Goal: Task Accomplishment & Management: Complete application form

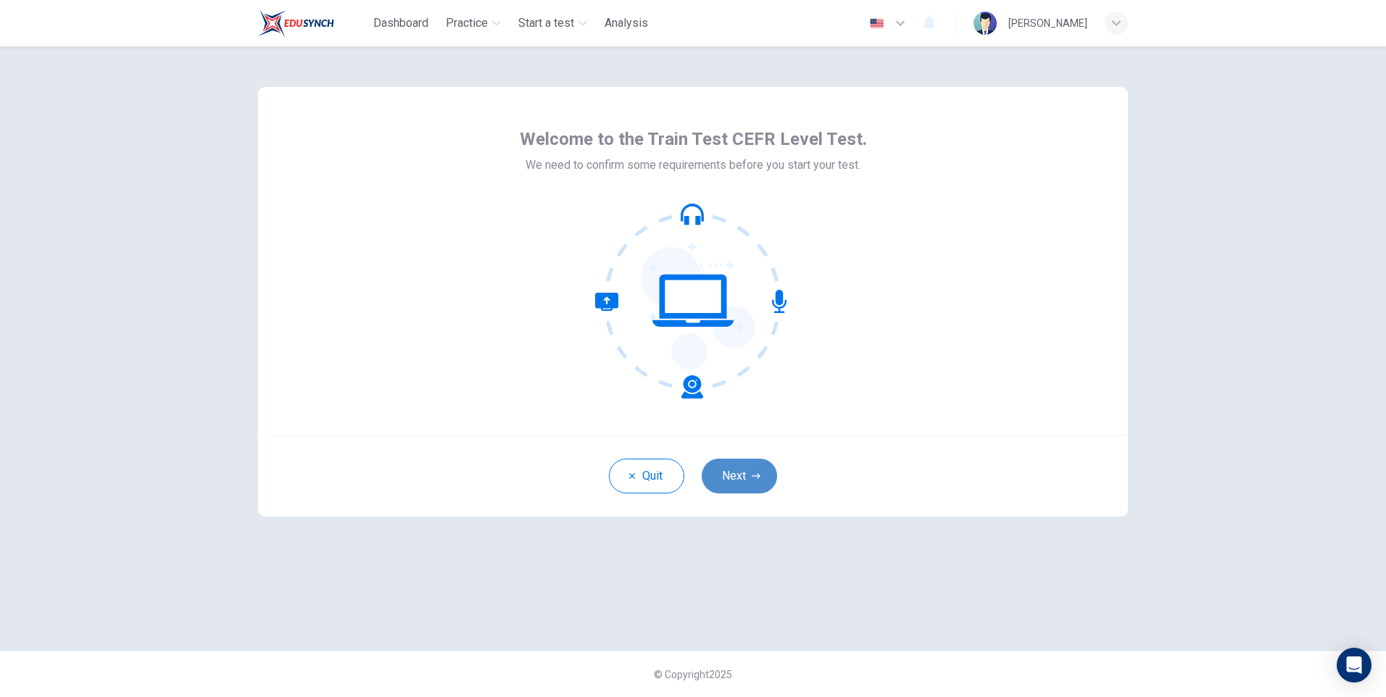
click at [754, 485] on button "Next" at bounding box center [739, 476] width 75 height 35
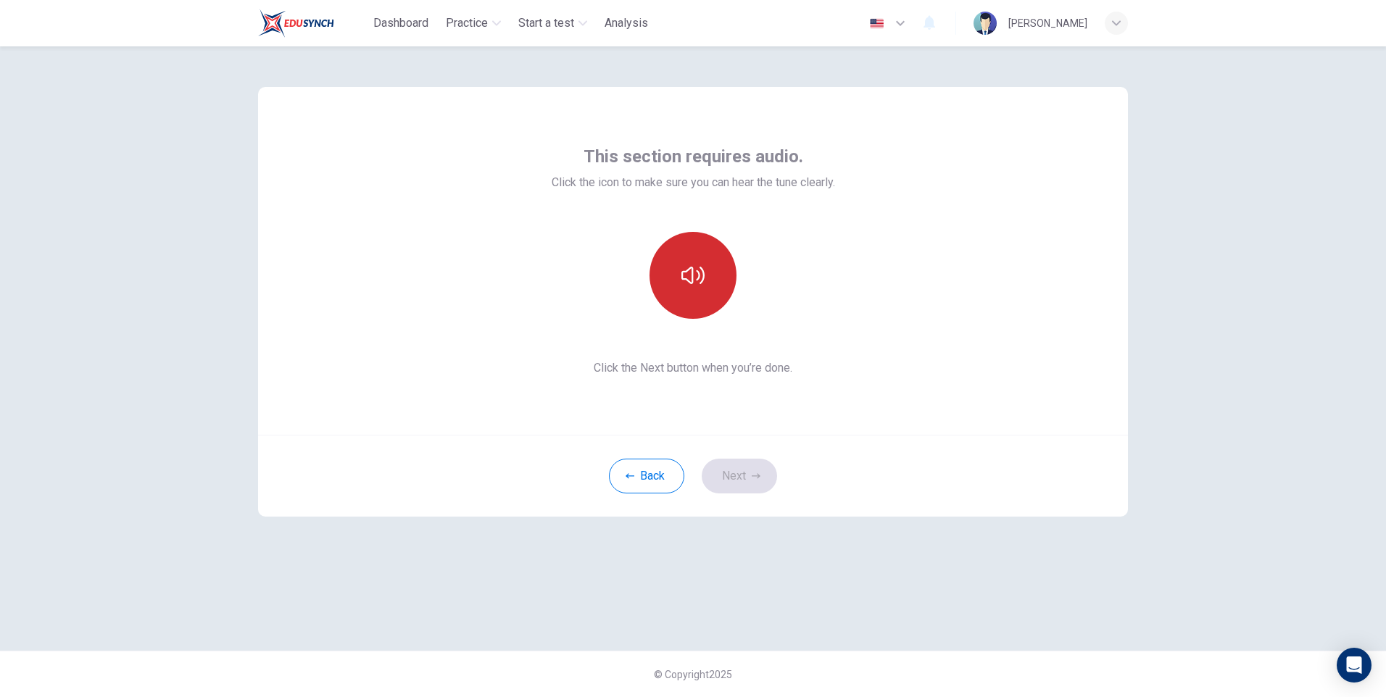
click at [695, 283] on icon "button" at bounding box center [693, 275] width 23 height 23
click at [710, 278] on button "button" at bounding box center [693, 275] width 87 height 87
click at [713, 279] on button "button" at bounding box center [693, 275] width 87 height 87
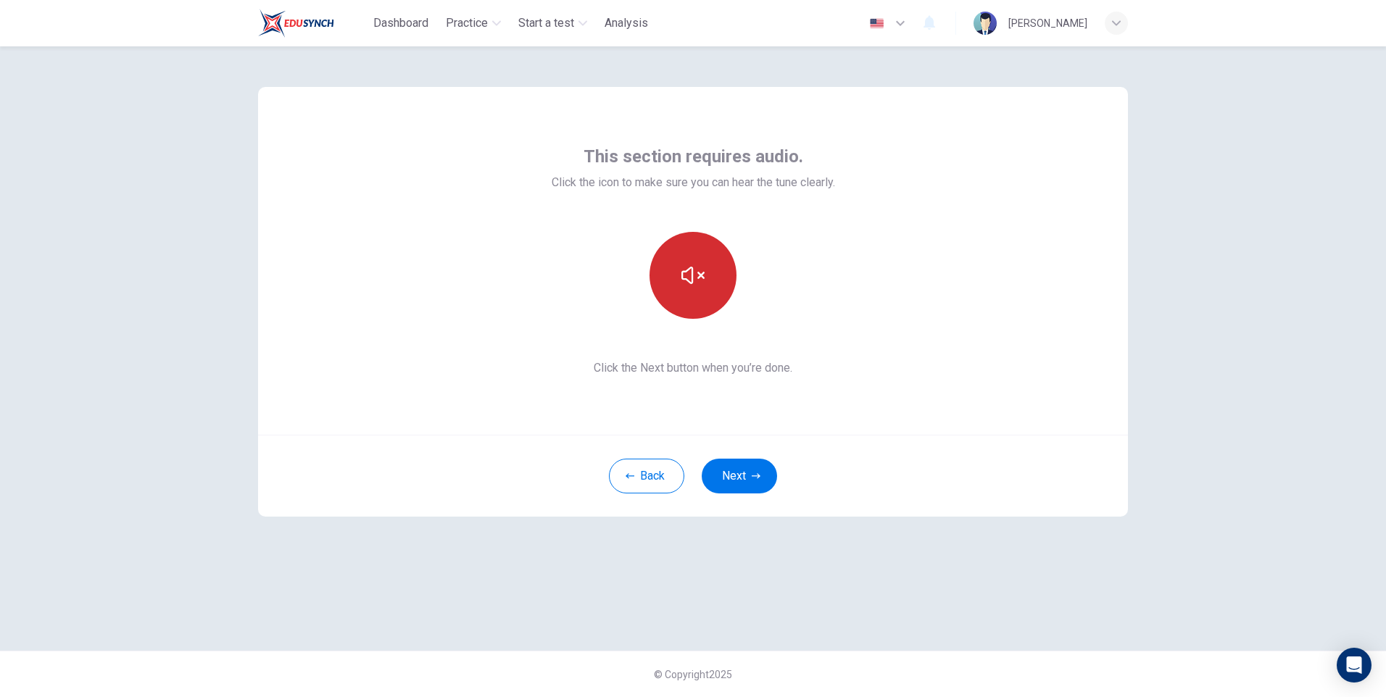
click at [718, 279] on button "button" at bounding box center [693, 275] width 87 height 87
click at [745, 465] on button "Next" at bounding box center [739, 476] width 75 height 35
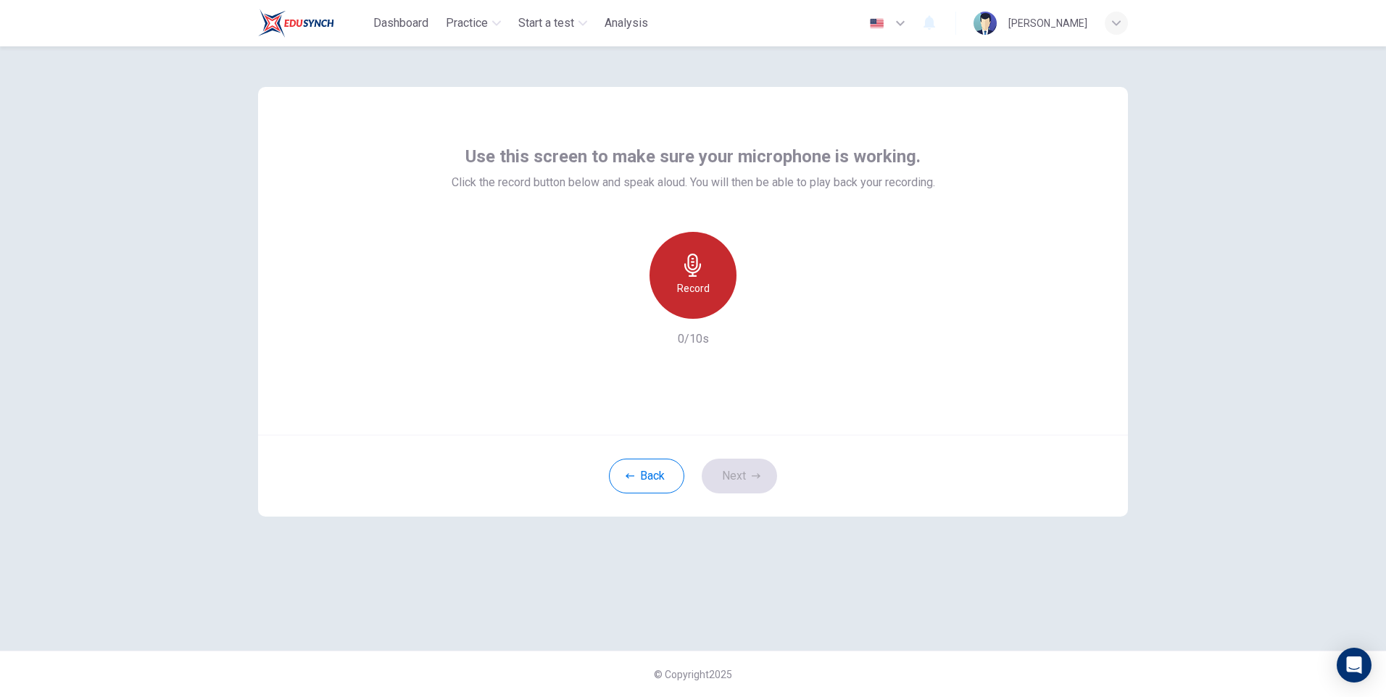
click at [698, 268] on icon "button" at bounding box center [693, 265] width 23 height 23
click at [759, 312] on icon "button" at bounding box center [760, 307] width 15 height 15
click at [754, 307] on icon "button" at bounding box center [760, 307] width 15 height 15
click at [624, 307] on icon "button" at bounding box center [626, 307] width 13 height 13
click at [692, 276] on icon "button" at bounding box center [692, 265] width 17 height 23
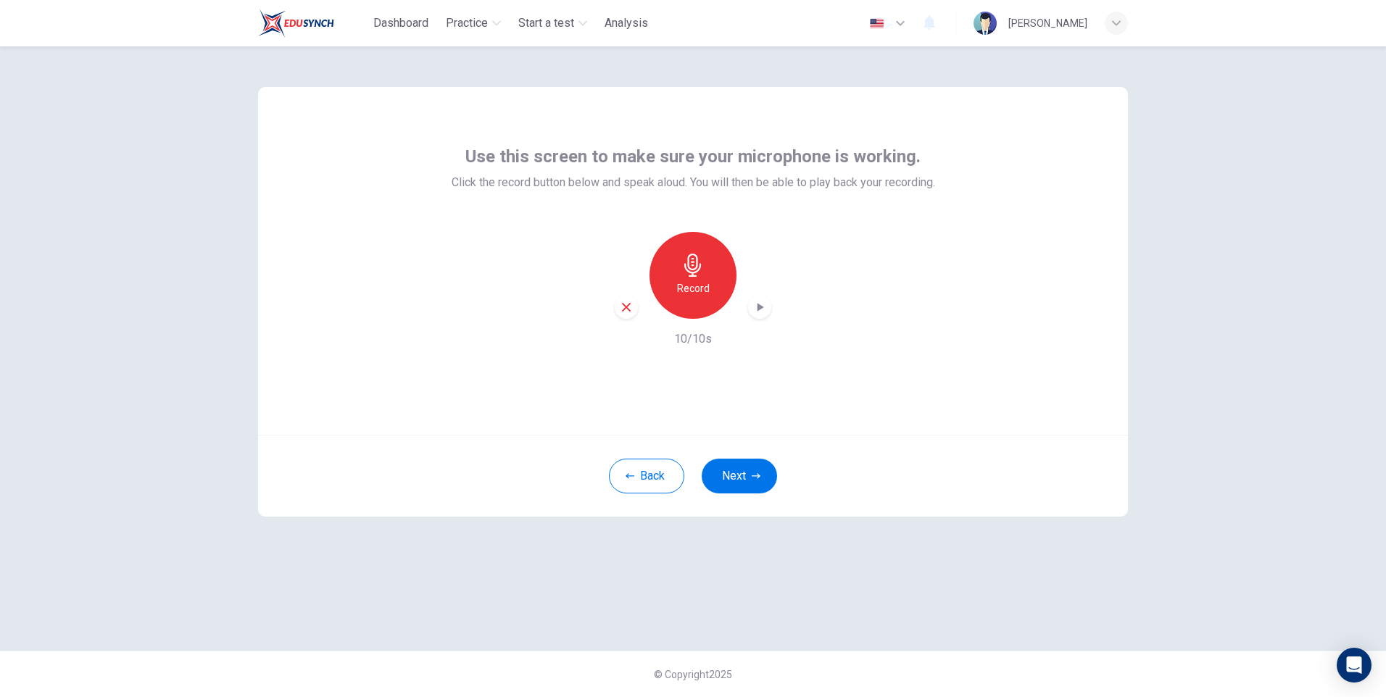
click at [767, 302] on div "button" at bounding box center [759, 307] width 23 height 23
click at [766, 309] on icon "button" at bounding box center [760, 307] width 15 height 15
click at [759, 315] on div "button" at bounding box center [759, 307] width 23 height 23
click at [763, 312] on icon "button" at bounding box center [760, 307] width 10 height 11
click at [771, 312] on div "Record" at bounding box center [693, 275] width 157 height 87
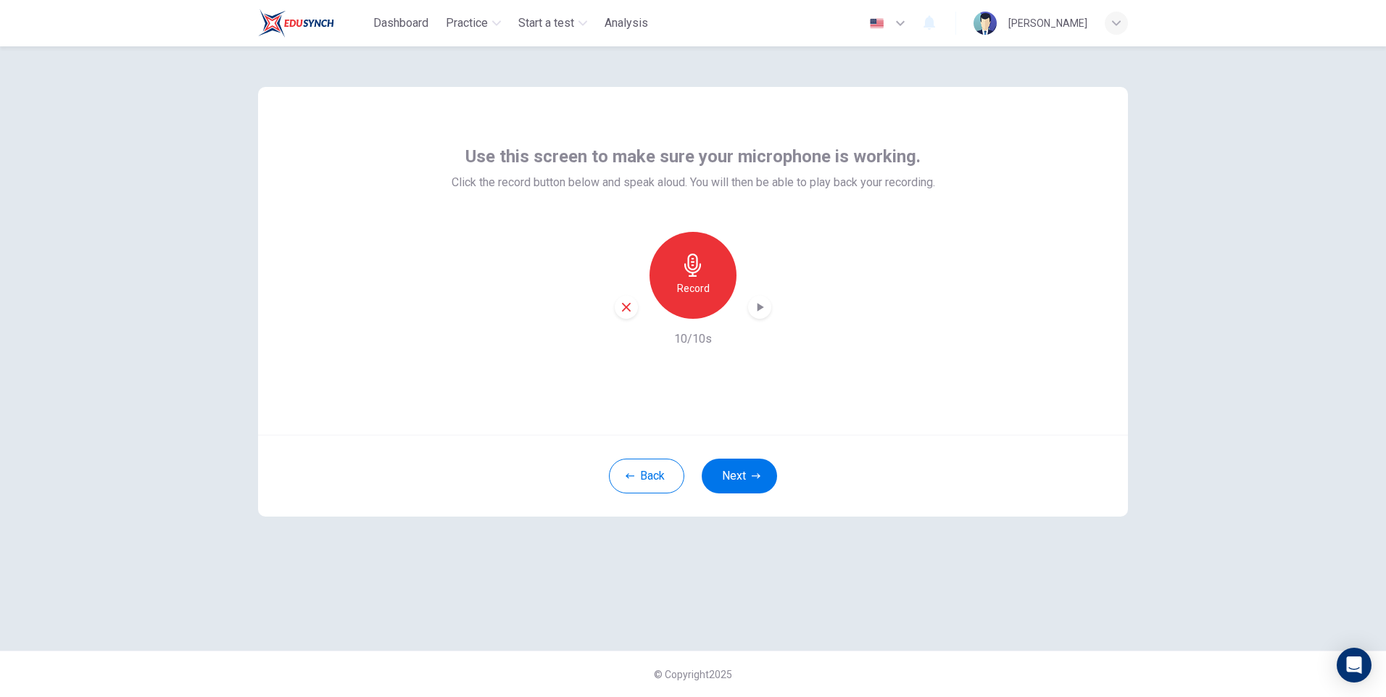
click at [695, 281] on h6 "Record" at bounding box center [693, 288] width 33 height 17
click at [689, 277] on div "Stop" at bounding box center [693, 275] width 87 height 87
click at [697, 283] on h6 "Record" at bounding box center [693, 288] width 33 height 17
click at [697, 283] on h6 "Stop" at bounding box center [693, 288] width 22 height 17
click at [732, 272] on div "Record" at bounding box center [693, 275] width 87 height 87
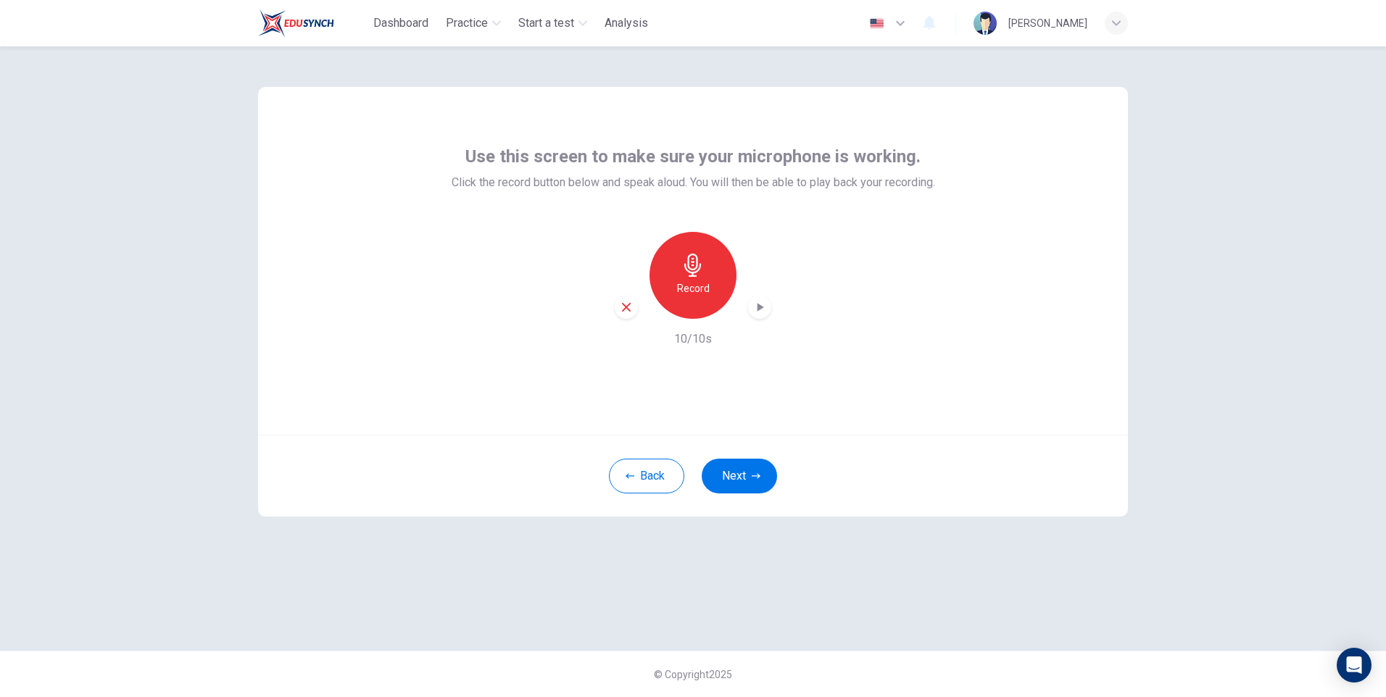
click at [764, 309] on icon "button" at bounding box center [760, 307] width 15 height 15
click at [762, 311] on icon "button" at bounding box center [760, 307] width 15 height 15
click at [759, 314] on icon "button" at bounding box center [760, 307] width 15 height 15
click at [693, 283] on h6 "Record" at bounding box center [693, 288] width 33 height 17
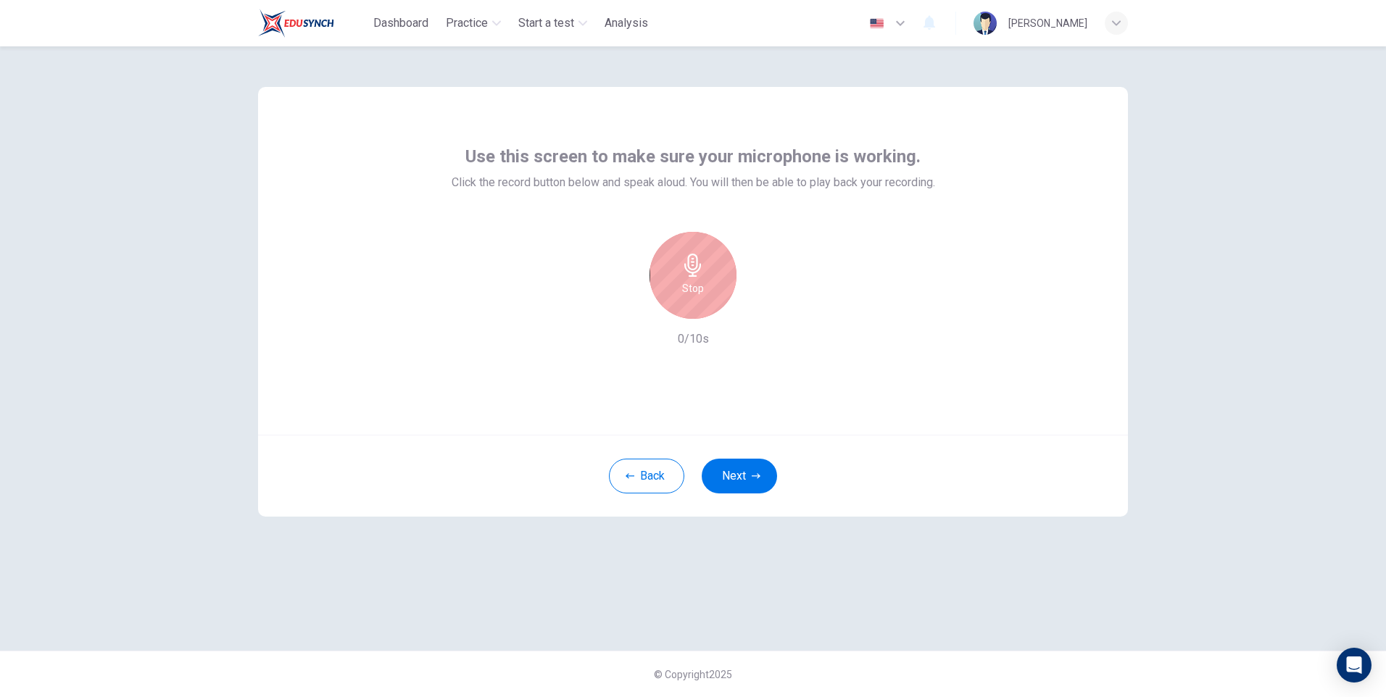
click at [693, 283] on h6 "Stop" at bounding box center [693, 288] width 22 height 17
click at [695, 281] on h6 "Record" at bounding box center [693, 288] width 33 height 17
click at [755, 304] on icon "button" at bounding box center [760, 307] width 15 height 15
click at [684, 286] on h6 "Record" at bounding box center [693, 288] width 33 height 17
click at [763, 305] on icon "button" at bounding box center [760, 307] width 15 height 15
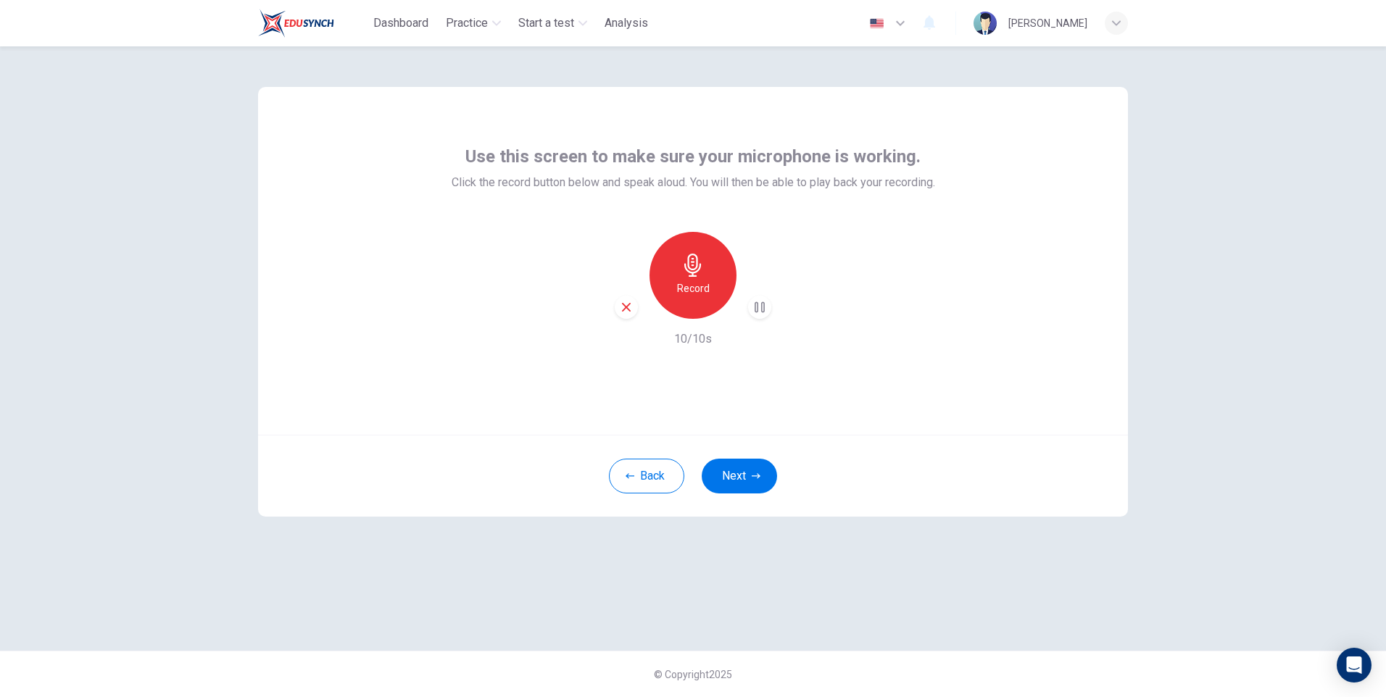
click at [753, 304] on icon "button" at bounding box center [760, 307] width 15 height 15
click at [681, 302] on div "Record" at bounding box center [693, 275] width 87 height 87
click at [694, 286] on h6 "Stop" at bounding box center [693, 288] width 22 height 17
click at [754, 305] on icon "button" at bounding box center [760, 307] width 15 height 15
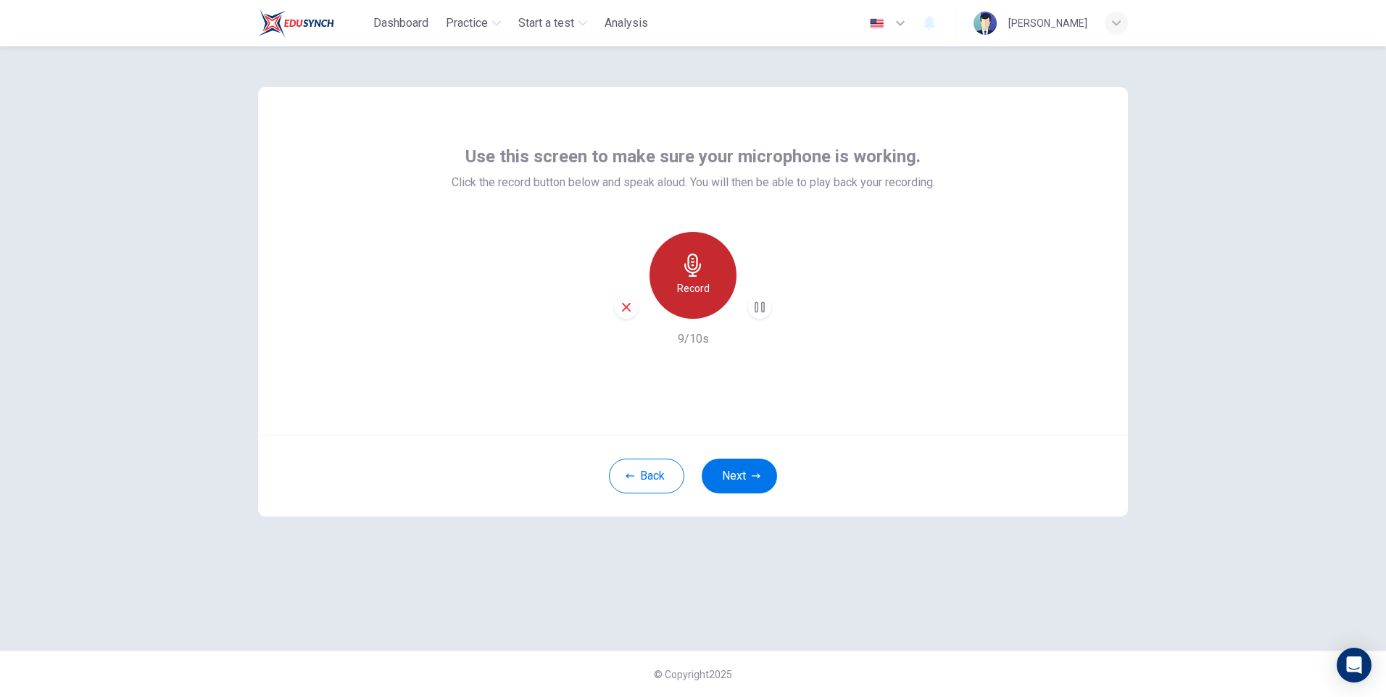
click at [705, 291] on h6 "Record" at bounding box center [693, 288] width 33 height 17
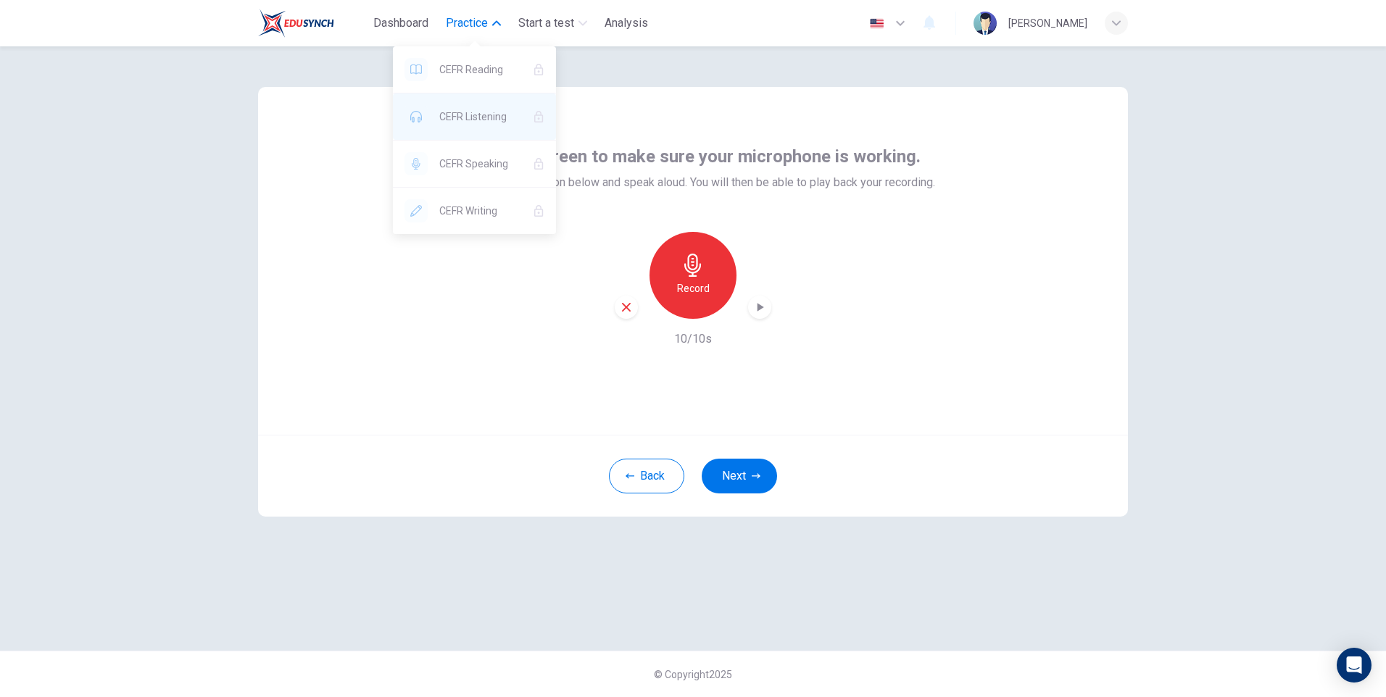
drag, startPoint x: 475, startPoint y: 29, endPoint x: 442, endPoint y: 113, distance: 90.5
click at [410, 108] on body "This site uses cookies, as explained in our Privacy Policy . If you agree to th…" at bounding box center [693, 348] width 1386 height 697
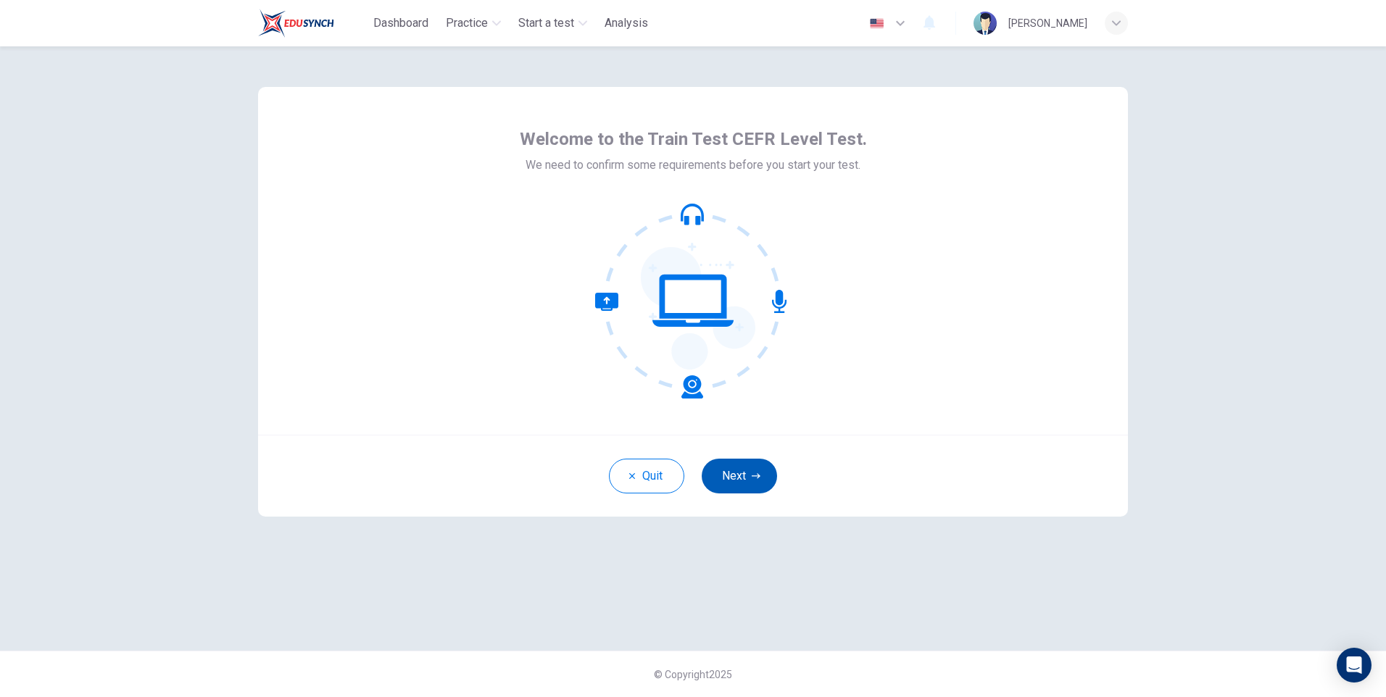
click at [745, 476] on button "Next" at bounding box center [739, 476] width 75 height 35
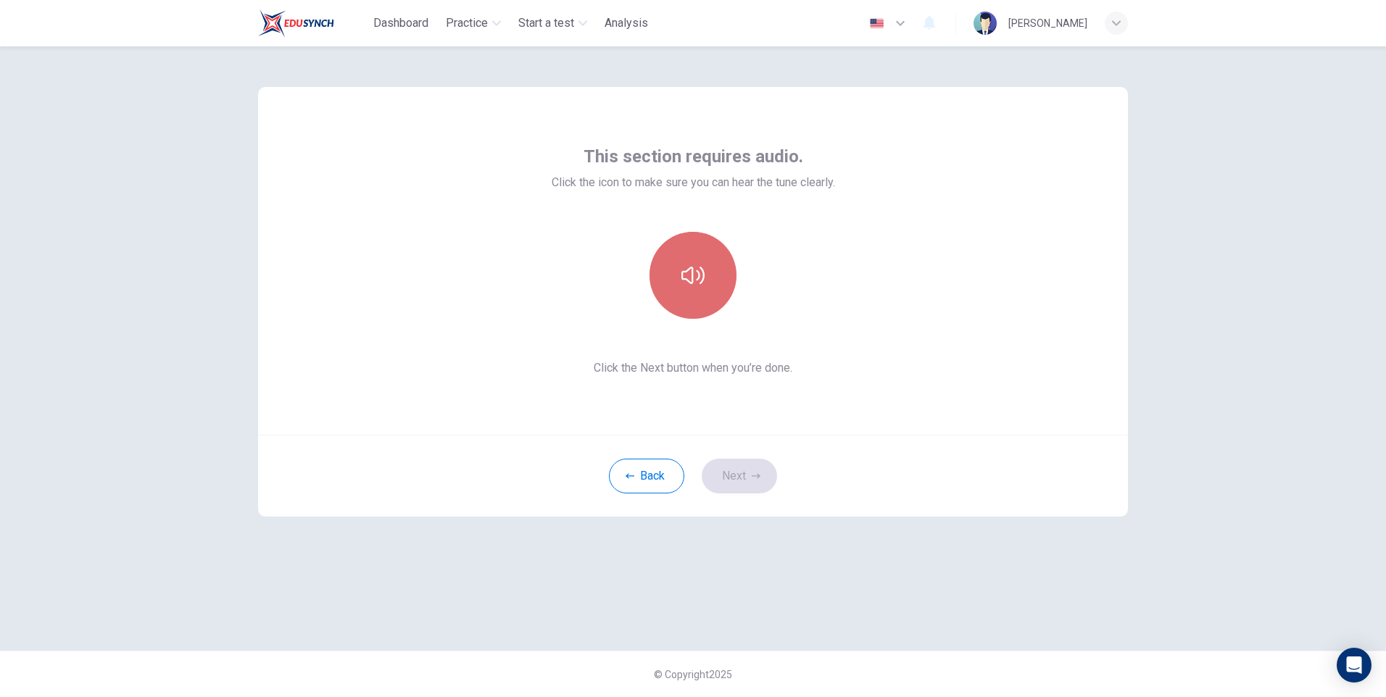
click at [703, 297] on button "button" at bounding box center [693, 275] width 87 height 87
click at [747, 485] on button "Next" at bounding box center [739, 476] width 75 height 35
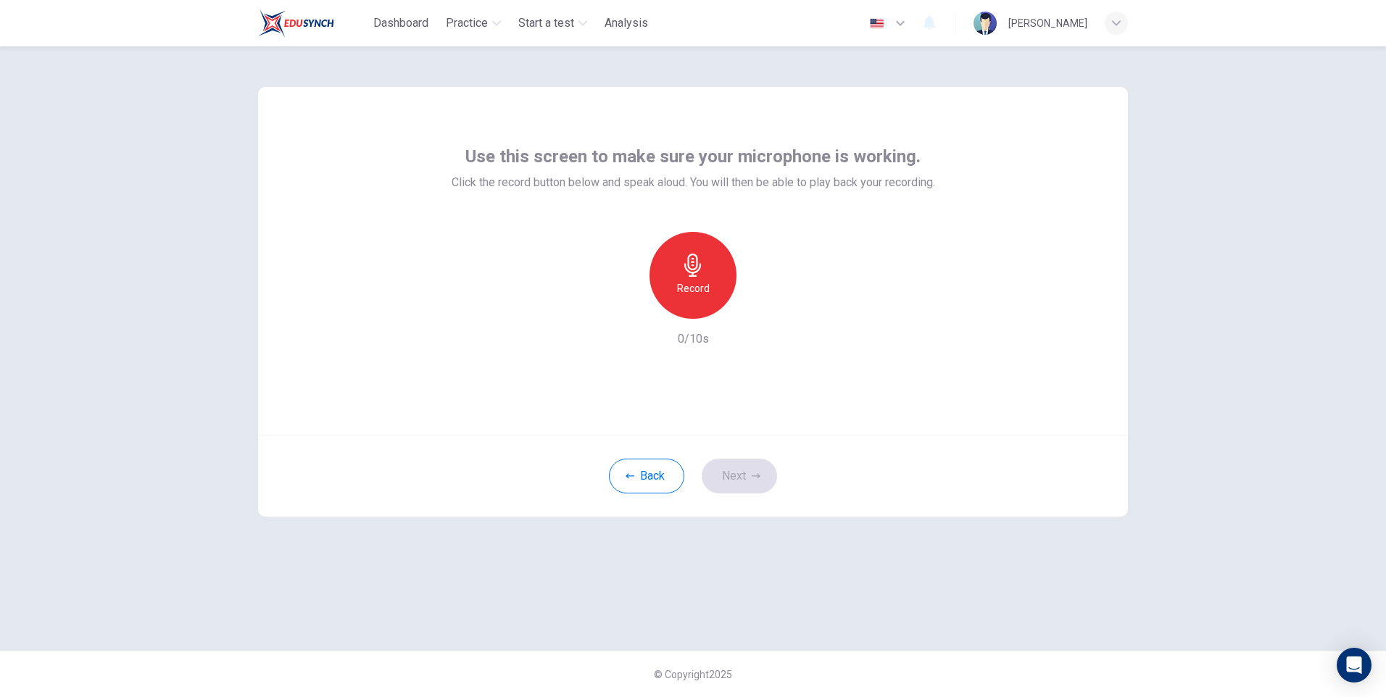
click at [702, 286] on h6 "Record" at bounding box center [693, 288] width 33 height 17
click at [766, 310] on icon "button" at bounding box center [760, 307] width 15 height 15
click at [761, 473] on button "Next" at bounding box center [739, 476] width 75 height 35
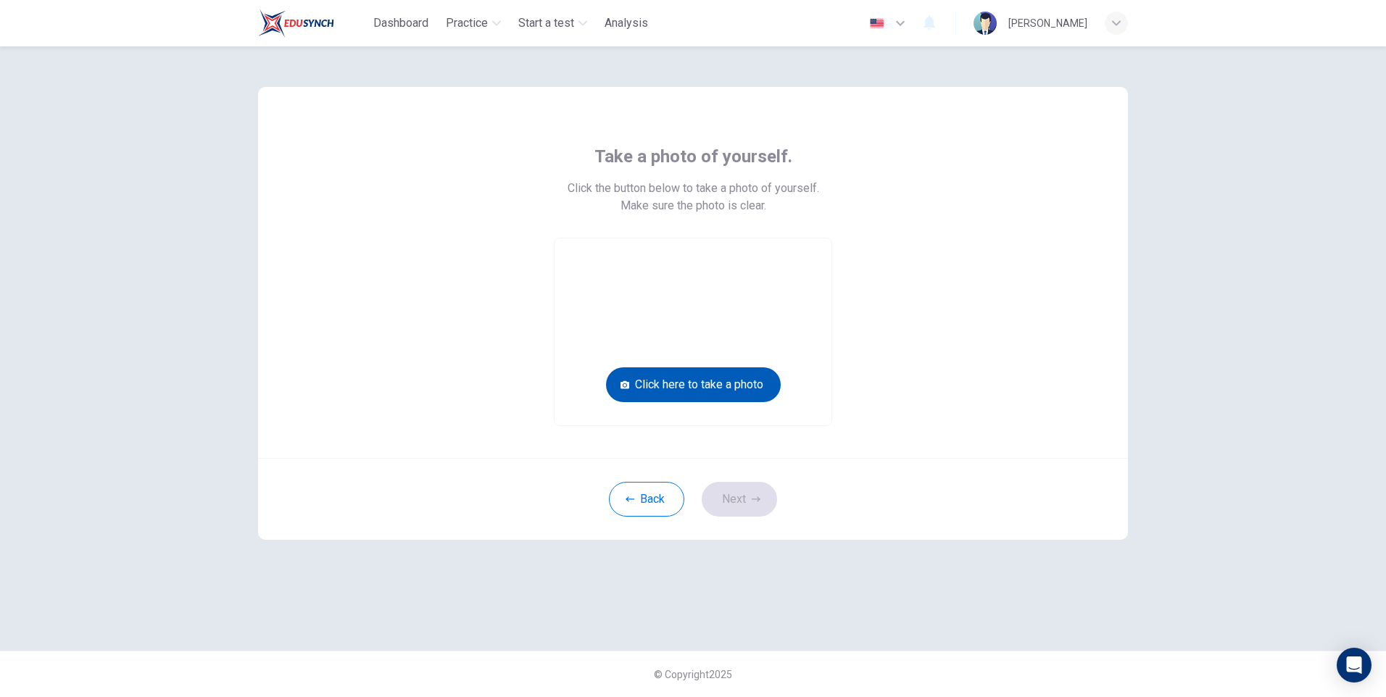
click at [755, 387] on button "Click here to take a photo" at bounding box center [693, 385] width 175 height 35
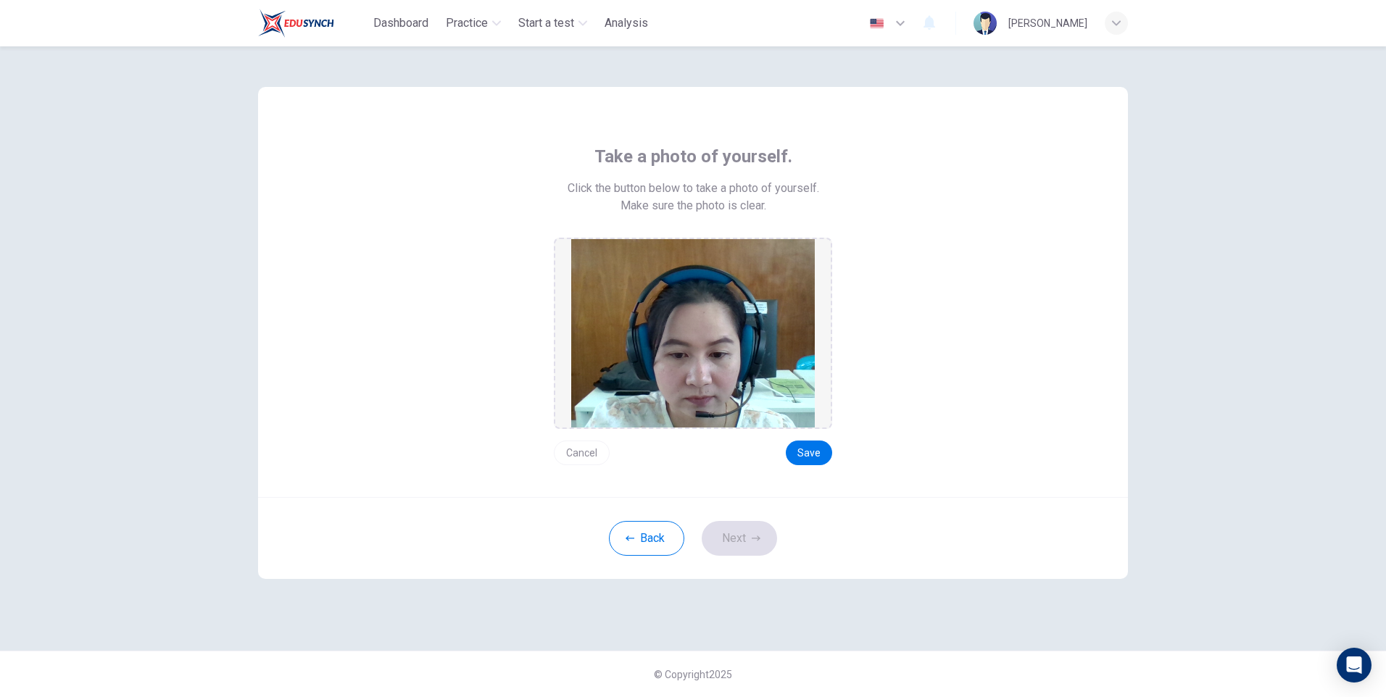
click at [834, 439] on div "Take a photo of yourself. Click the button below to take a photo of yourself. M…" at bounding box center [692, 305] width 655 height 320
click at [819, 458] on button "Save" at bounding box center [809, 453] width 46 height 25
click at [744, 537] on button "Next" at bounding box center [739, 538] width 75 height 35
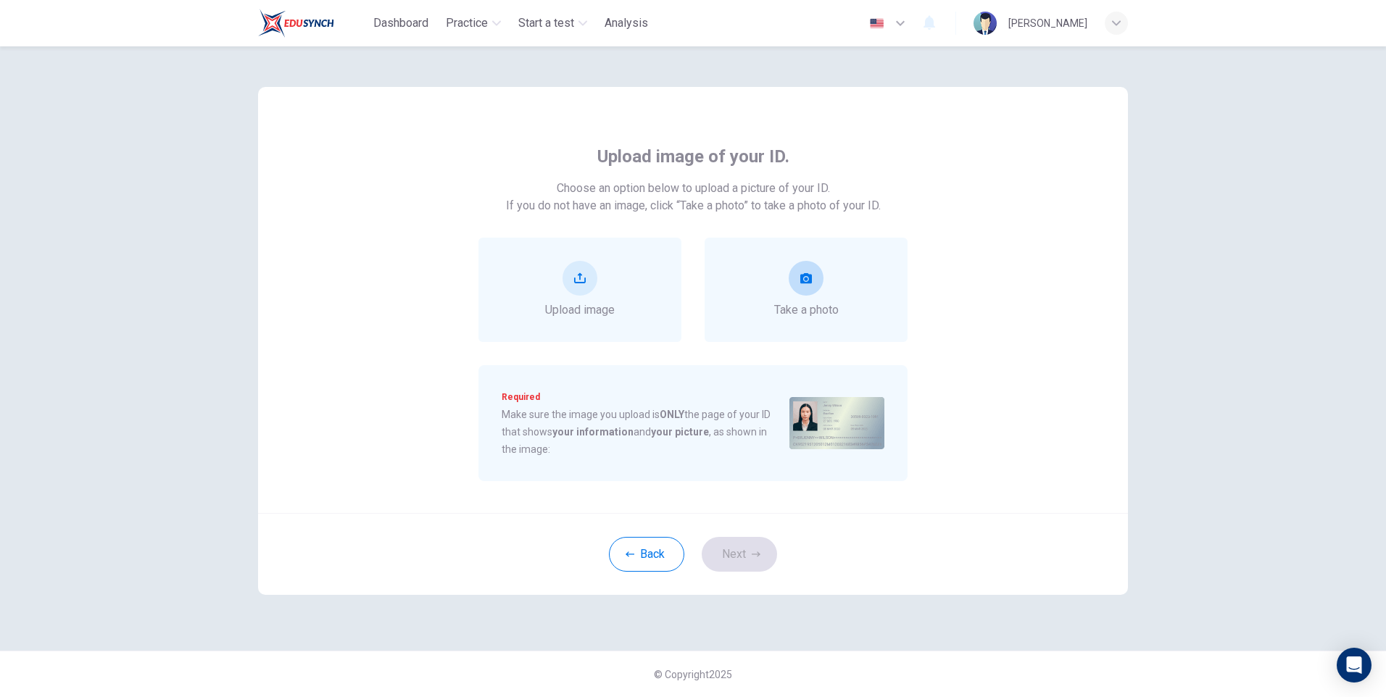
click at [815, 279] on button "take photo" at bounding box center [806, 278] width 35 height 35
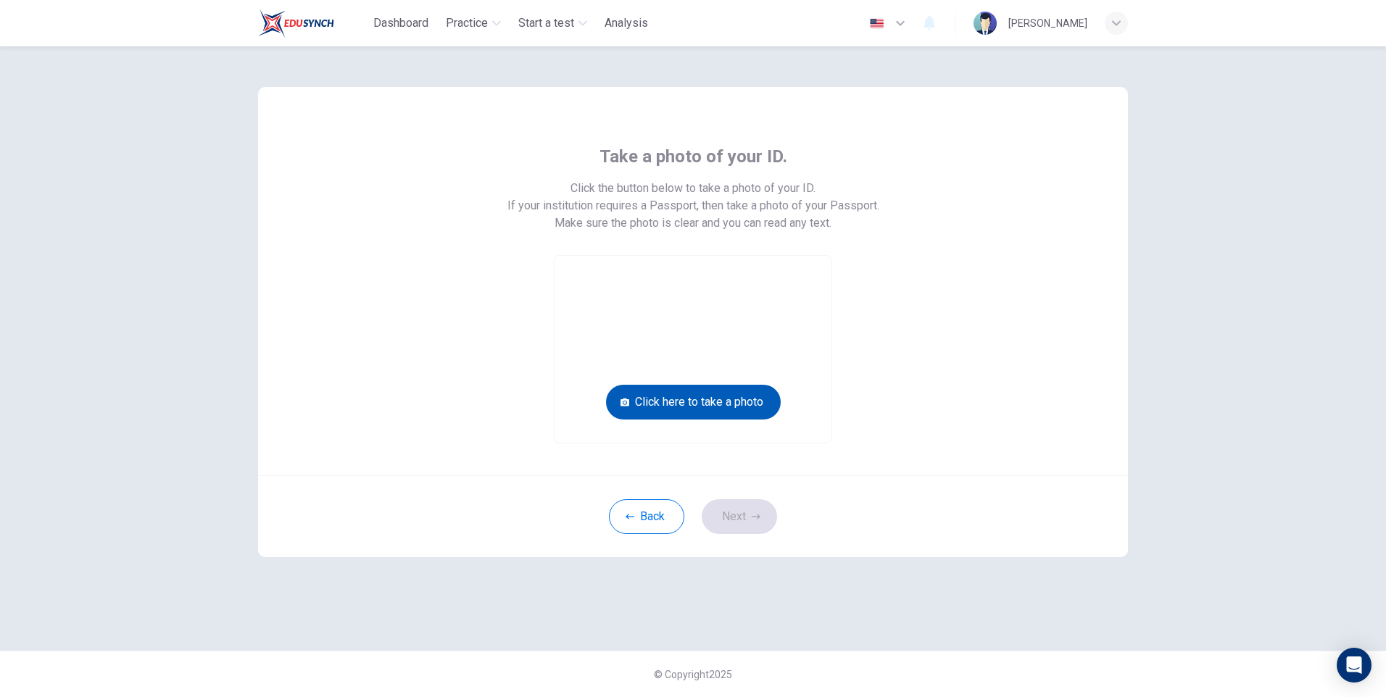
click at [752, 403] on button "Click here to take a photo" at bounding box center [693, 402] width 175 height 35
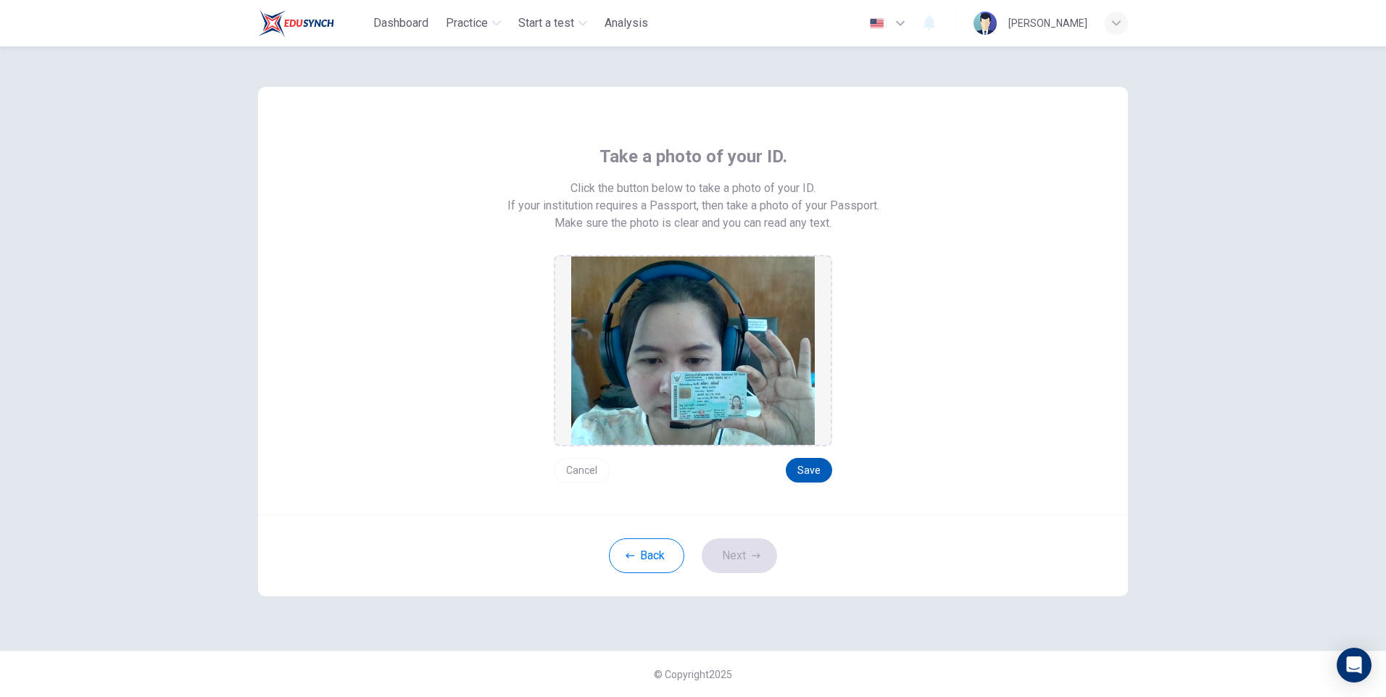
click at [800, 468] on button "Save" at bounding box center [809, 470] width 46 height 25
click at [748, 560] on button "Next" at bounding box center [739, 556] width 75 height 35
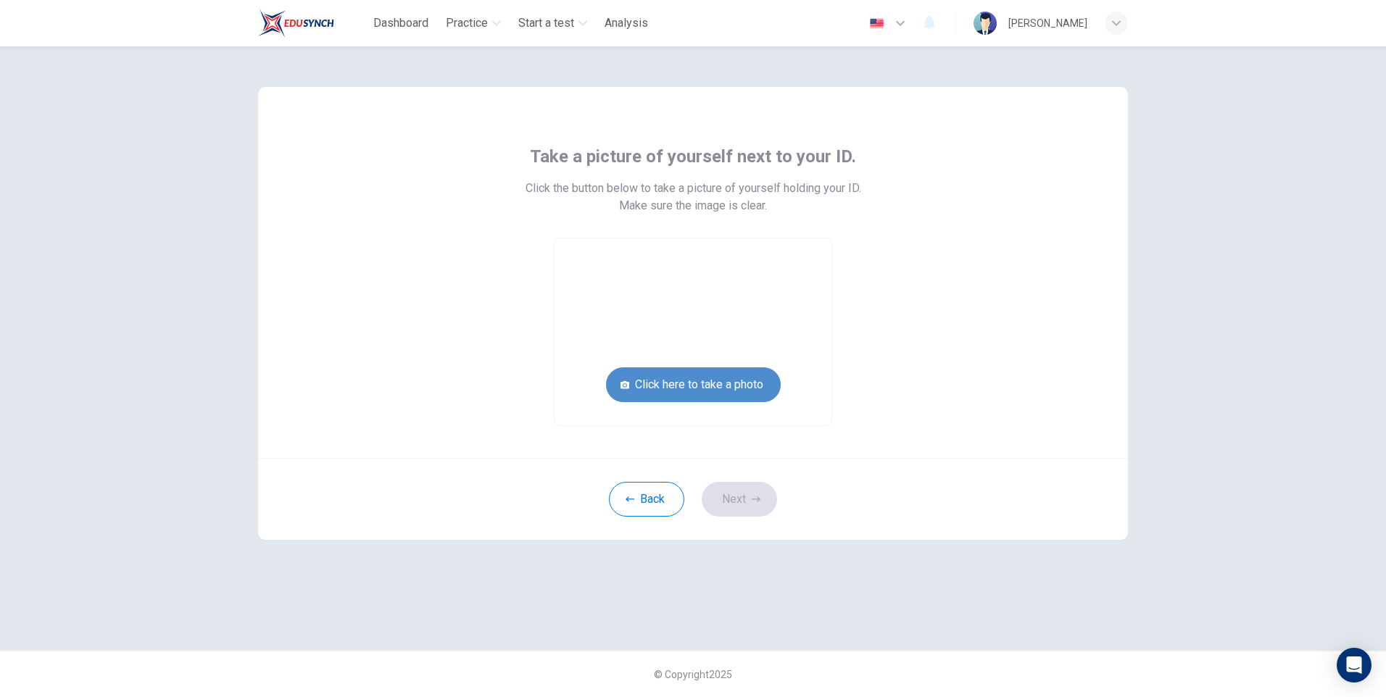
click at [708, 391] on button "Click here to take a photo" at bounding box center [693, 385] width 175 height 35
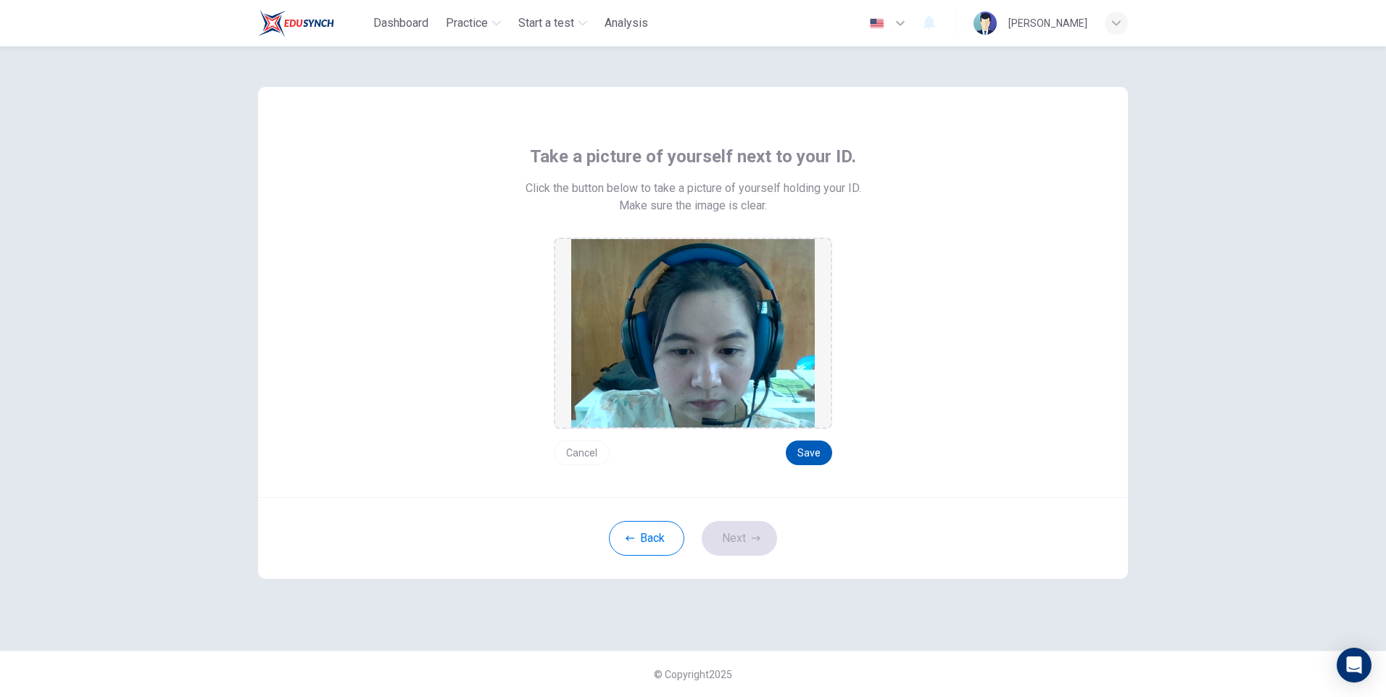
click at [807, 448] on button "Save" at bounding box center [809, 453] width 46 height 25
click at [758, 534] on button "Next" at bounding box center [739, 538] width 75 height 35
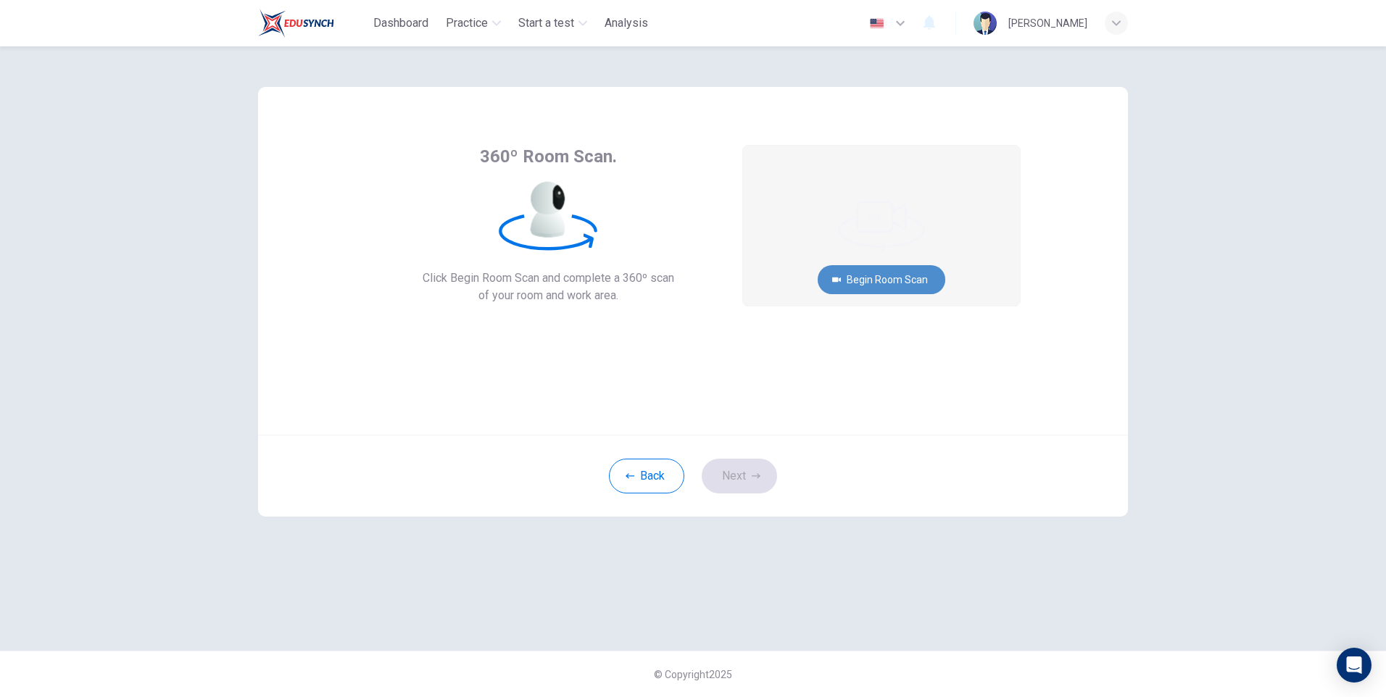
click at [858, 284] on button "Begin Room Scan" at bounding box center [882, 279] width 128 height 29
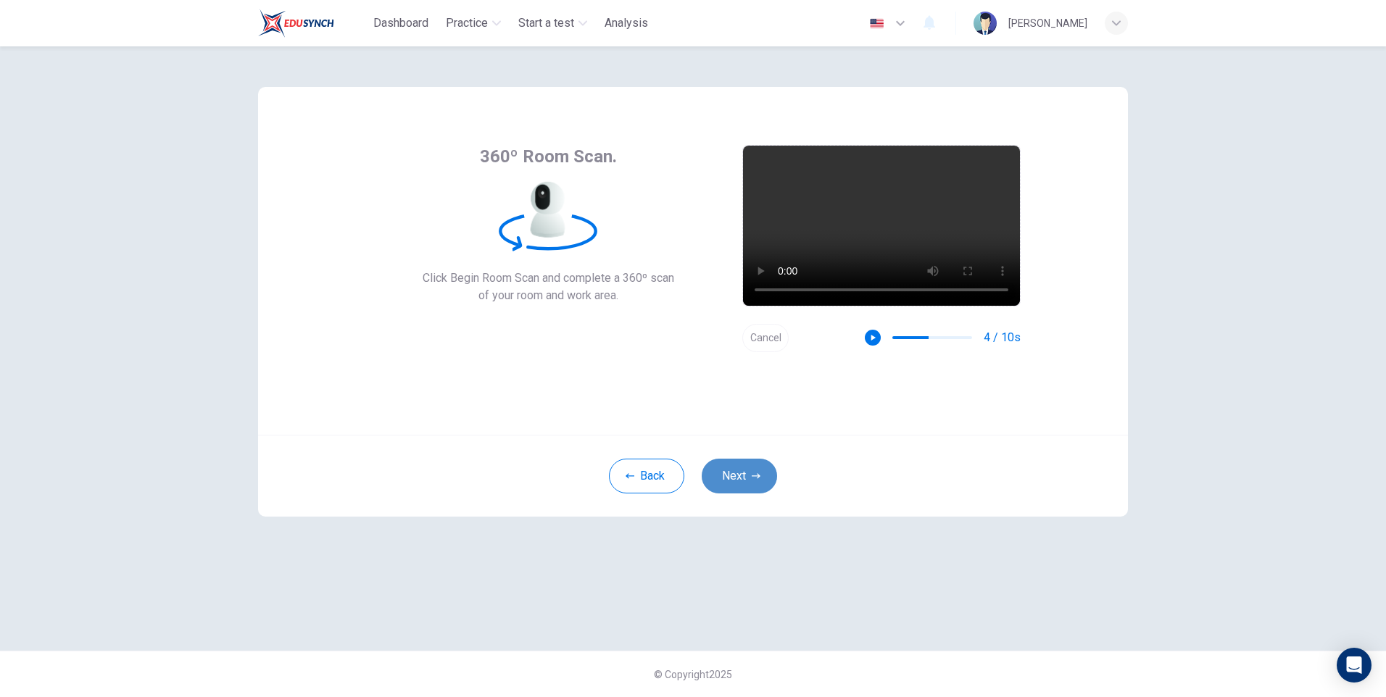
click at [744, 480] on button "Next" at bounding box center [739, 476] width 75 height 35
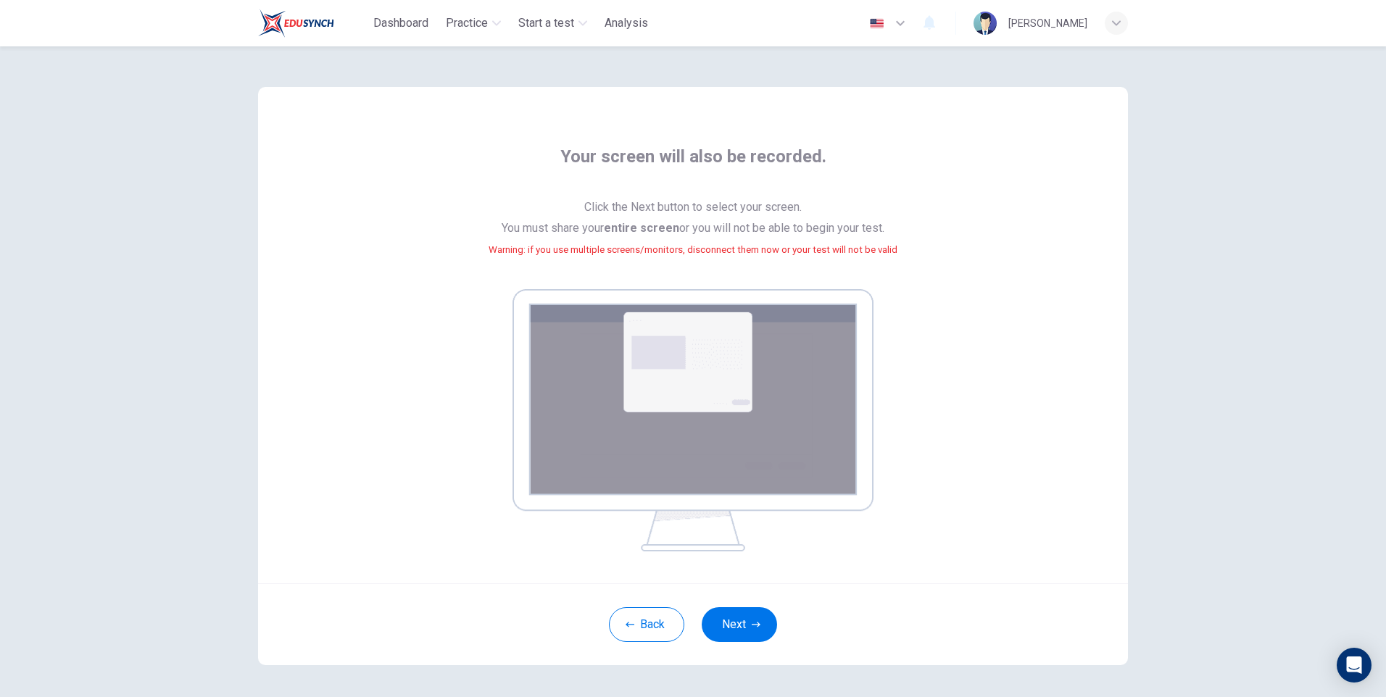
scroll to position [54, 0]
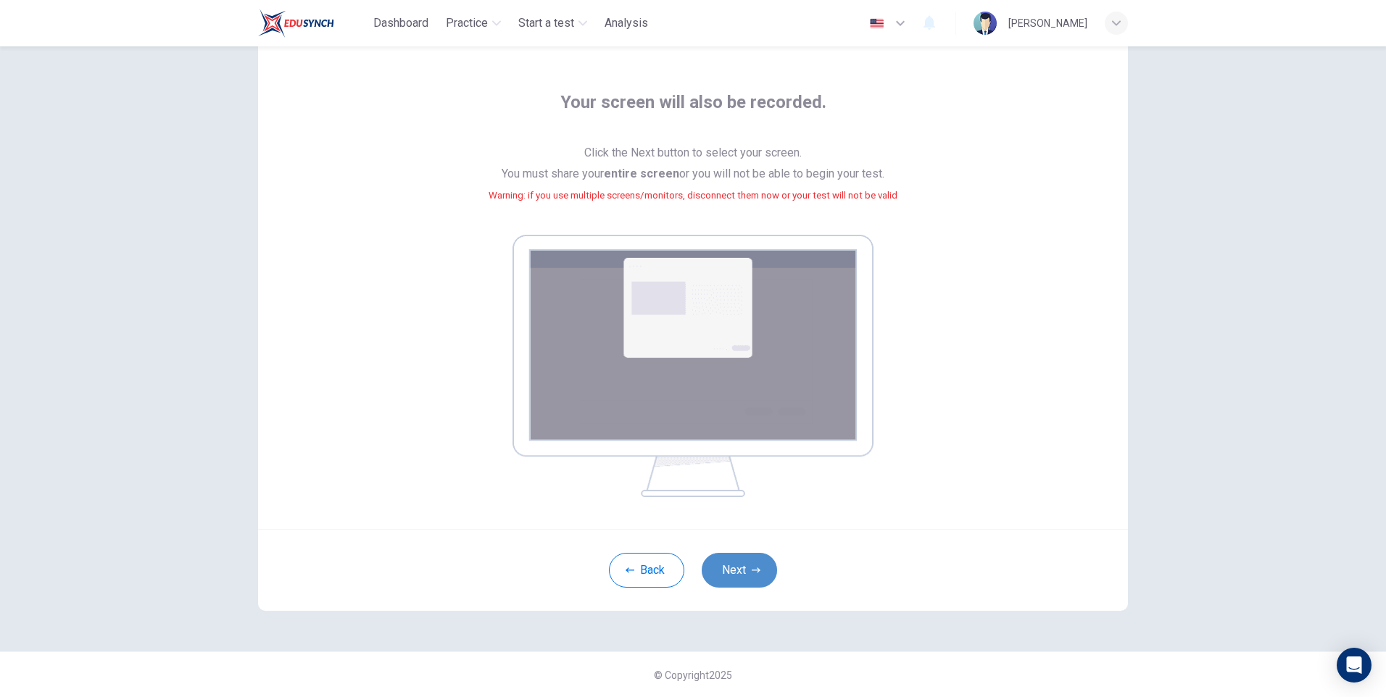
click at [755, 566] on icon "button" at bounding box center [756, 570] width 9 height 9
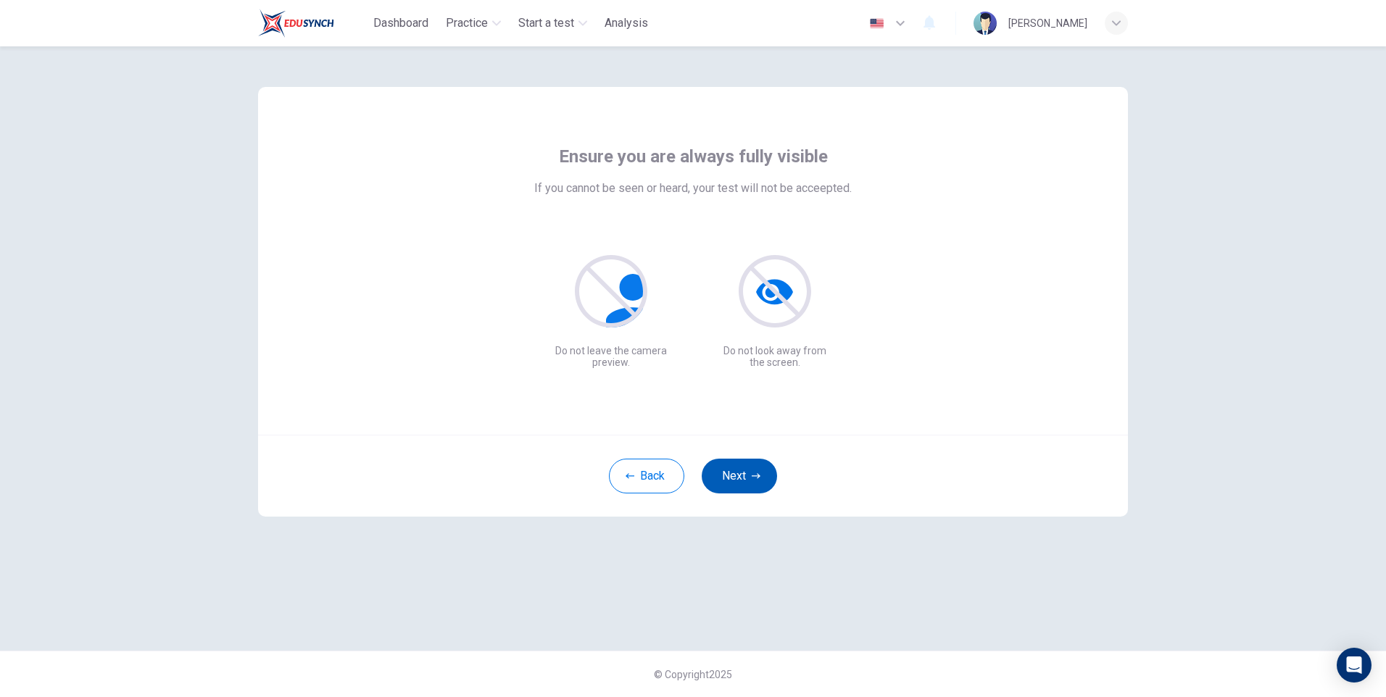
click at [756, 473] on icon "button" at bounding box center [756, 476] width 9 height 9
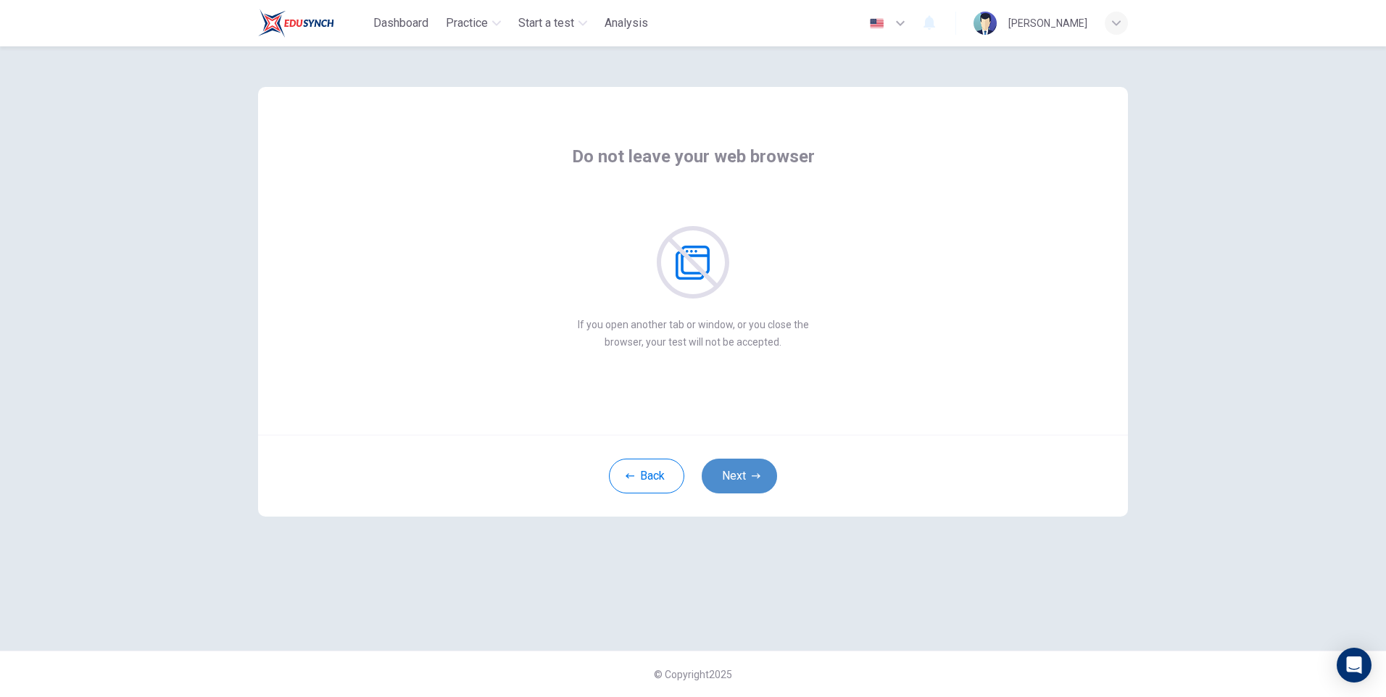
click at [756, 473] on icon "button" at bounding box center [756, 476] width 9 height 9
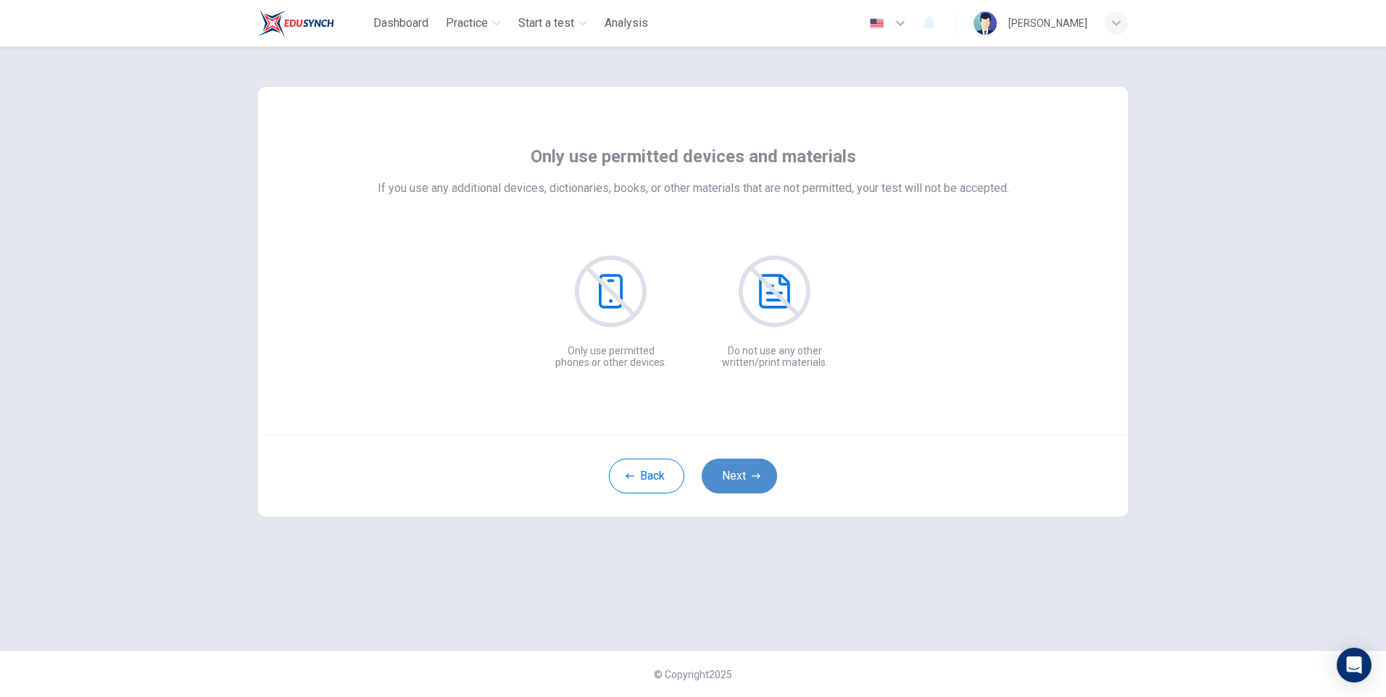
click at [756, 473] on icon "button" at bounding box center [756, 476] width 9 height 9
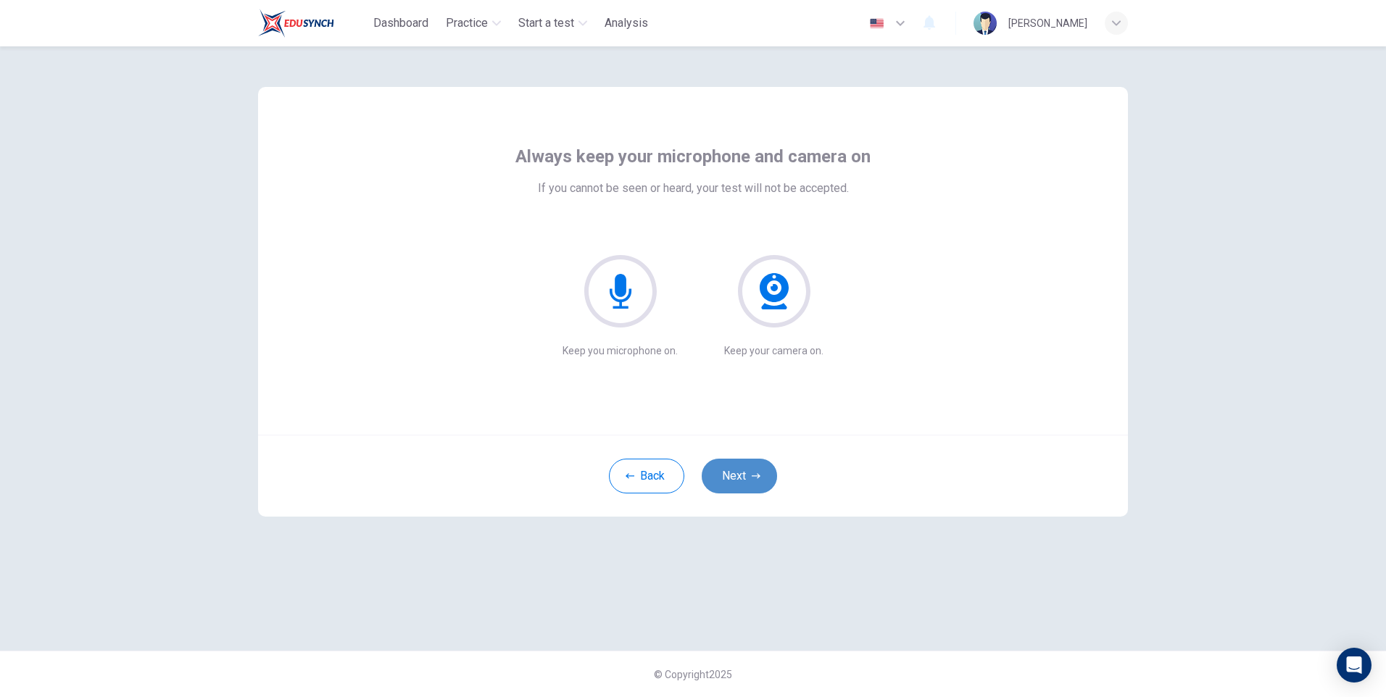
click at [756, 473] on icon "button" at bounding box center [756, 476] width 9 height 9
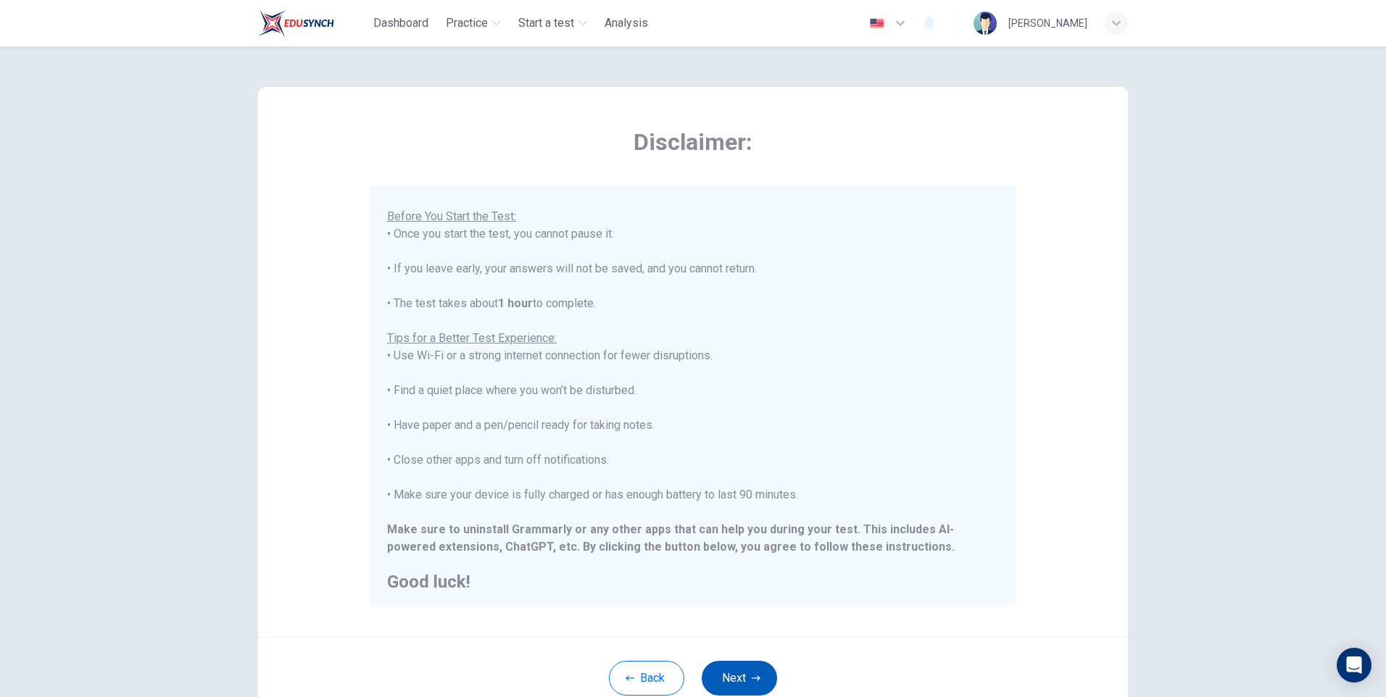
scroll to position [138, 0]
click at [742, 685] on button "Next" at bounding box center [739, 678] width 75 height 35
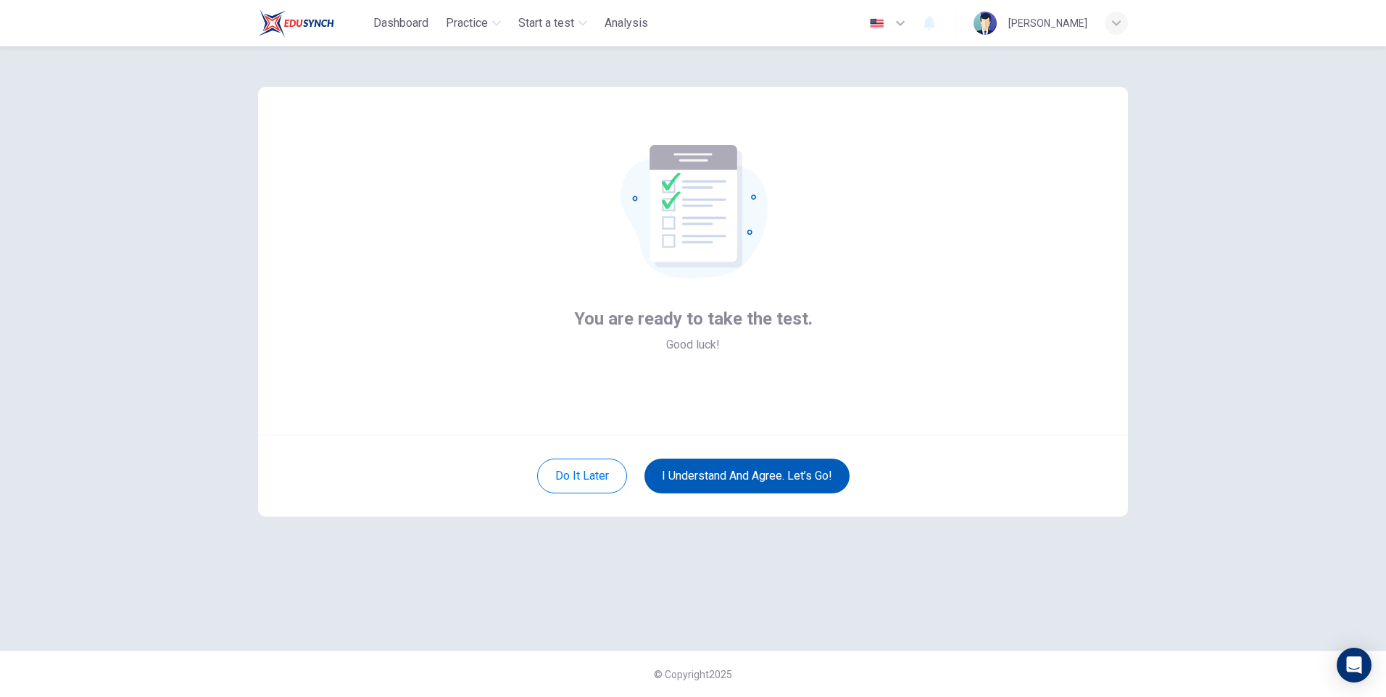
click at [758, 481] on button "I understand and agree. Let’s go!" at bounding box center [747, 476] width 205 height 35
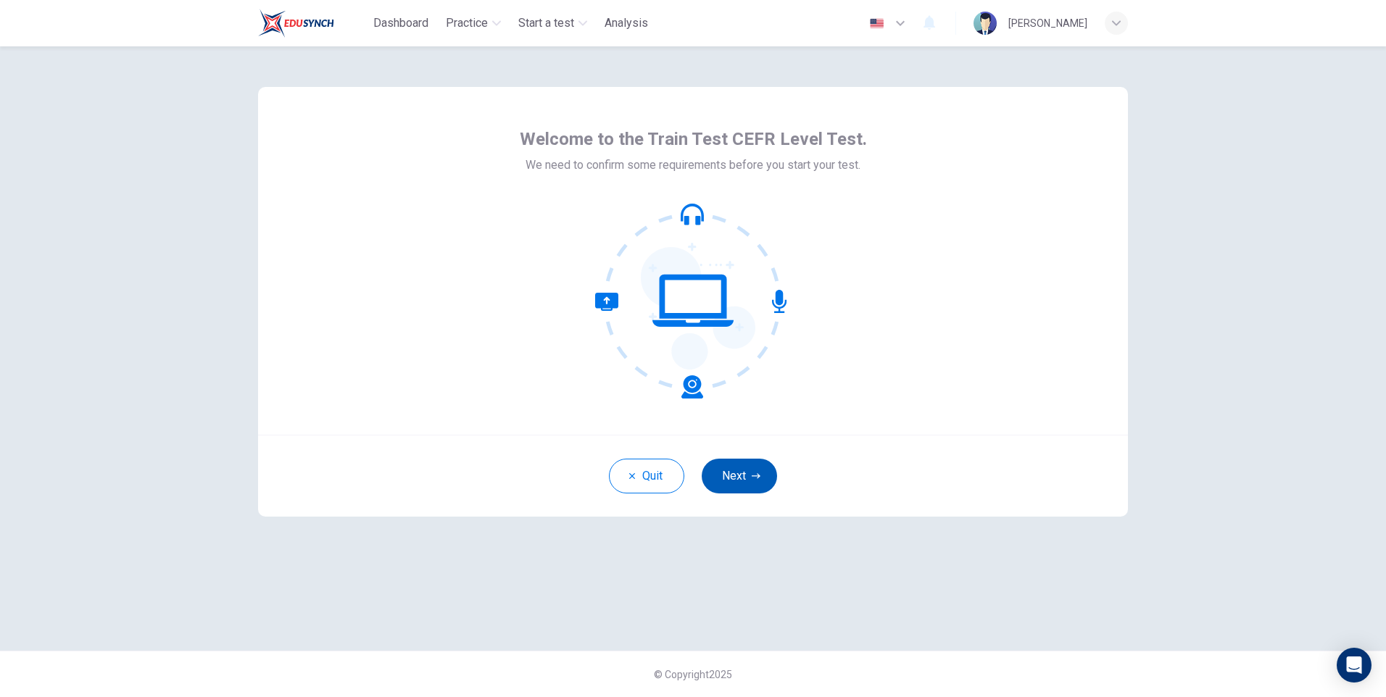
click at [754, 475] on icon "button" at bounding box center [756, 476] width 9 height 9
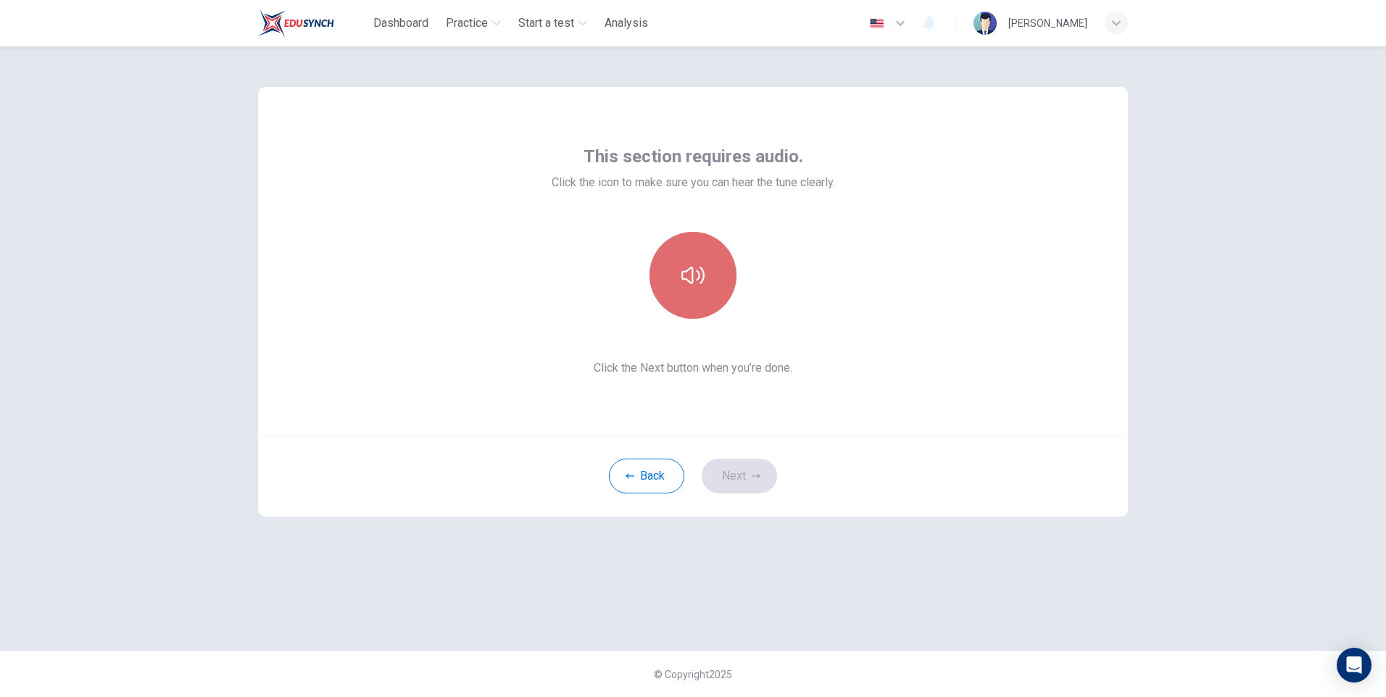
click at [707, 288] on button "button" at bounding box center [693, 275] width 87 height 87
click at [755, 466] on button "Next" at bounding box center [739, 476] width 75 height 35
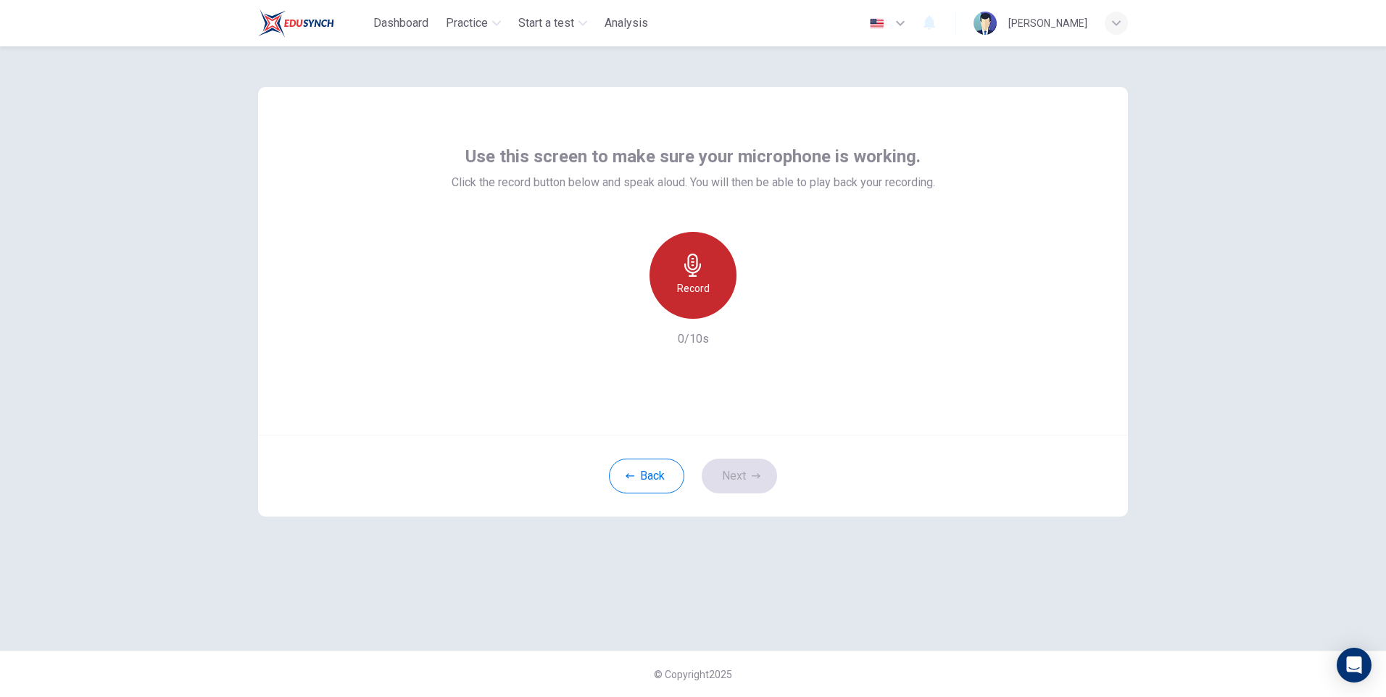
click at [699, 296] on h6 "Record" at bounding box center [693, 288] width 33 height 17
click at [700, 296] on h6 "Stop" at bounding box center [693, 288] width 22 height 17
click at [756, 304] on icon "button" at bounding box center [760, 307] width 15 height 15
click at [738, 469] on button "Next" at bounding box center [739, 476] width 75 height 35
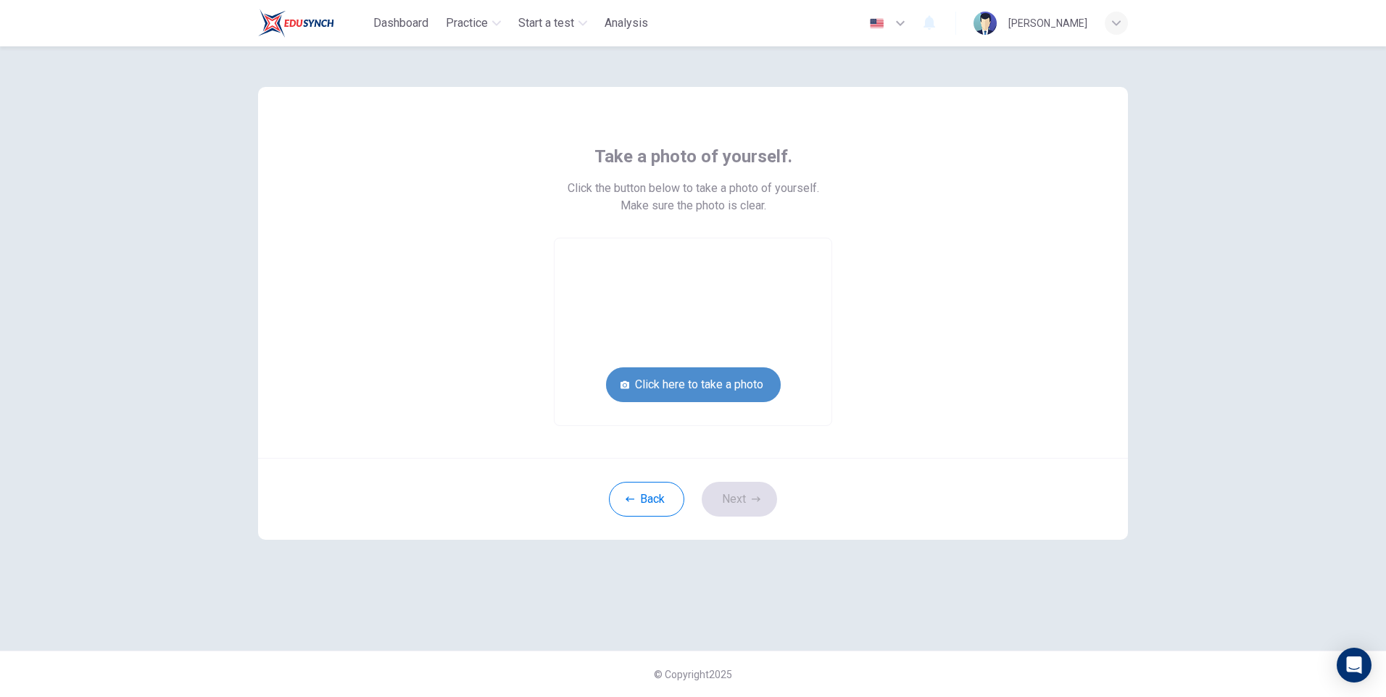
click at [742, 386] on button "Click here to take a photo" at bounding box center [693, 385] width 175 height 35
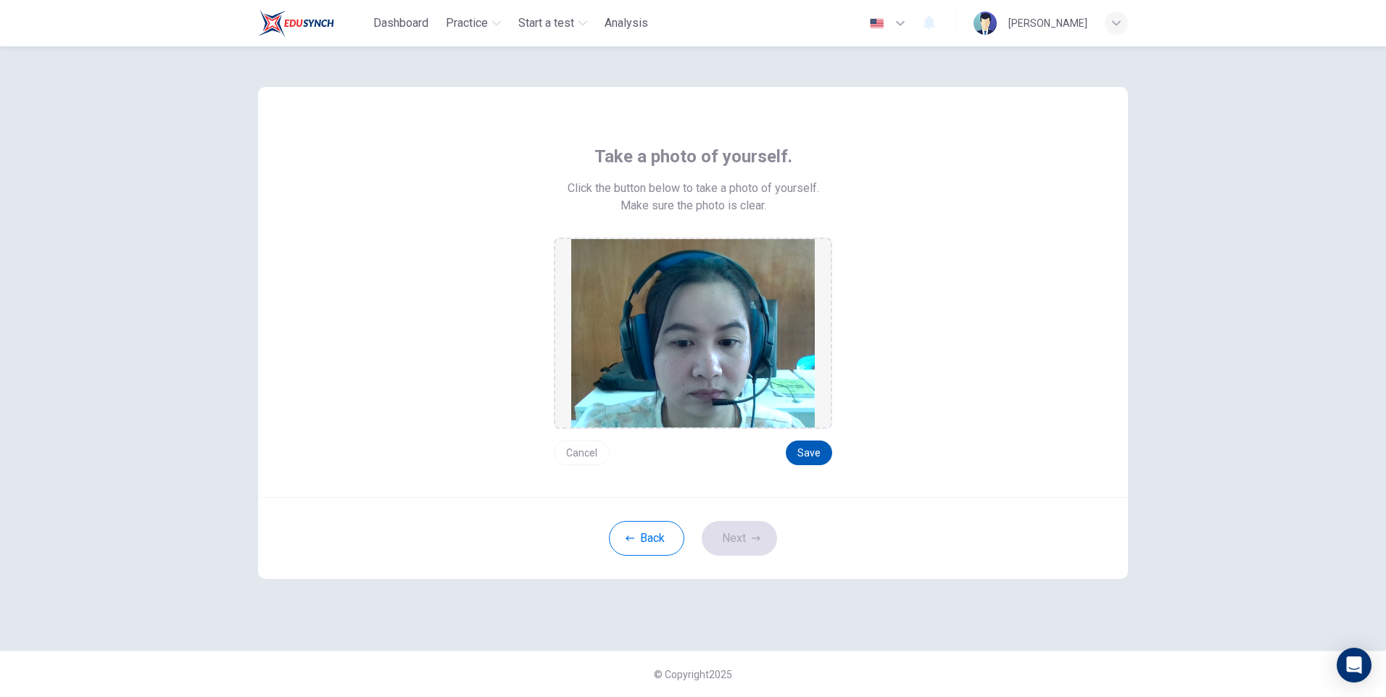
click at [807, 450] on button "Save" at bounding box center [809, 453] width 46 height 25
click at [752, 543] on button "Next" at bounding box center [739, 538] width 75 height 35
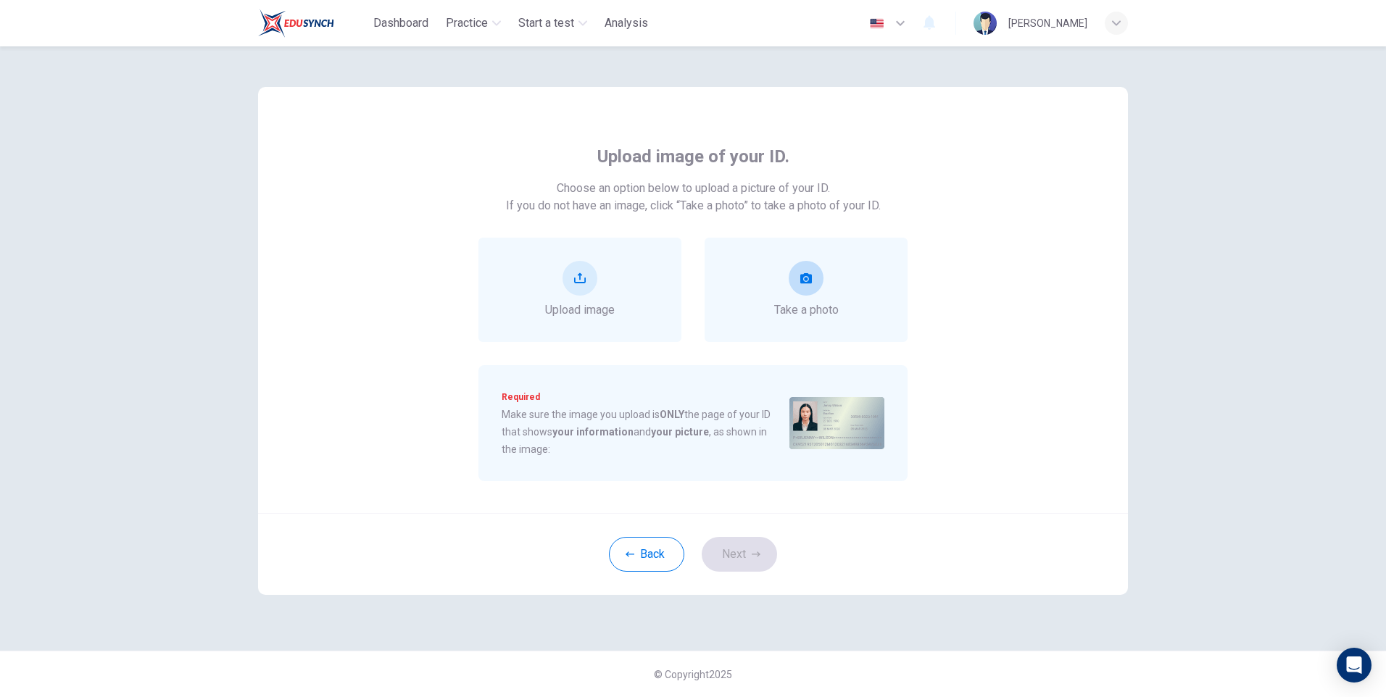
click at [800, 286] on button "take photo" at bounding box center [806, 278] width 35 height 35
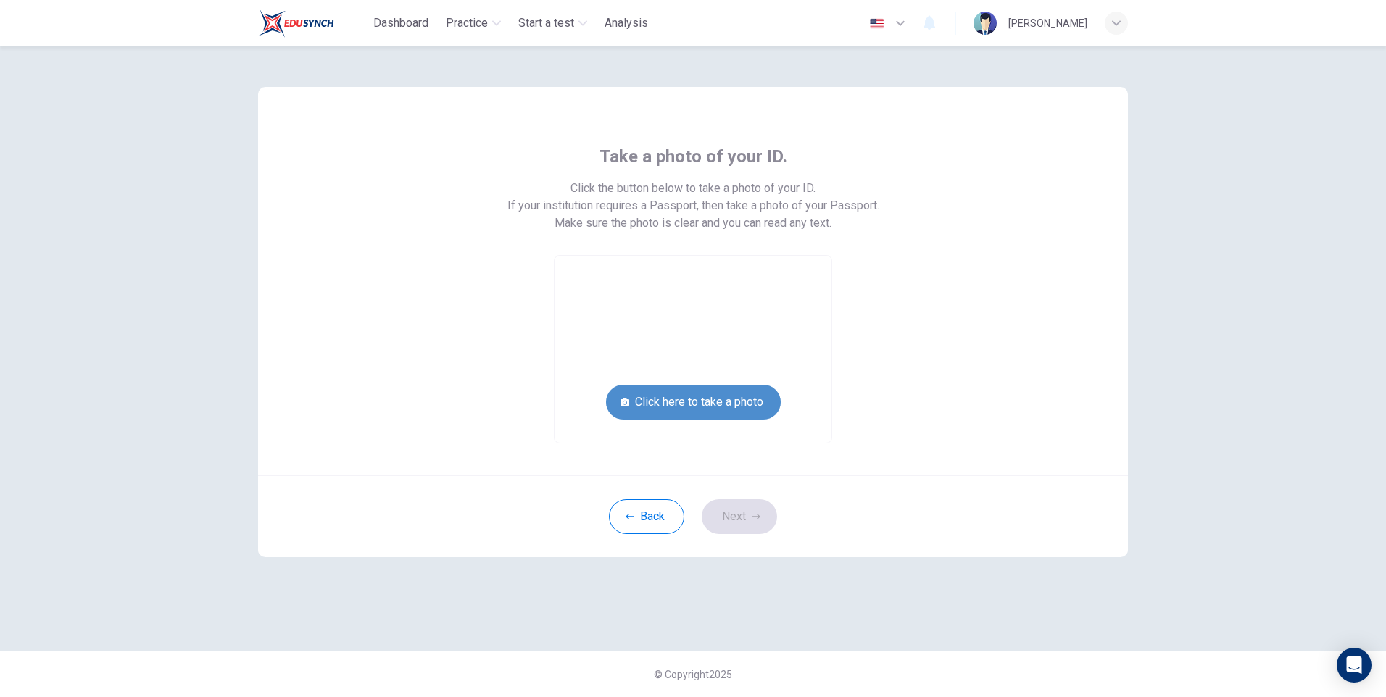
click at [743, 400] on button "Click here to take a photo" at bounding box center [693, 402] width 175 height 35
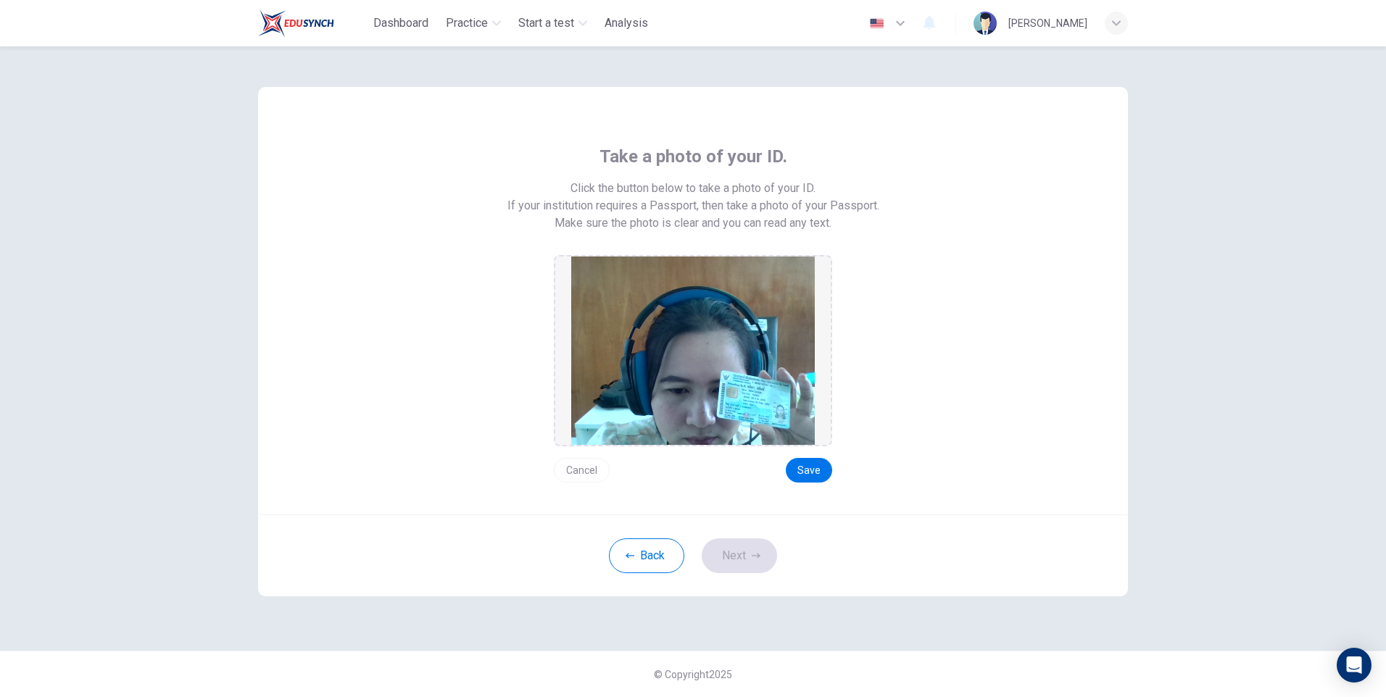
click at [580, 473] on button "Cancel" at bounding box center [582, 470] width 56 height 25
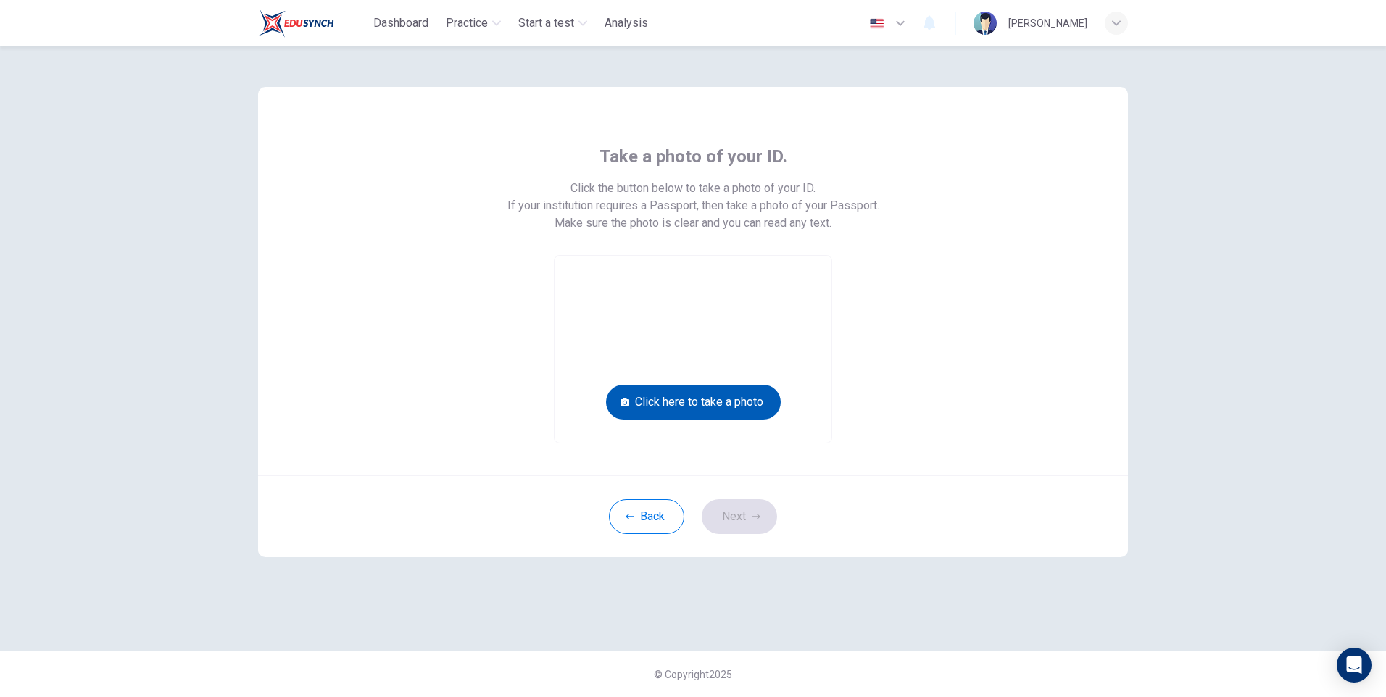
click at [701, 404] on button "Click here to take a photo" at bounding box center [693, 402] width 175 height 35
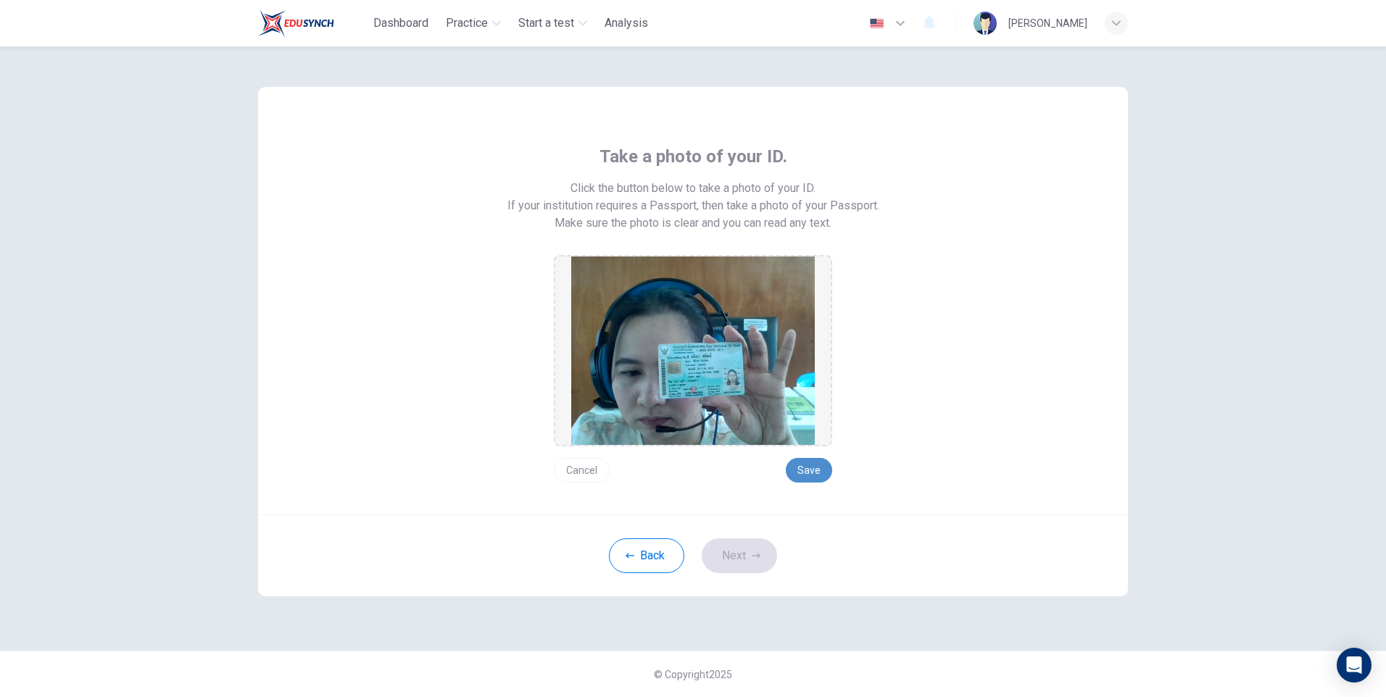
click at [821, 470] on button "Save" at bounding box center [809, 470] width 46 height 25
click at [756, 551] on button "Next" at bounding box center [739, 556] width 75 height 35
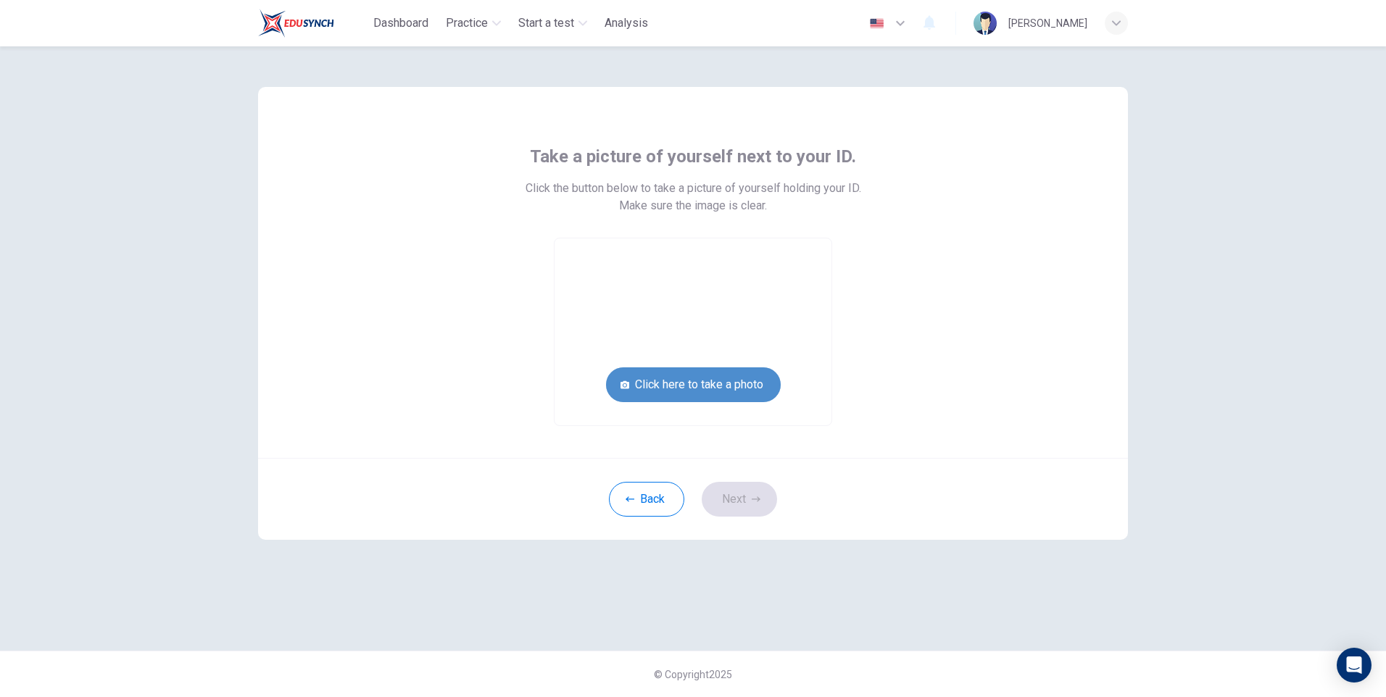
click at [739, 373] on button "Click here to take a photo" at bounding box center [693, 385] width 175 height 35
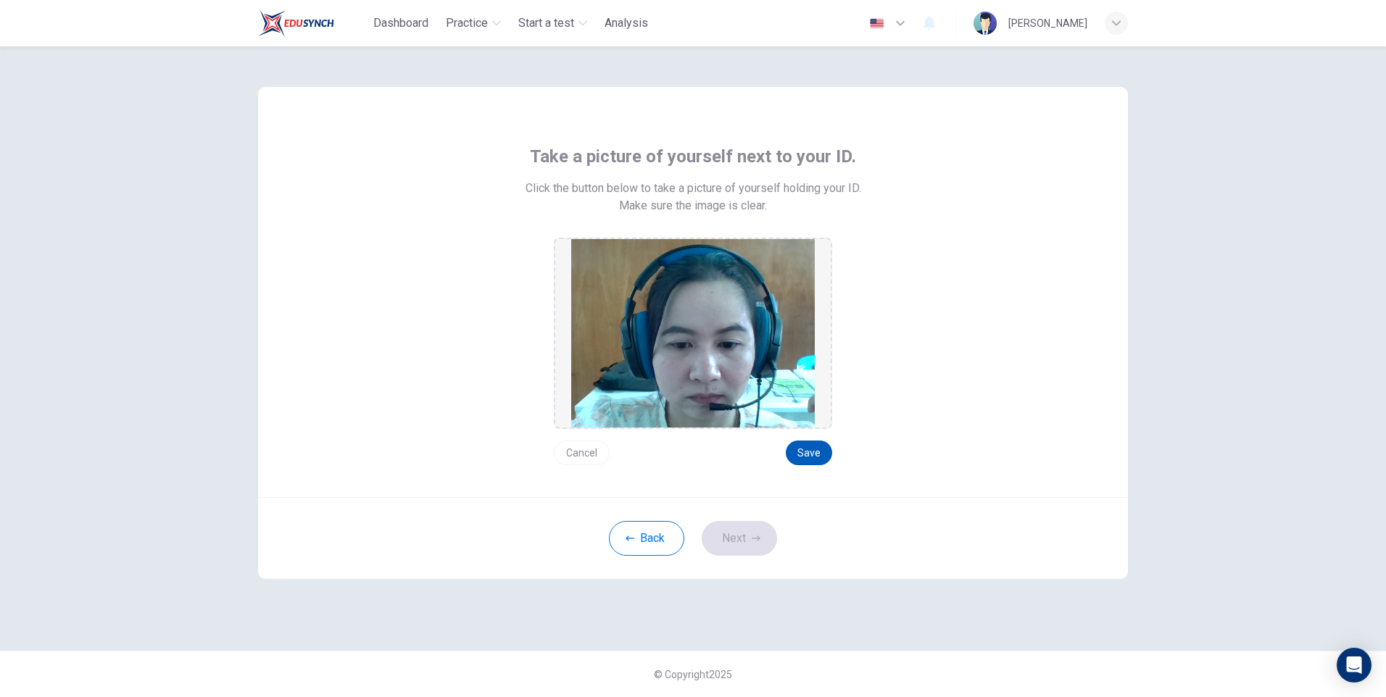
click at [813, 456] on button "Save" at bounding box center [809, 453] width 46 height 25
click at [756, 531] on button "Next" at bounding box center [739, 538] width 75 height 35
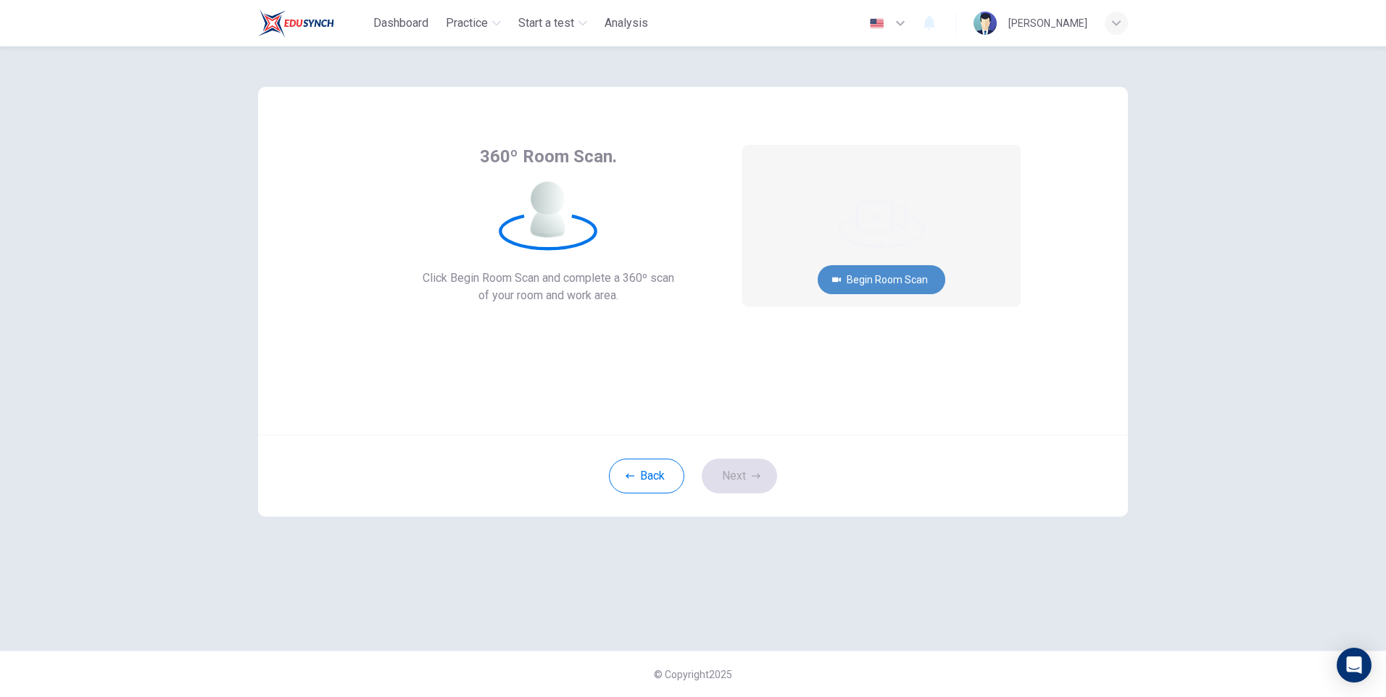
click at [886, 280] on button "Begin Room Scan" at bounding box center [882, 279] width 128 height 29
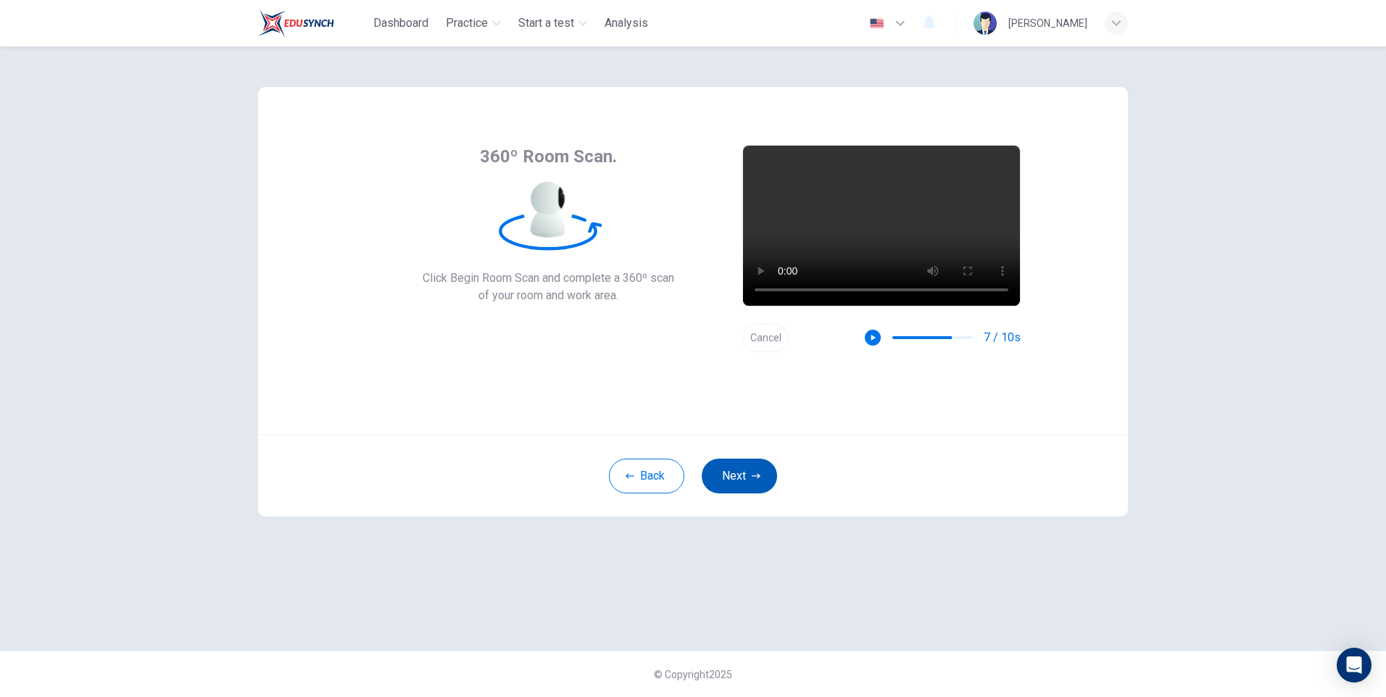
click at [767, 481] on button "Next" at bounding box center [739, 476] width 75 height 35
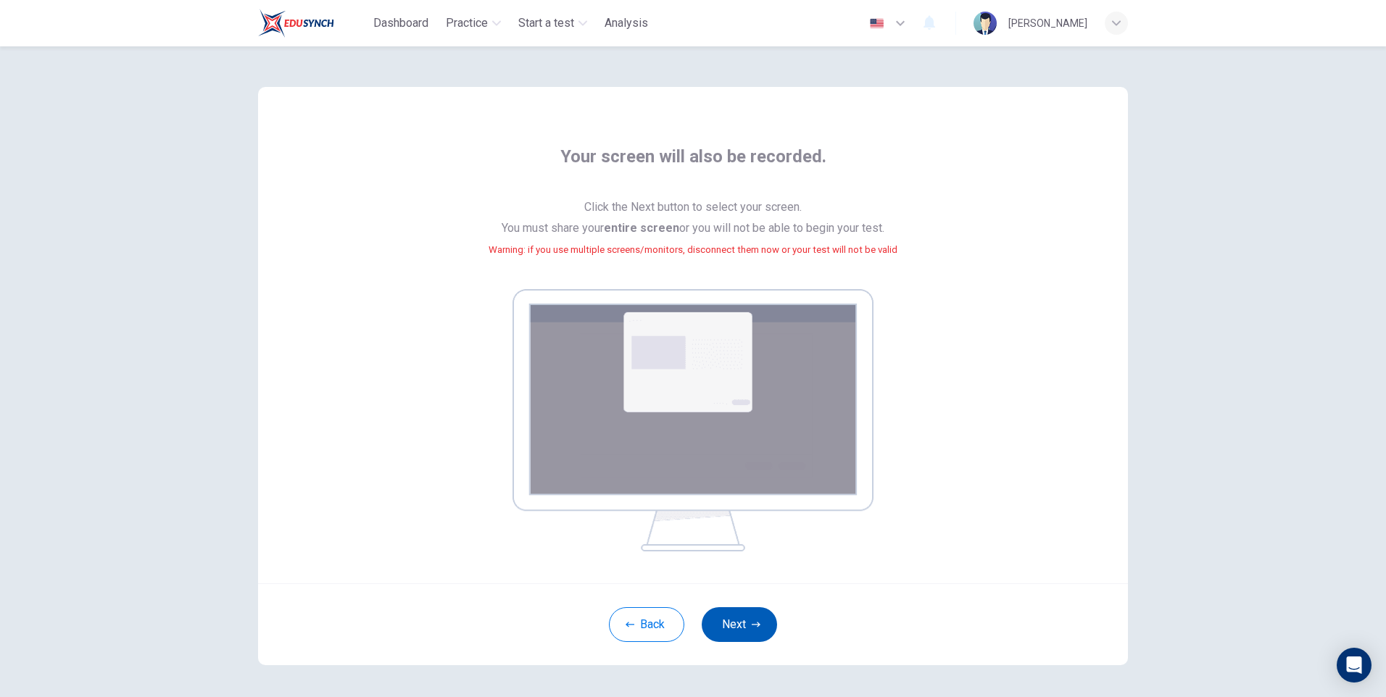
click at [753, 633] on button "Next" at bounding box center [739, 625] width 75 height 35
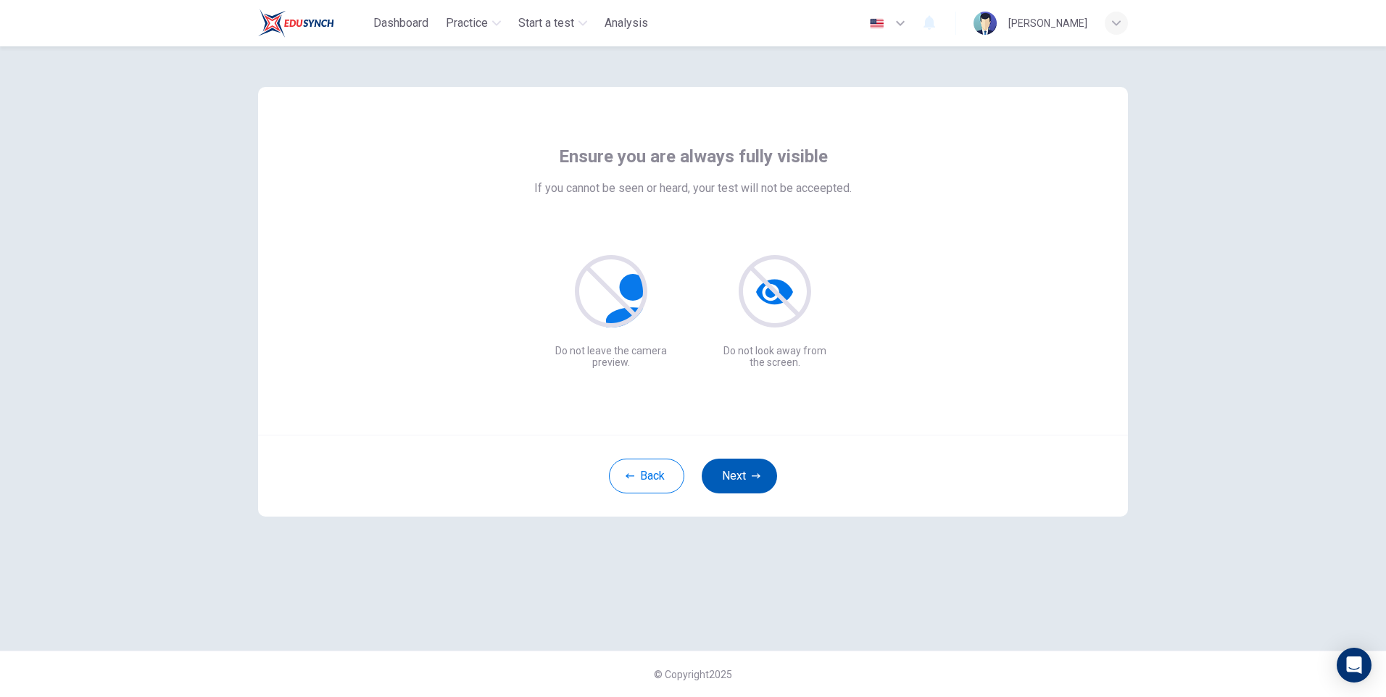
click at [761, 475] on button "Next" at bounding box center [739, 476] width 75 height 35
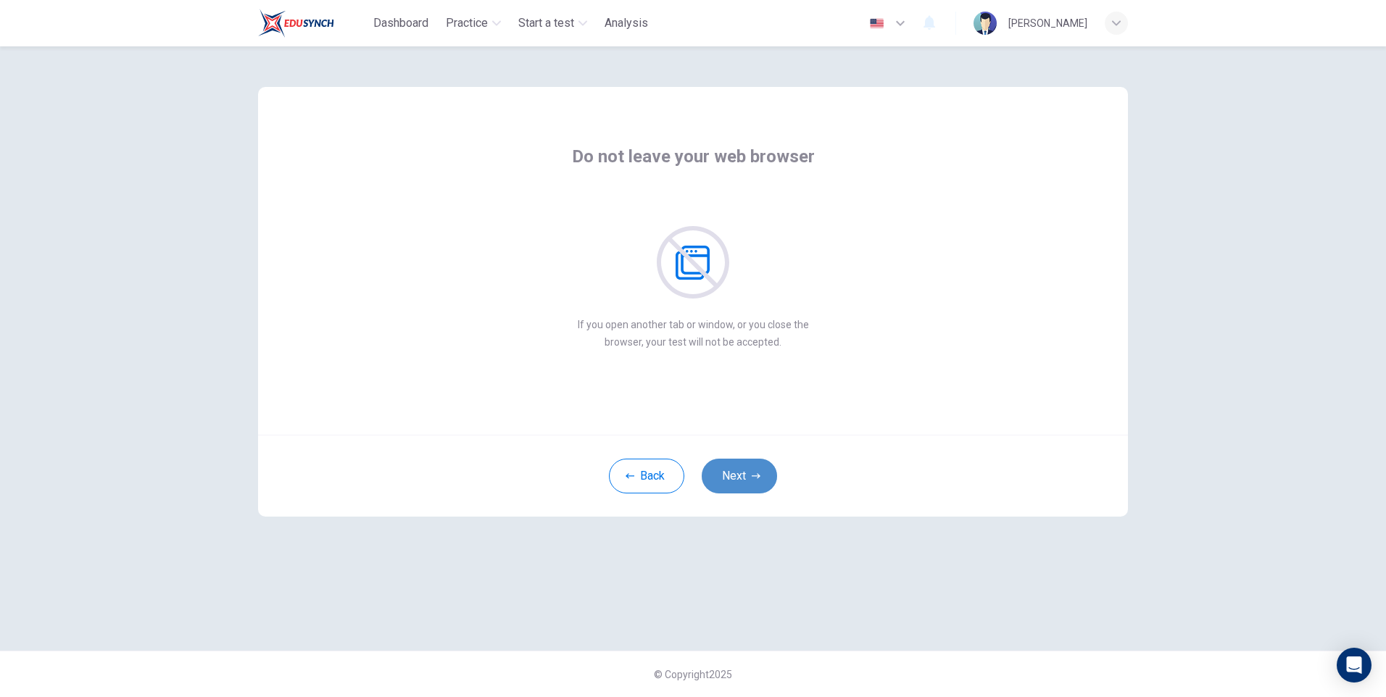
click at [761, 475] on button "Next" at bounding box center [739, 476] width 75 height 35
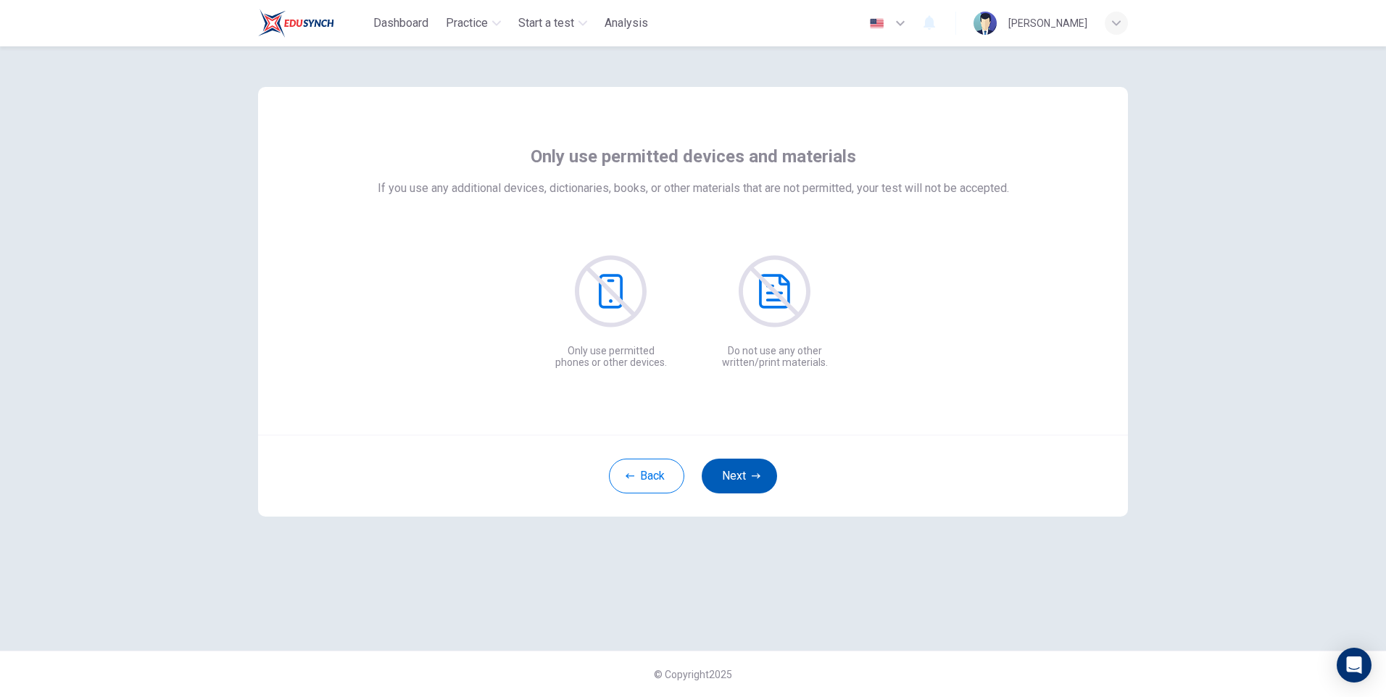
click at [761, 475] on button "Next" at bounding box center [739, 476] width 75 height 35
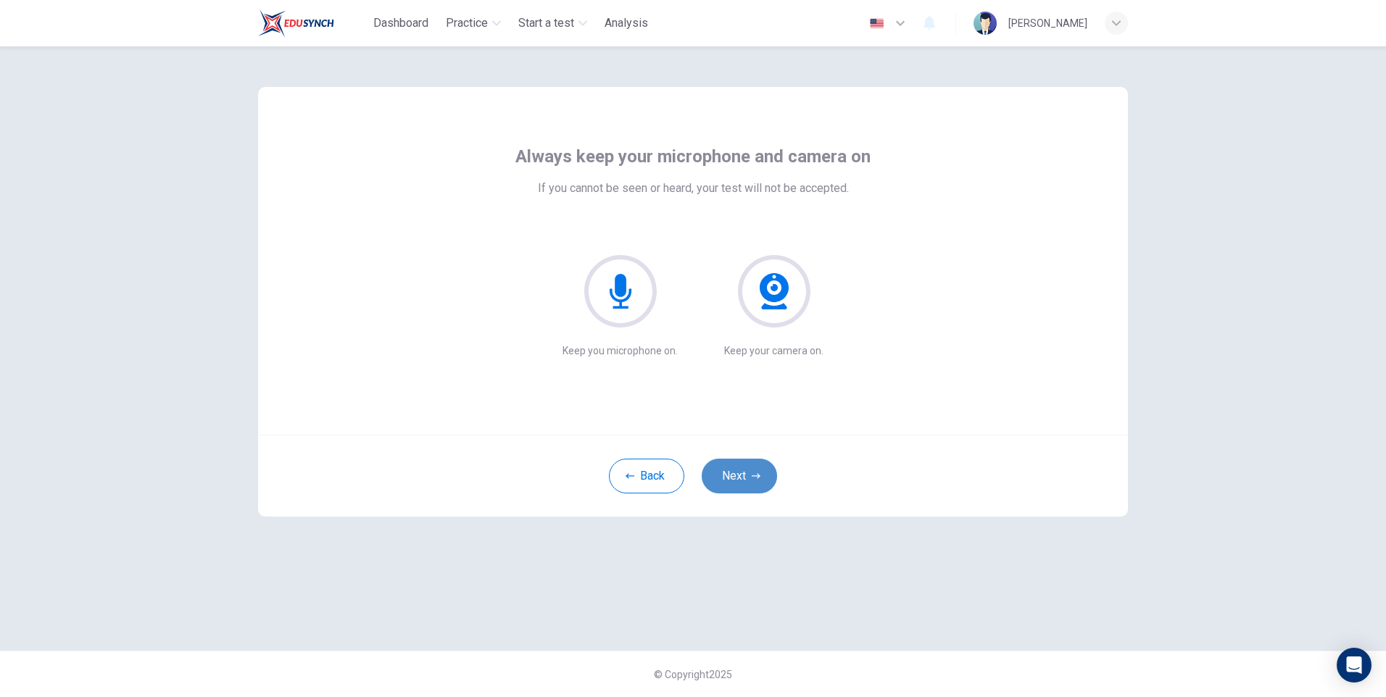
click at [761, 475] on button "Next" at bounding box center [739, 476] width 75 height 35
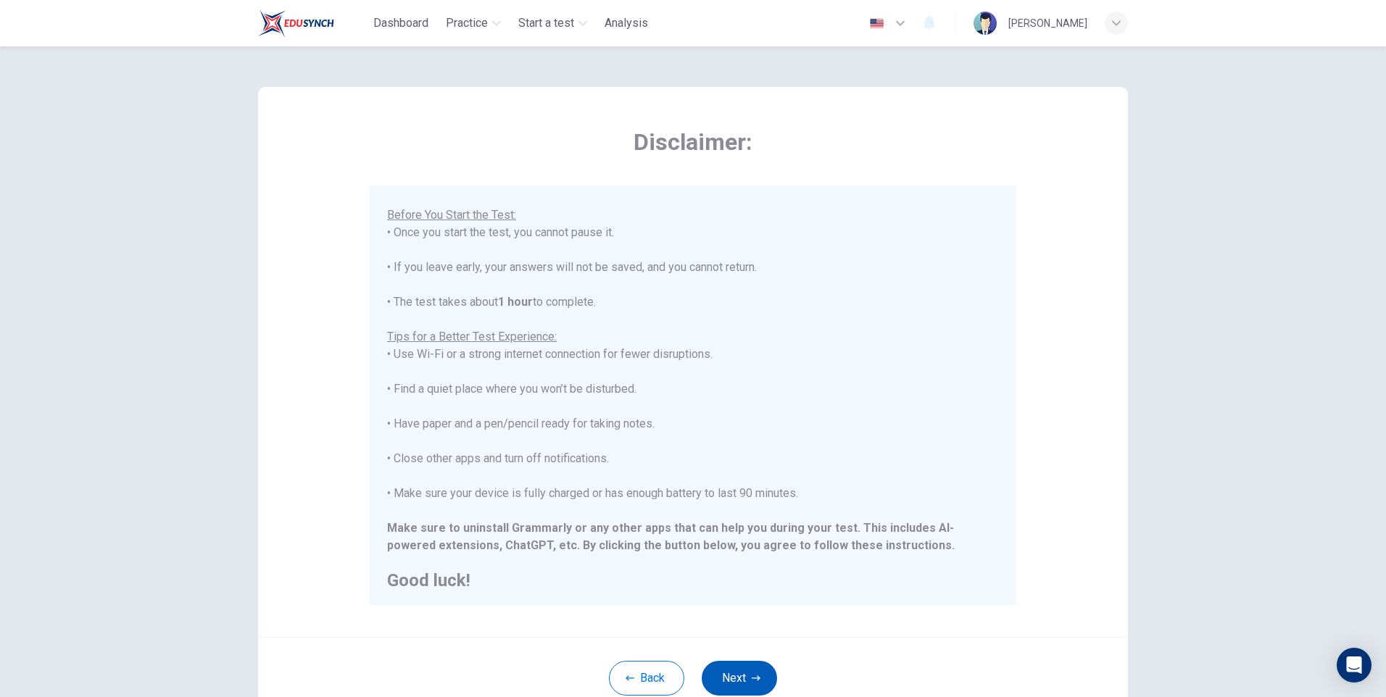
scroll to position [138, 0]
click at [719, 686] on button "Next" at bounding box center [739, 678] width 75 height 35
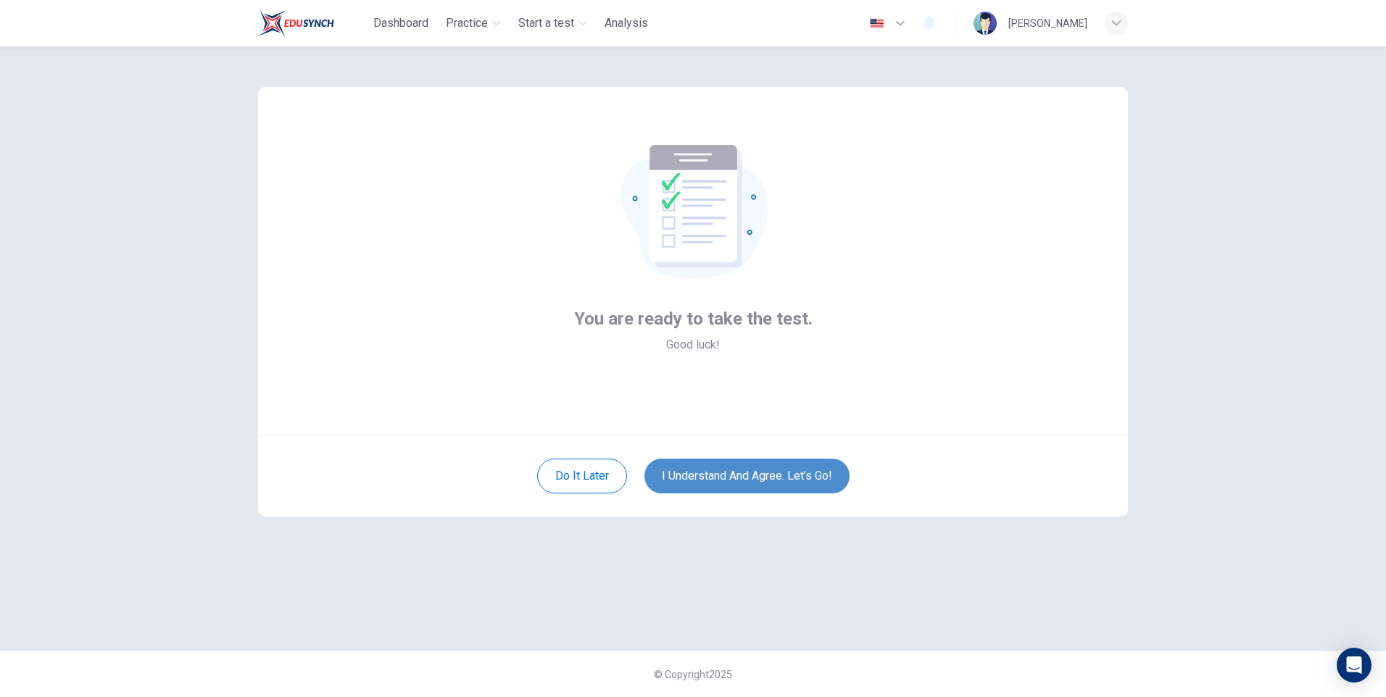
click at [796, 471] on button "I understand and agree. Let’s go!" at bounding box center [747, 476] width 205 height 35
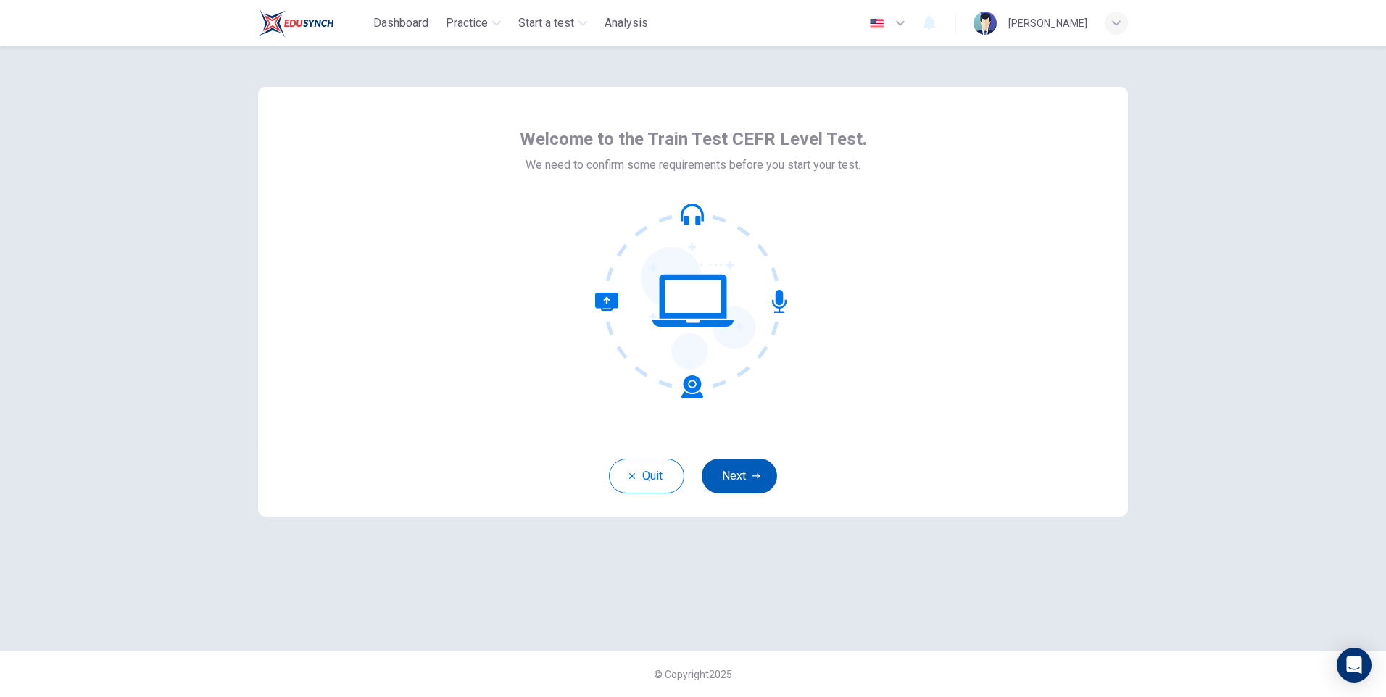
click at [734, 464] on button "Next" at bounding box center [739, 476] width 75 height 35
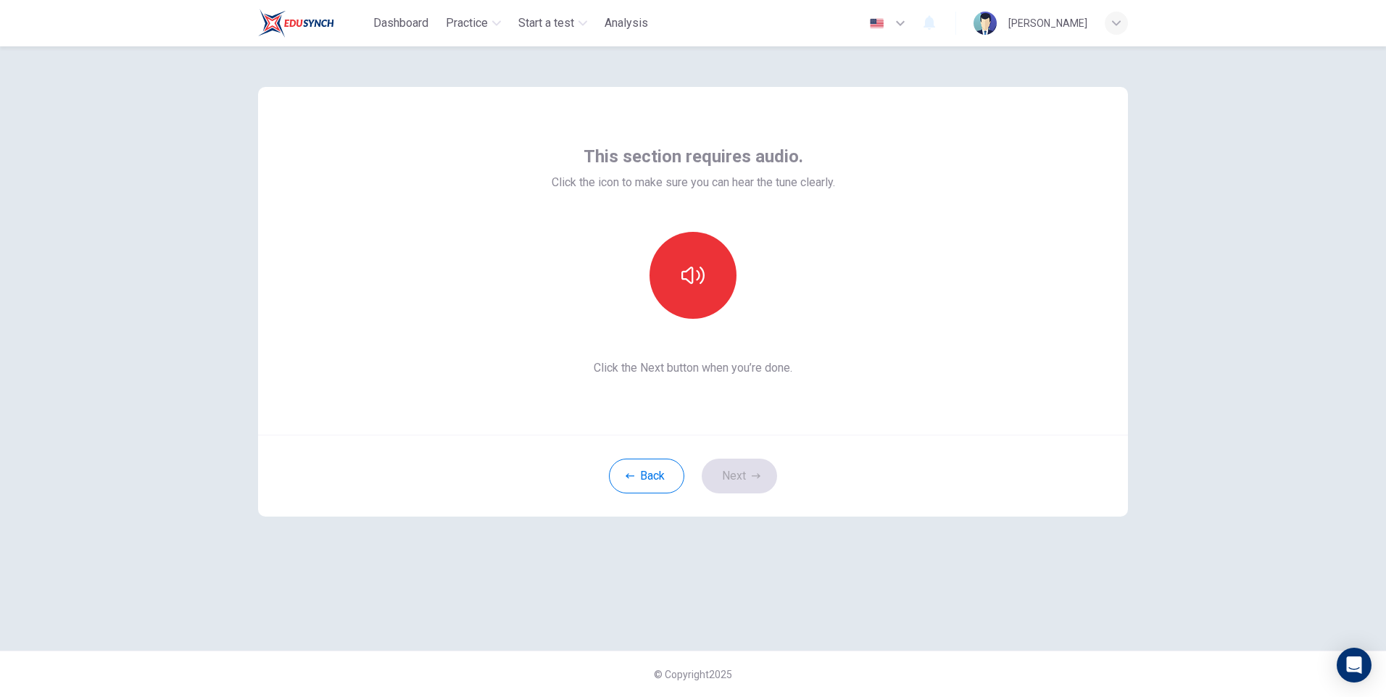
click at [743, 473] on div "Back Next" at bounding box center [693, 476] width 870 height 82
click at [675, 312] on button "button" at bounding box center [693, 275] width 87 height 87
click at [742, 478] on button "Next" at bounding box center [739, 476] width 75 height 35
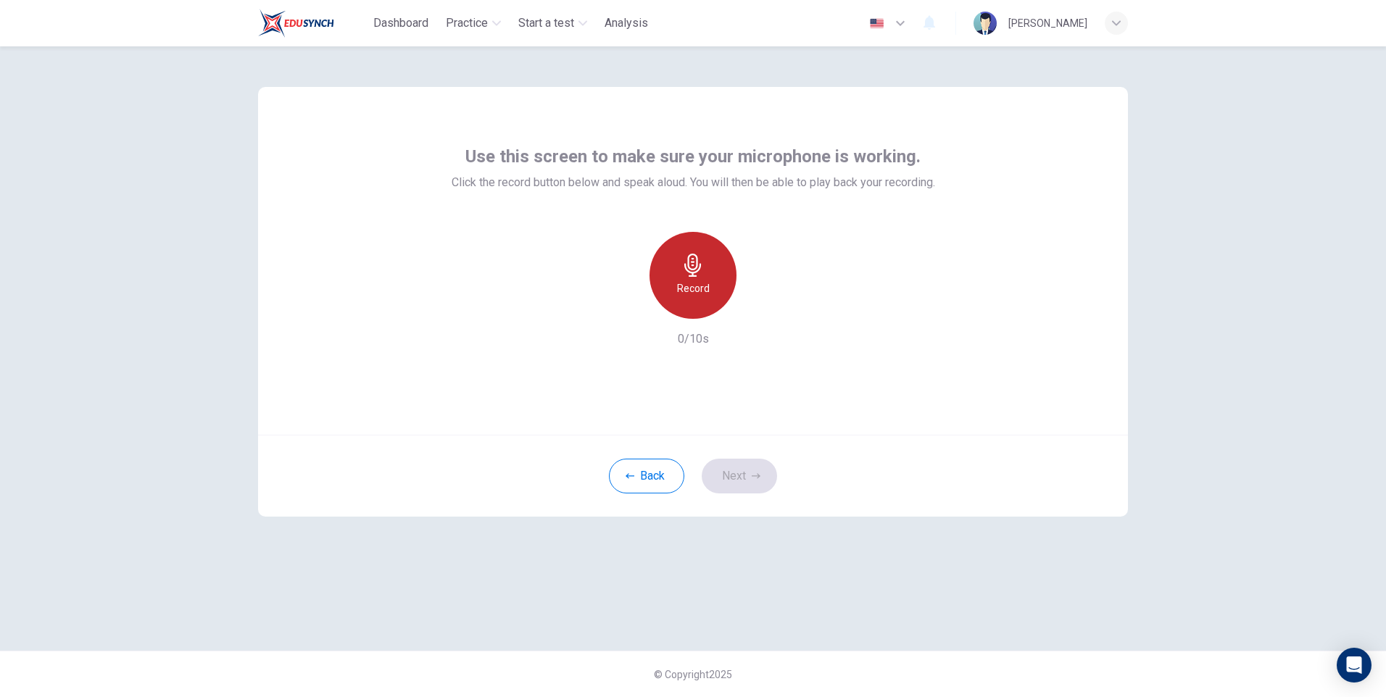
click at [664, 280] on div "Record" at bounding box center [693, 275] width 87 height 87
click at [687, 300] on div "Stop" at bounding box center [693, 275] width 87 height 87
click at [740, 475] on button "Next" at bounding box center [739, 476] width 75 height 35
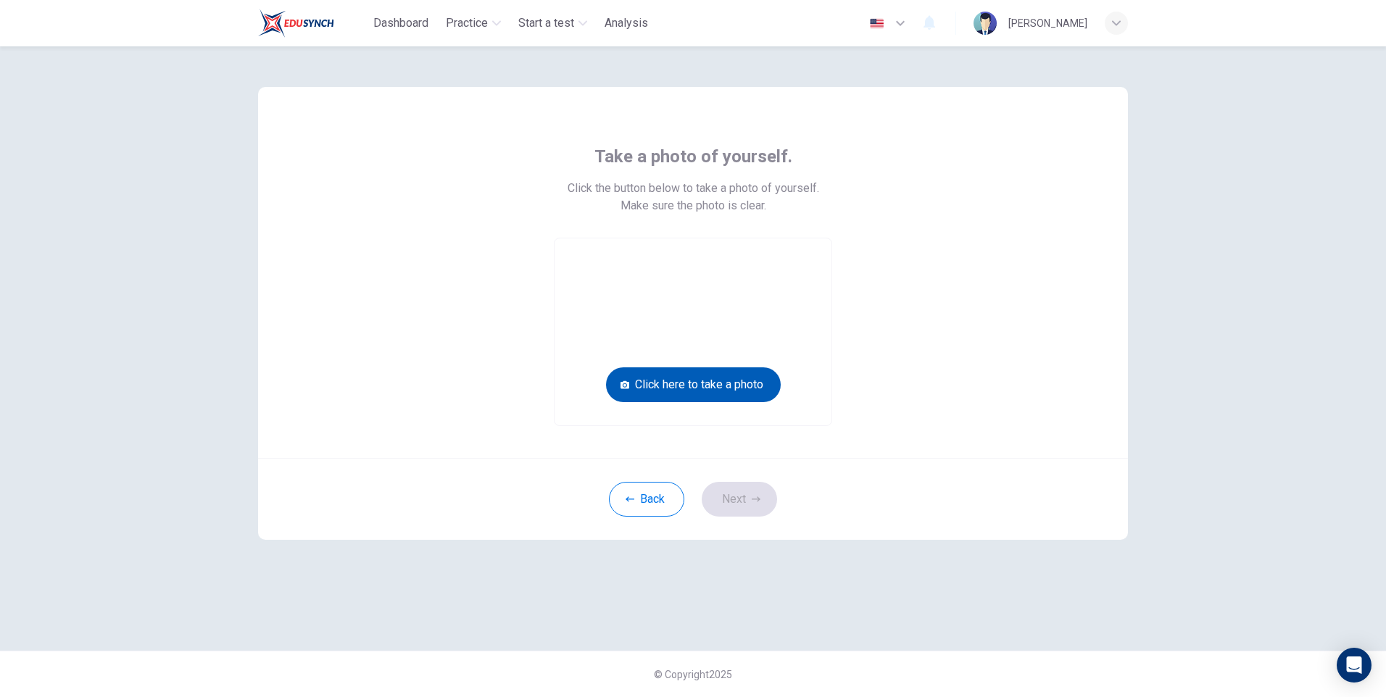
click at [715, 374] on button "Click here to take a photo" at bounding box center [693, 385] width 175 height 35
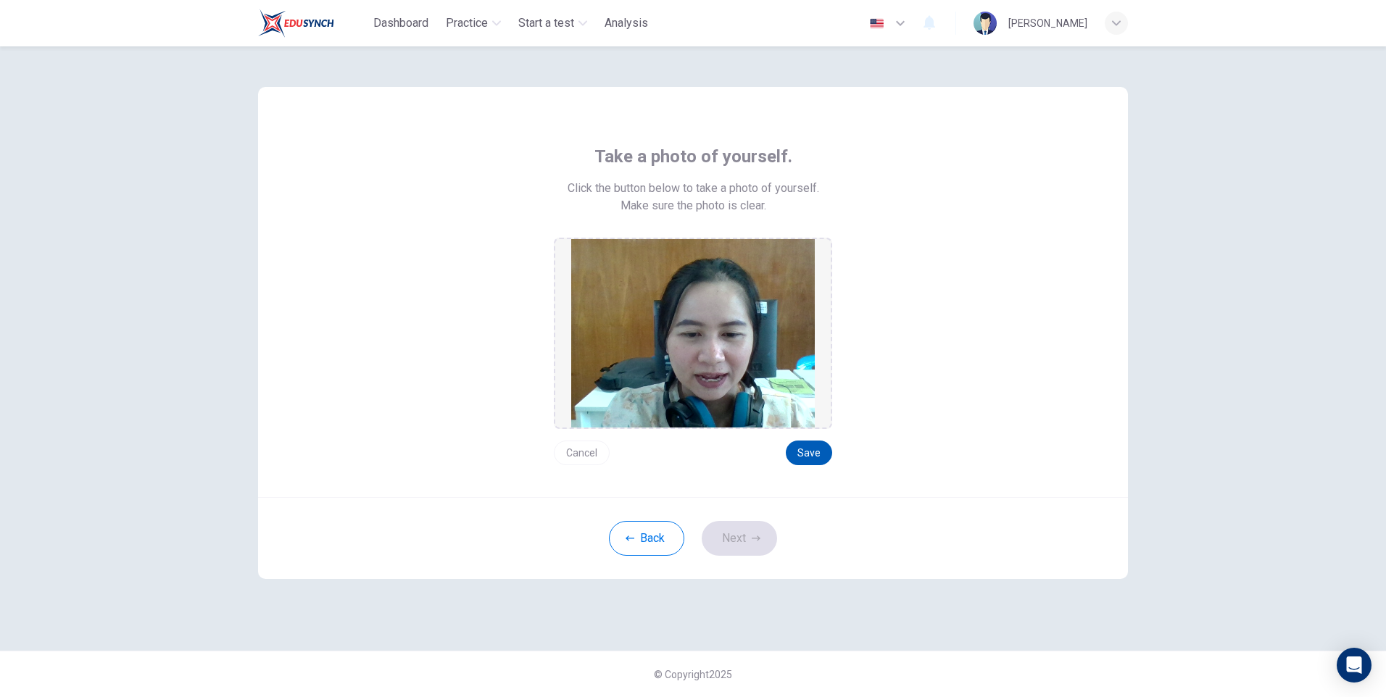
click at [809, 444] on button "Save" at bounding box center [809, 453] width 46 height 25
click at [751, 529] on button "Next" at bounding box center [739, 538] width 75 height 35
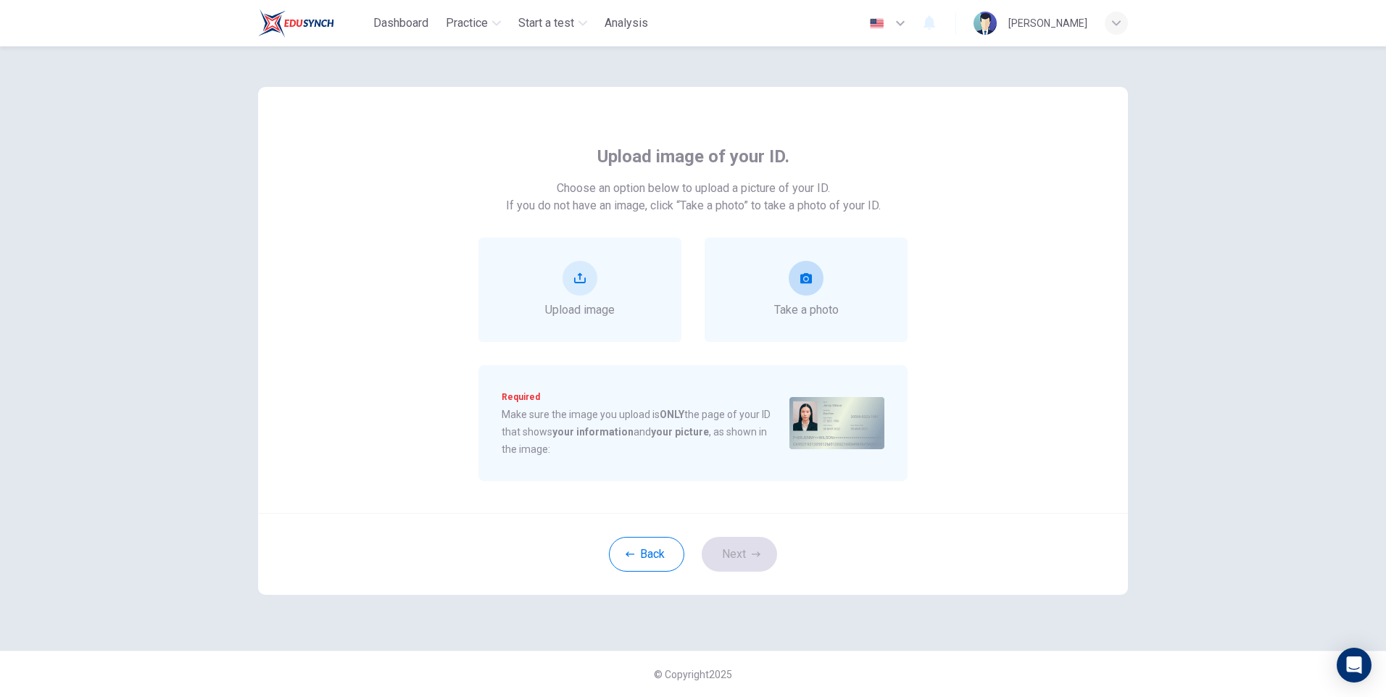
click at [820, 287] on button "take photo" at bounding box center [806, 278] width 35 height 35
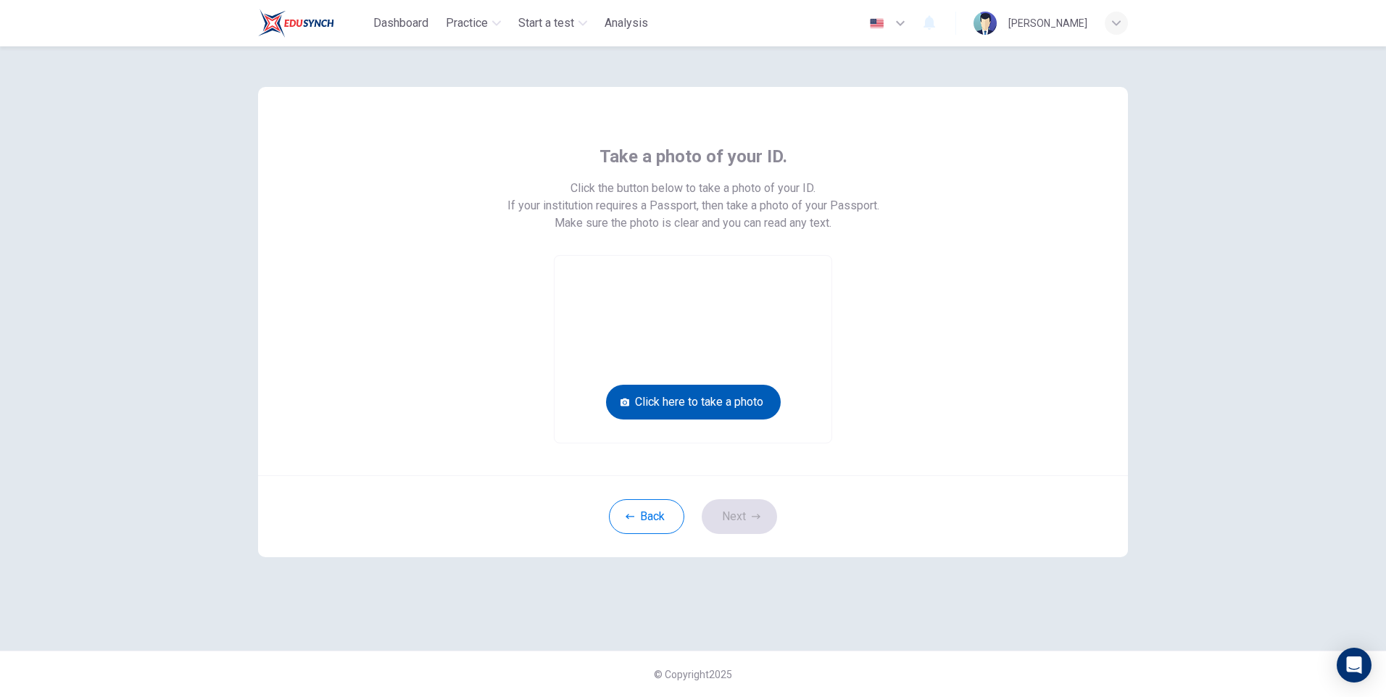
click at [750, 405] on button "Click here to take a photo" at bounding box center [693, 402] width 175 height 35
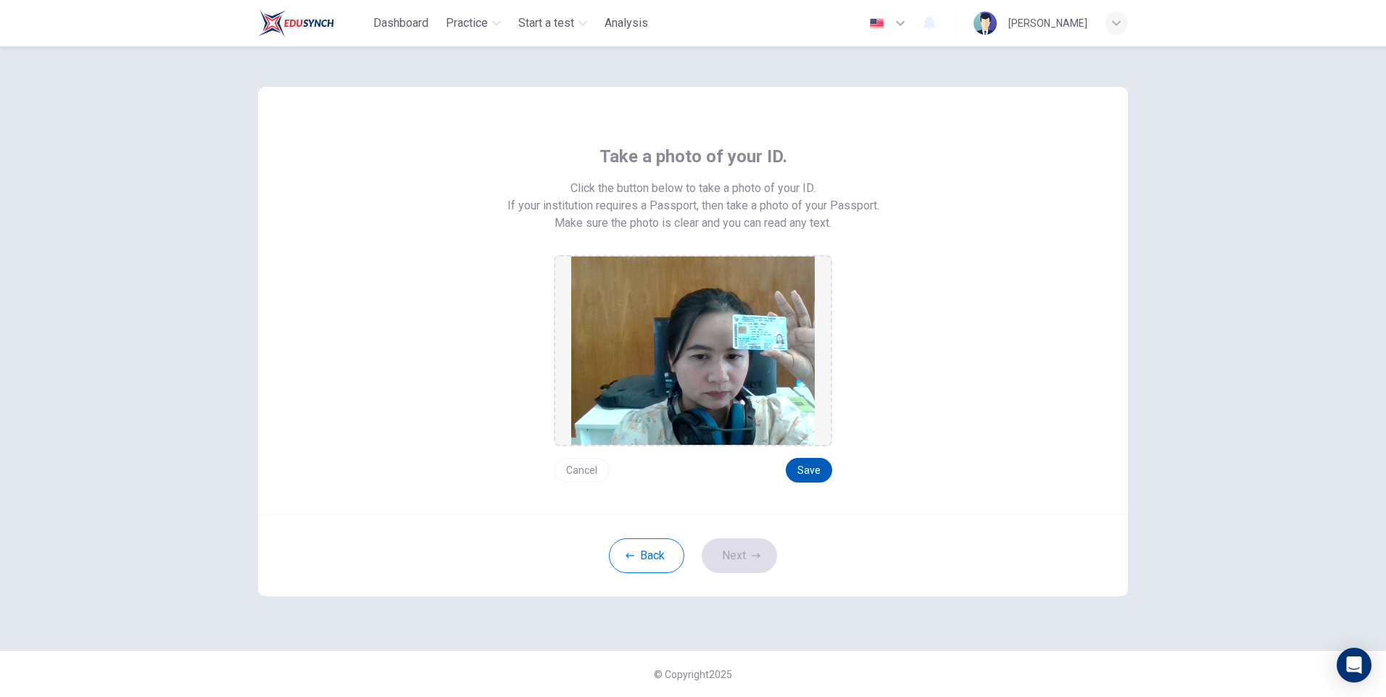
click at [805, 479] on button "Save" at bounding box center [809, 470] width 46 height 25
click at [736, 551] on button "Next" at bounding box center [739, 556] width 75 height 35
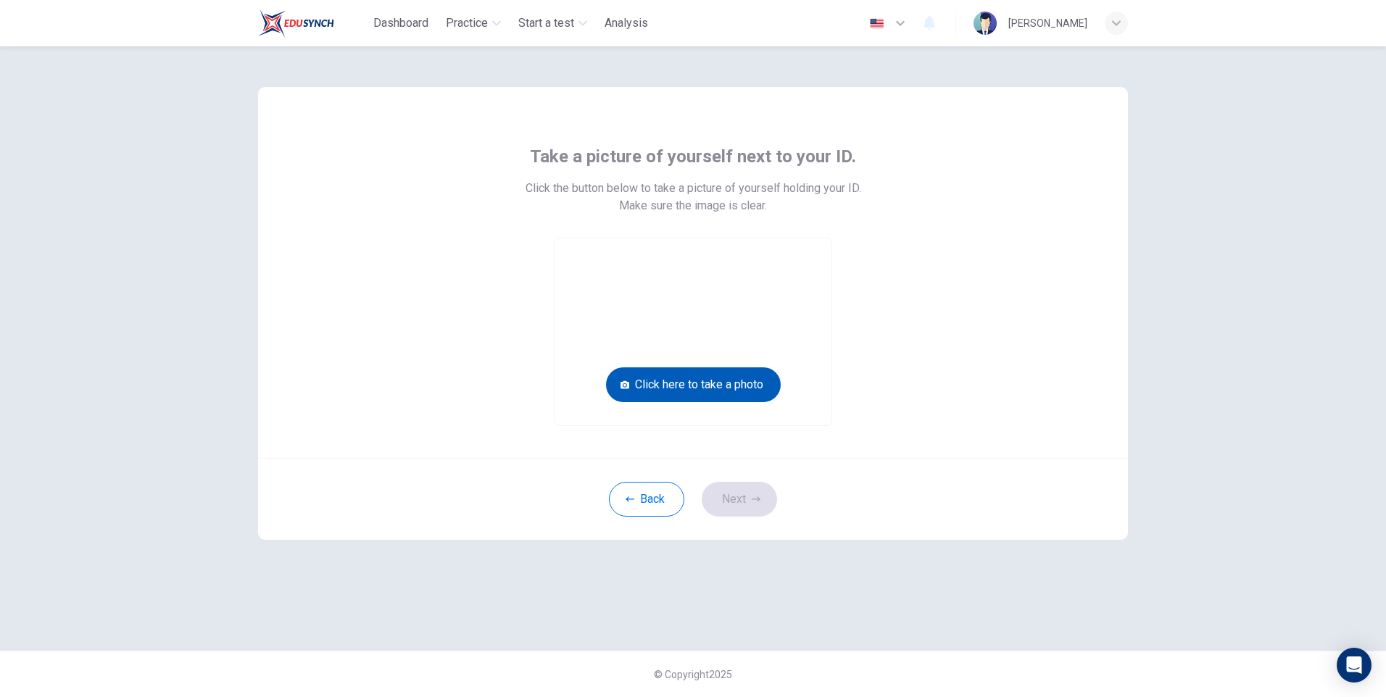
click at [725, 382] on button "Click here to take a photo" at bounding box center [693, 385] width 175 height 35
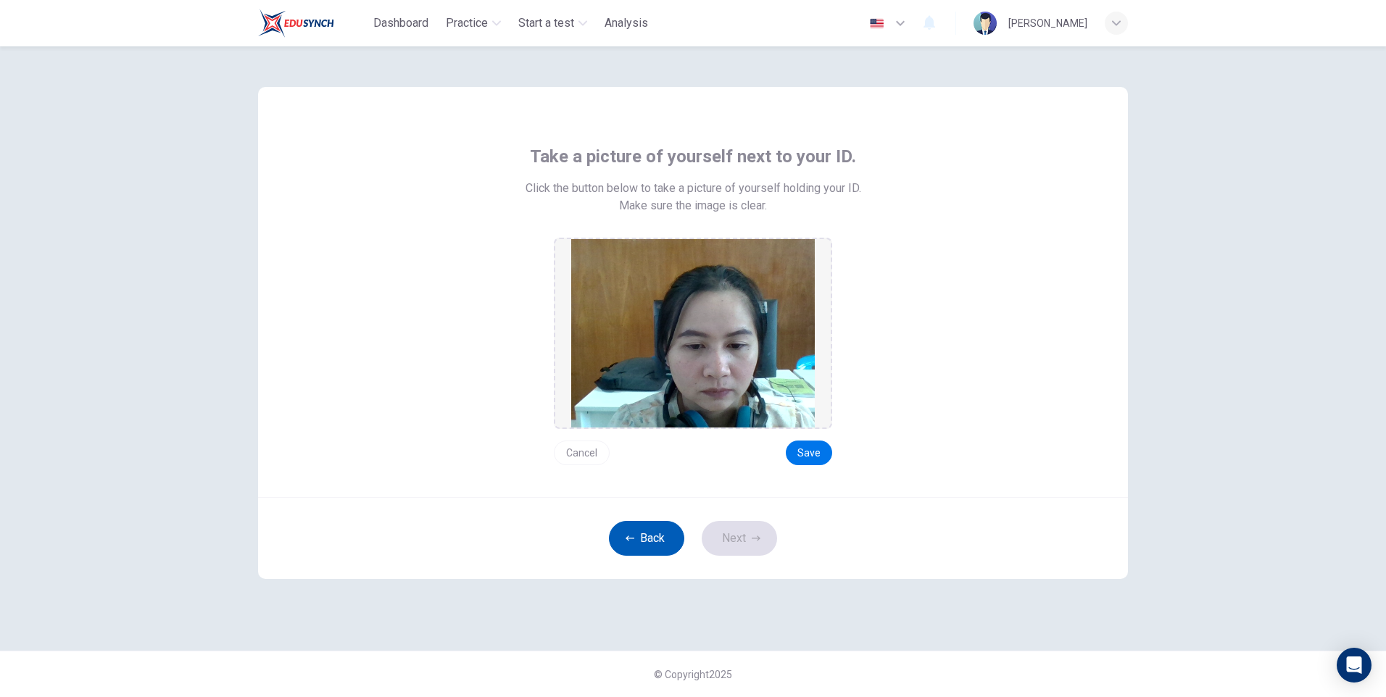
click at [652, 539] on button "Back" at bounding box center [646, 538] width 75 height 35
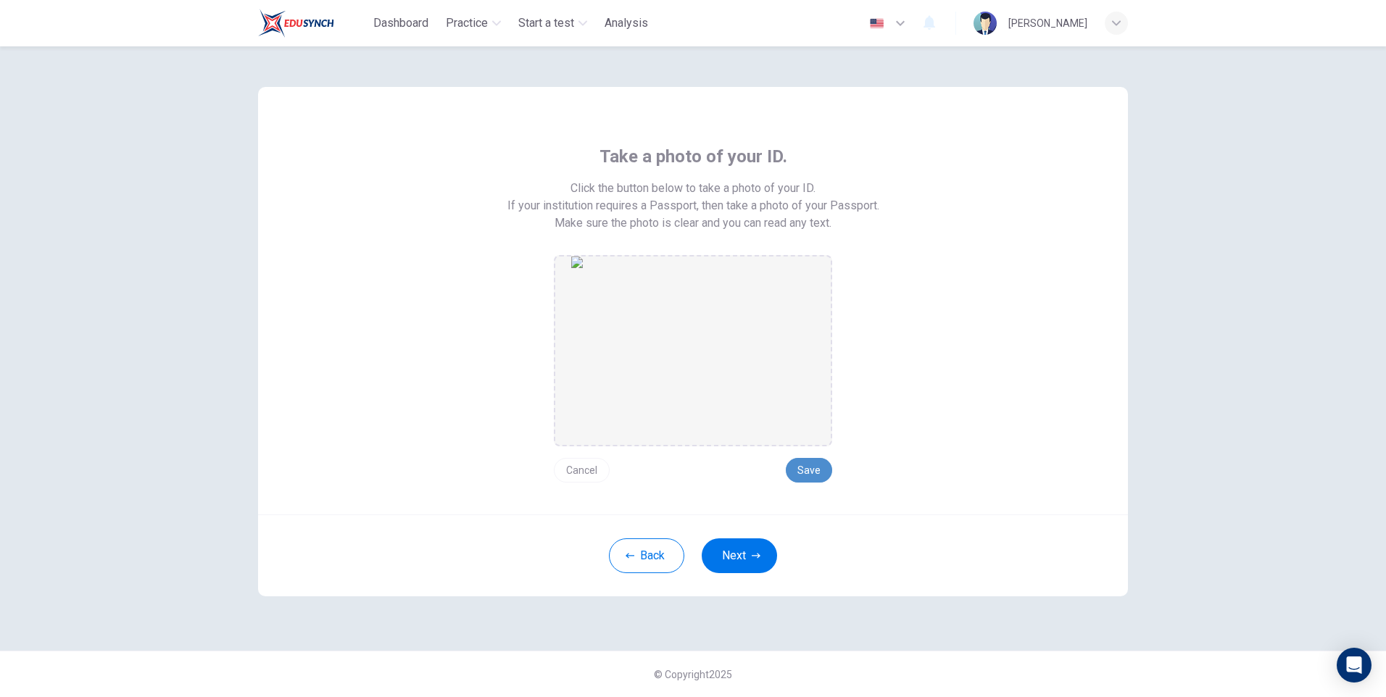
click at [815, 479] on button "Save" at bounding box center [809, 470] width 46 height 25
click at [814, 467] on button "Save" at bounding box center [809, 470] width 46 height 25
click at [748, 547] on button "Next" at bounding box center [739, 556] width 75 height 35
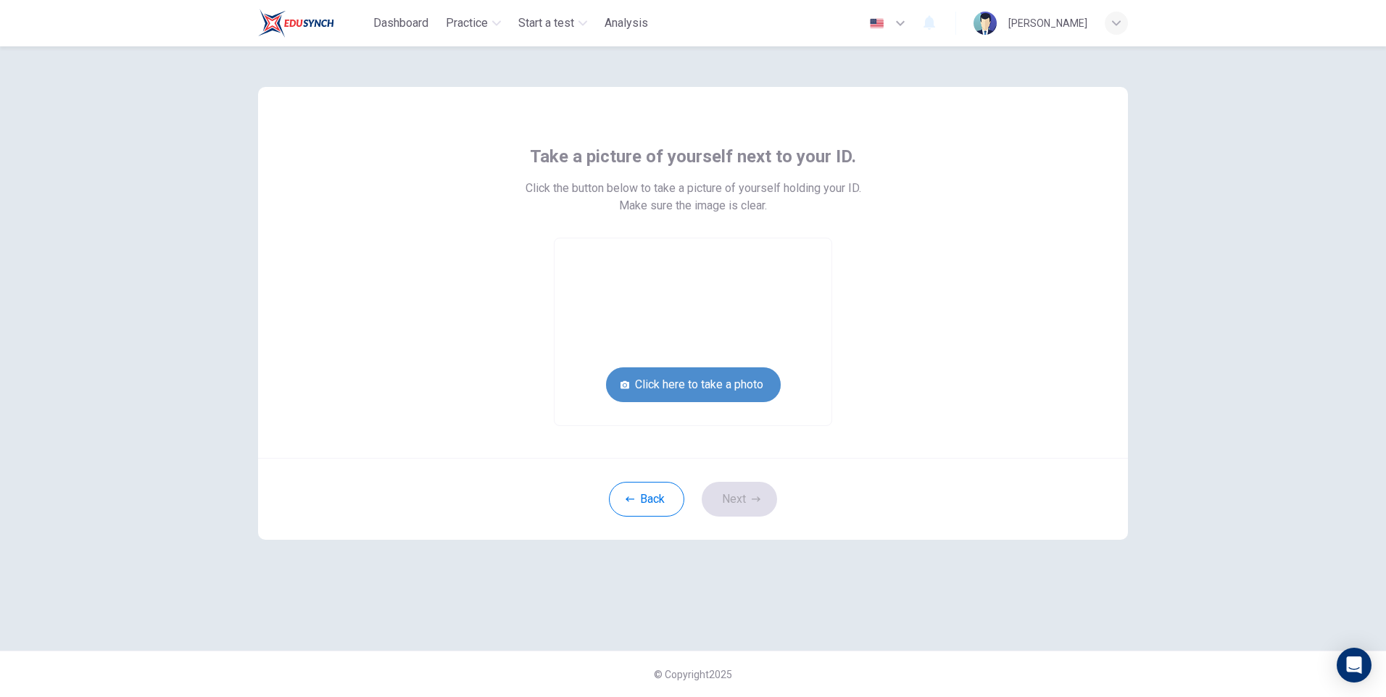
click at [707, 377] on button "Click here to take a photo" at bounding box center [693, 385] width 175 height 35
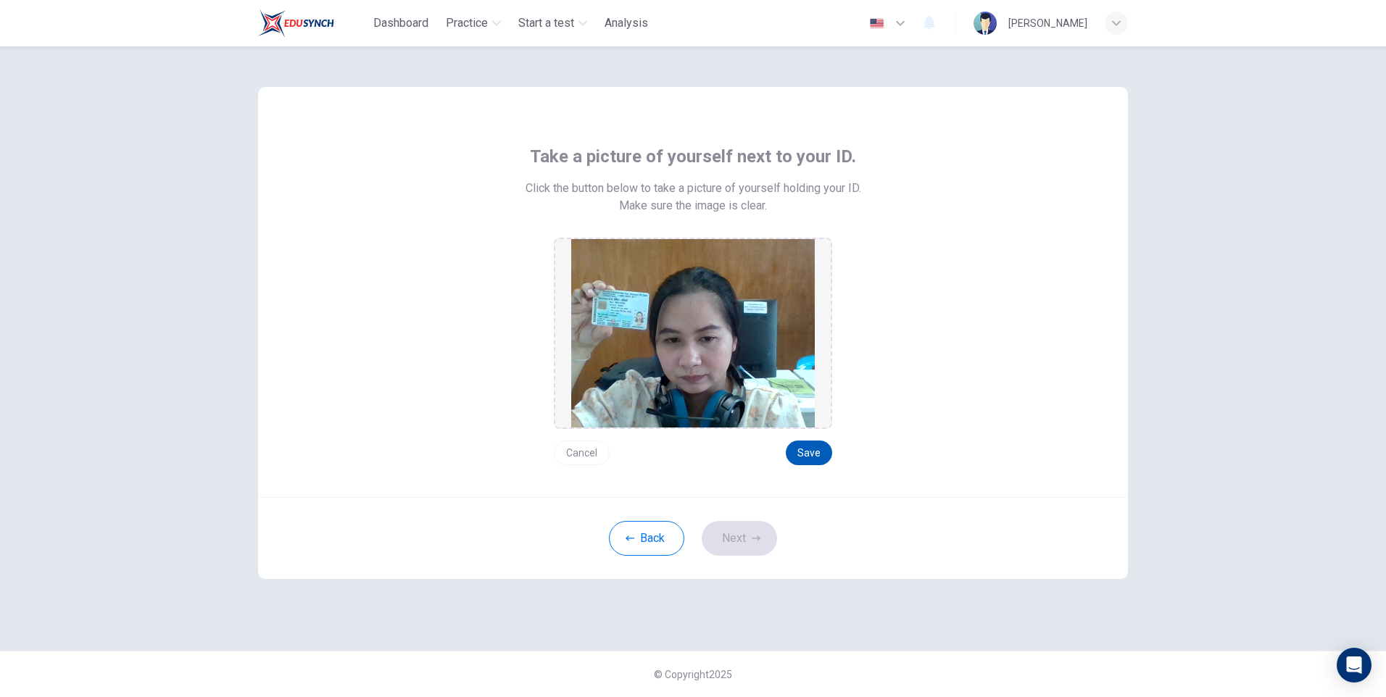
click at [813, 455] on button "Save" at bounding box center [809, 453] width 46 height 25
click at [745, 526] on button "Next" at bounding box center [739, 538] width 75 height 35
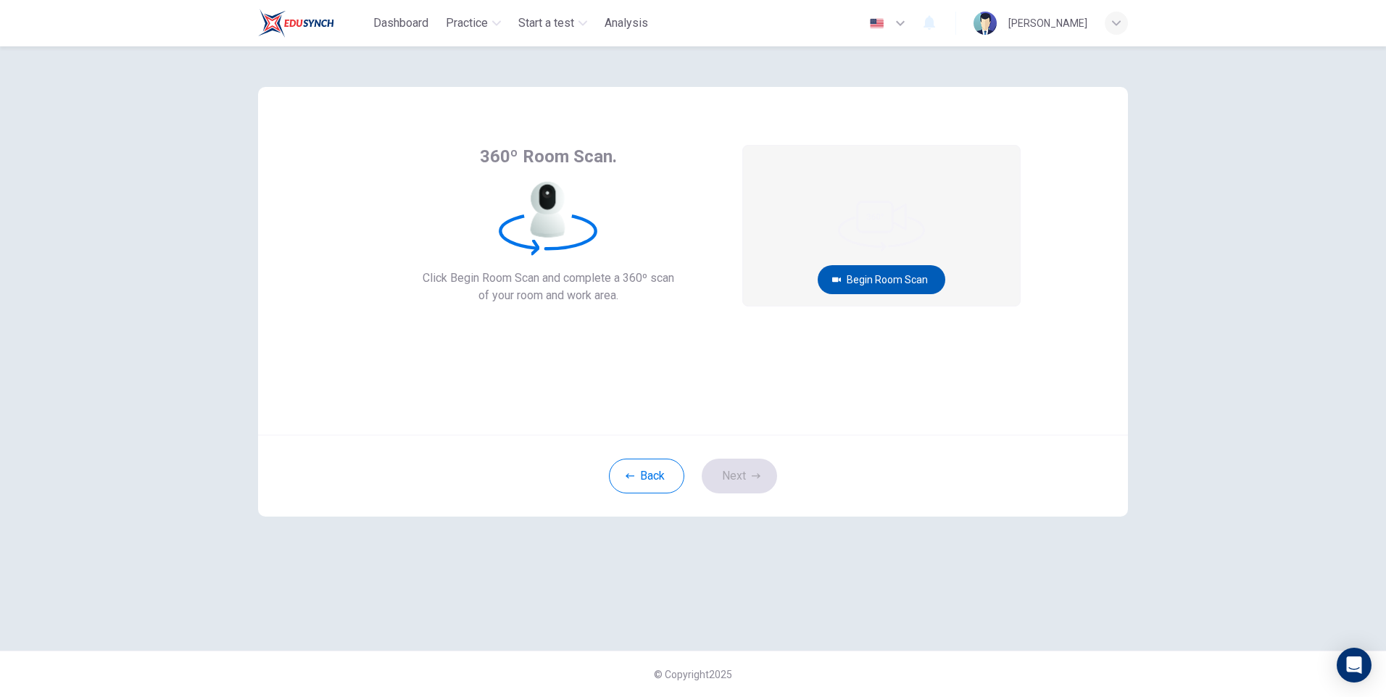
click at [866, 276] on button "Begin Room Scan" at bounding box center [882, 279] width 128 height 29
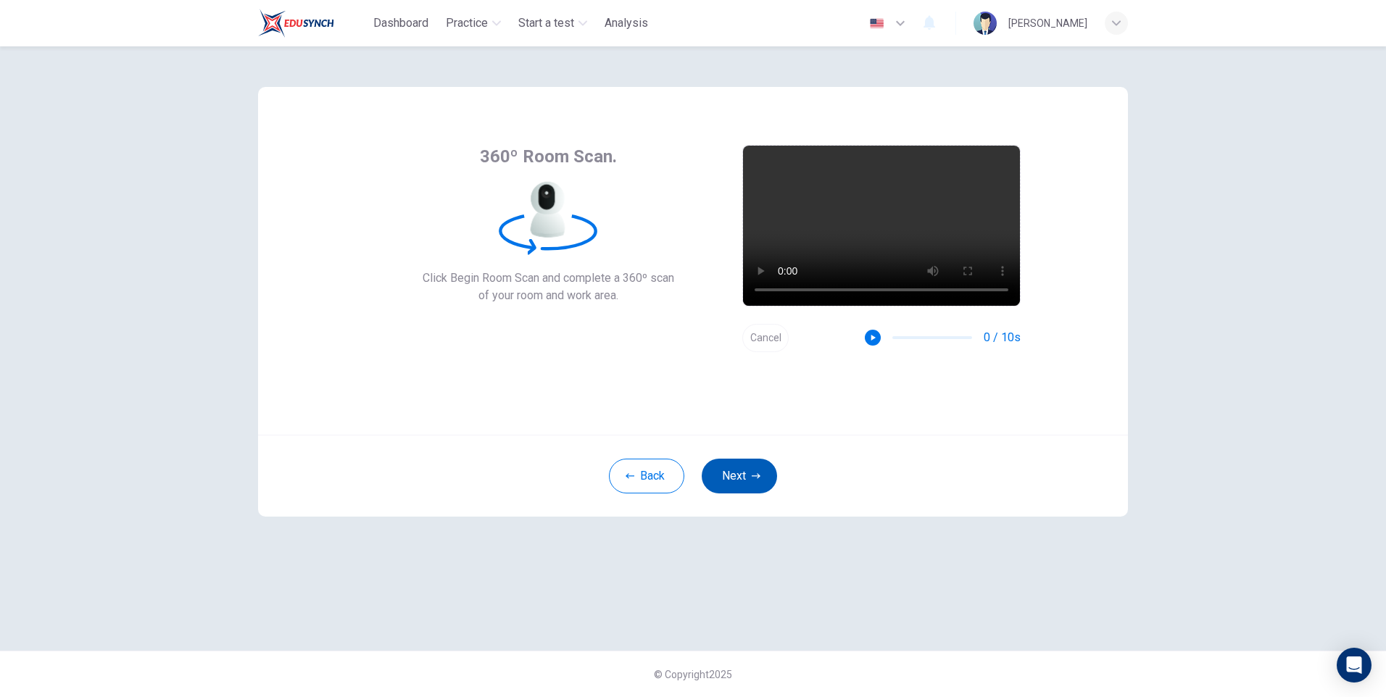
click at [739, 478] on button "Next" at bounding box center [739, 476] width 75 height 35
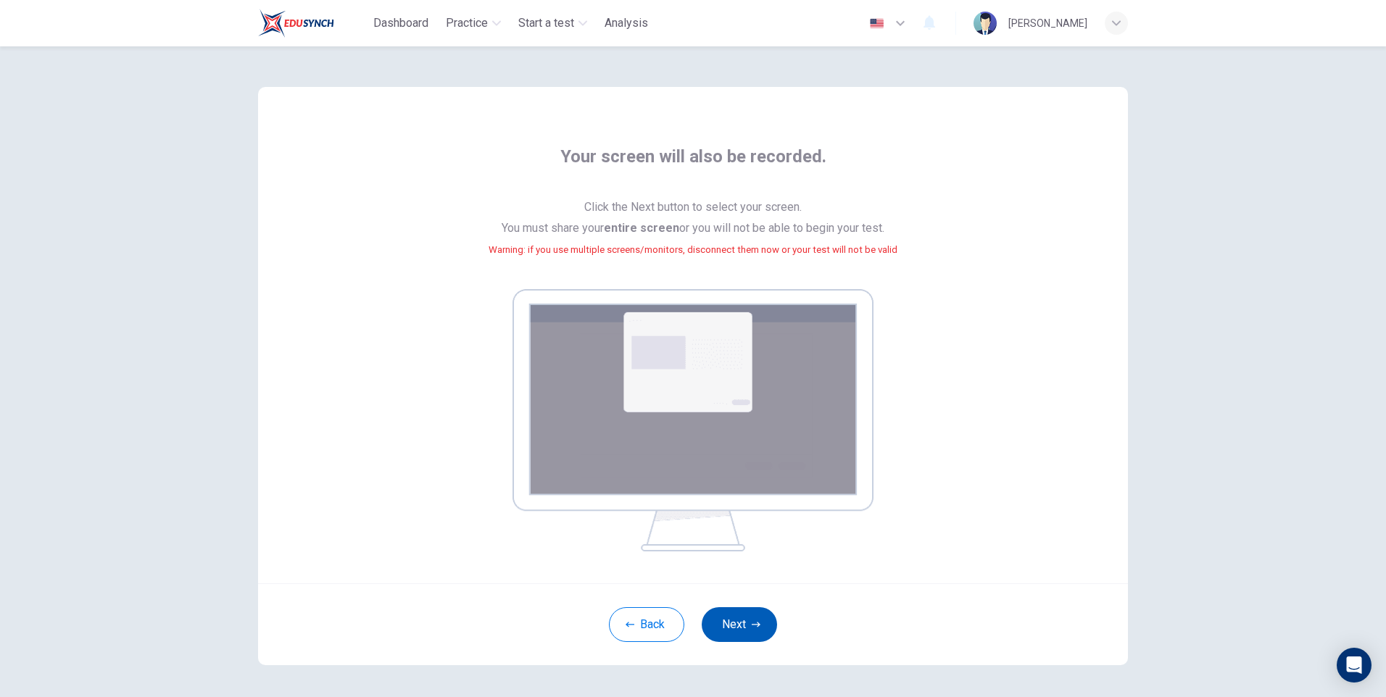
click at [734, 621] on button "Next" at bounding box center [739, 625] width 75 height 35
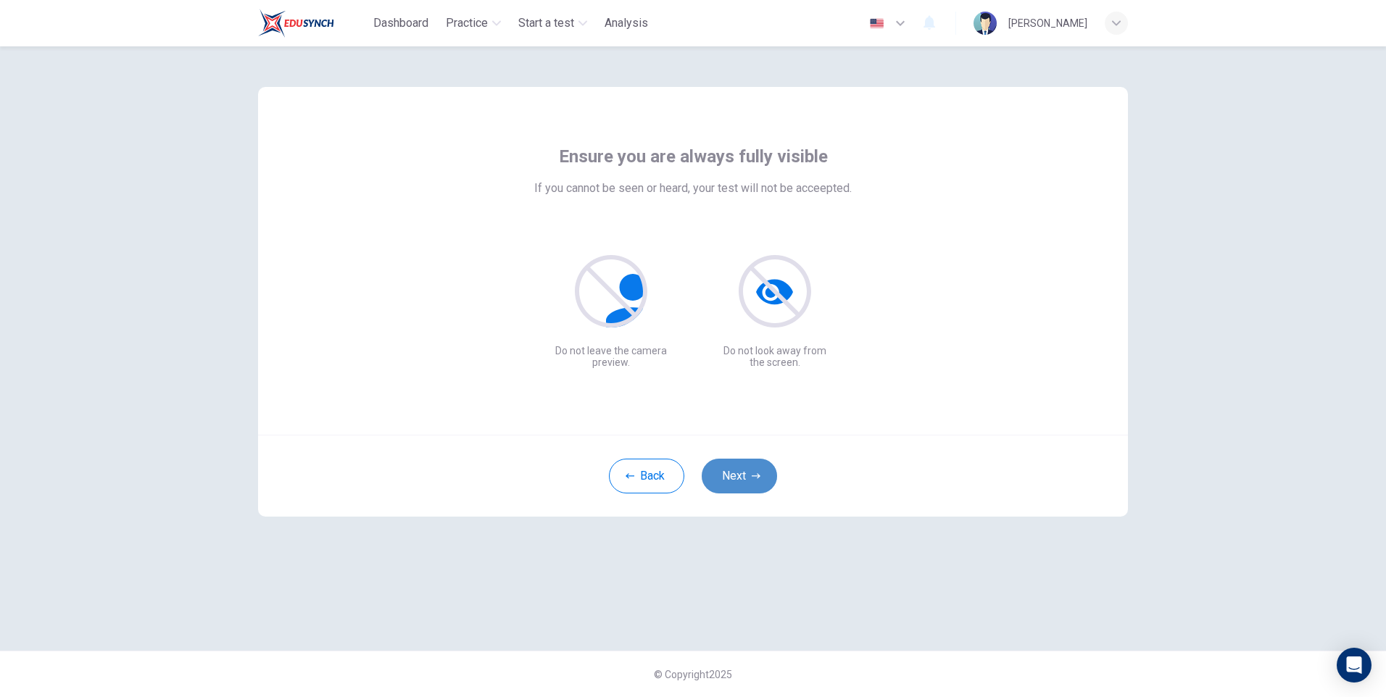
click at [734, 481] on button "Next" at bounding box center [739, 476] width 75 height 35
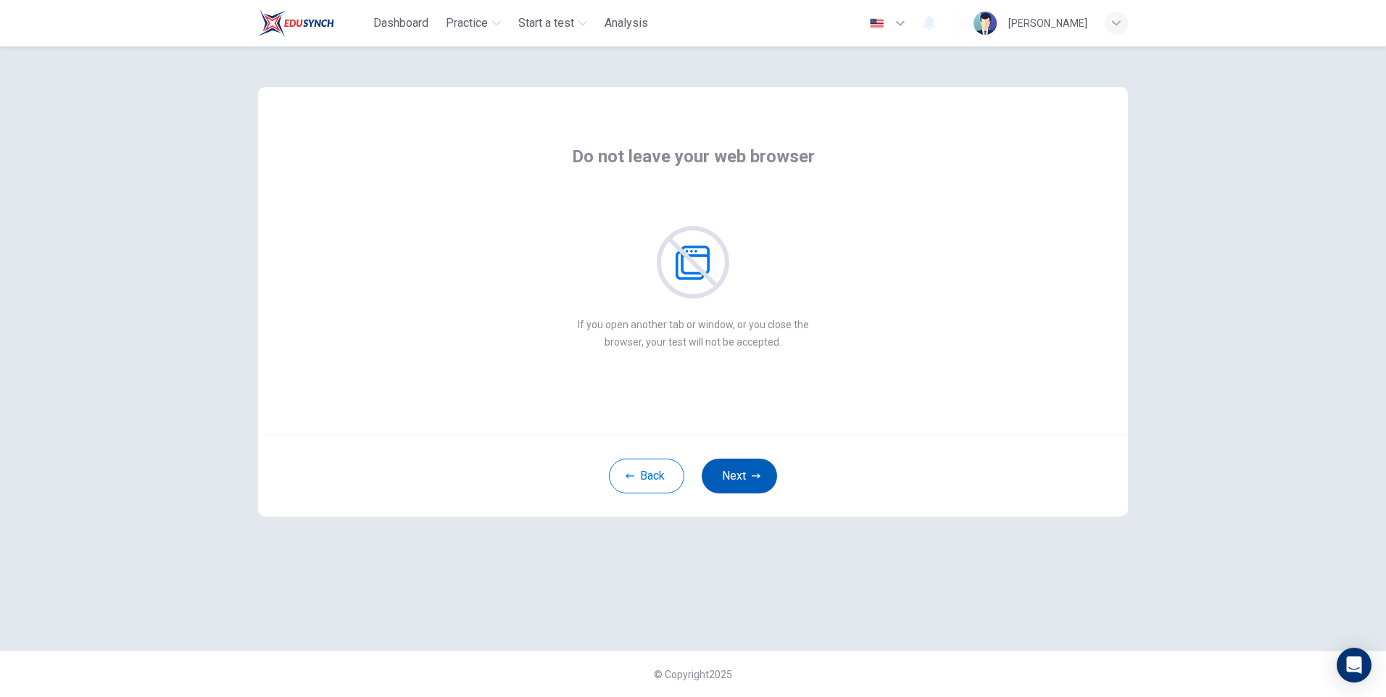
click at [734, 481] on button "Next" at bounding box center [739, 476] width 75 height 35
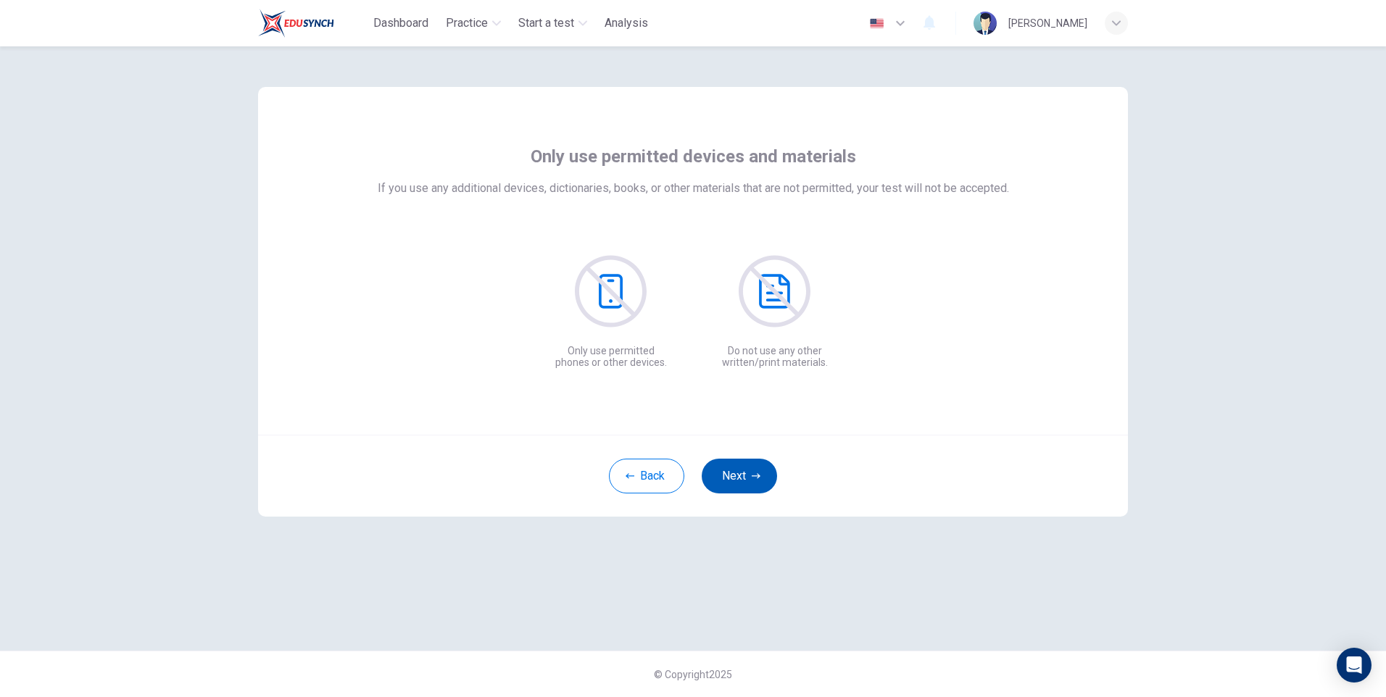
click at [734, 481] on button "Next" at bounding box center [739, 476] width 75 height 35
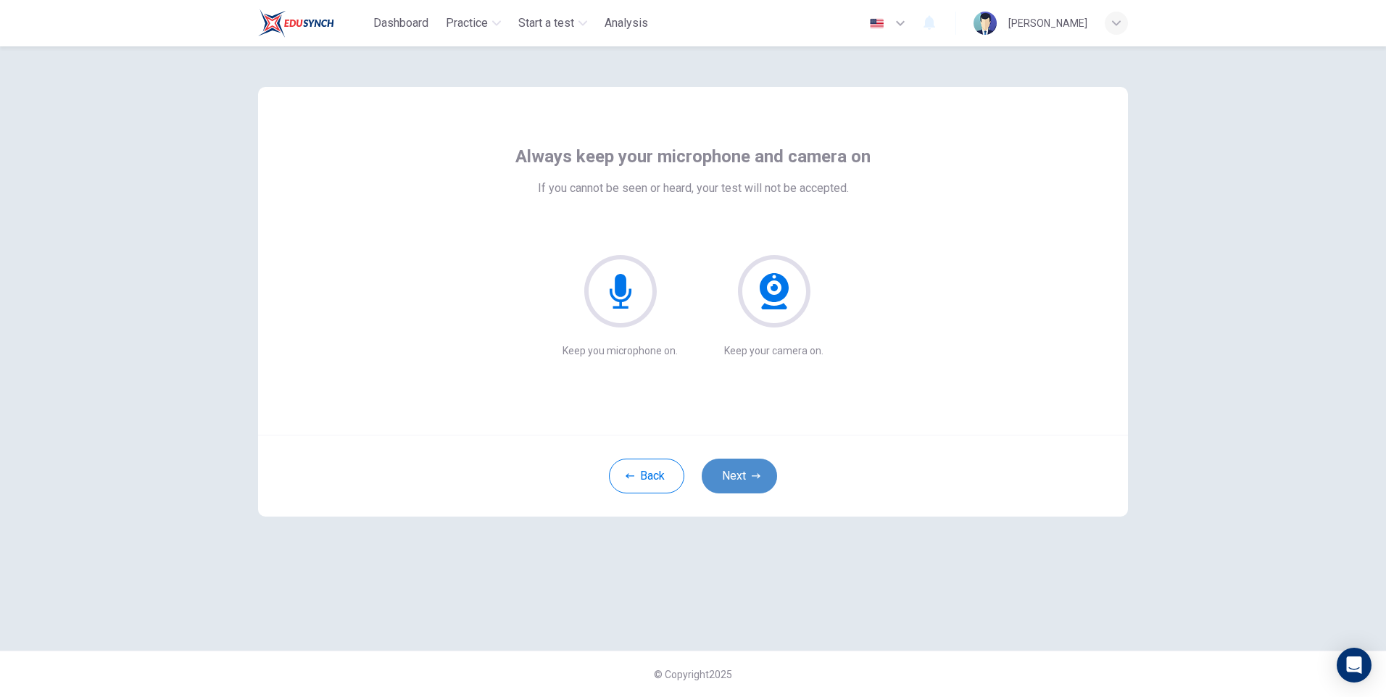
click at [734, 481] on button "Next" at bounding box center [739, 476] width 75 height 35
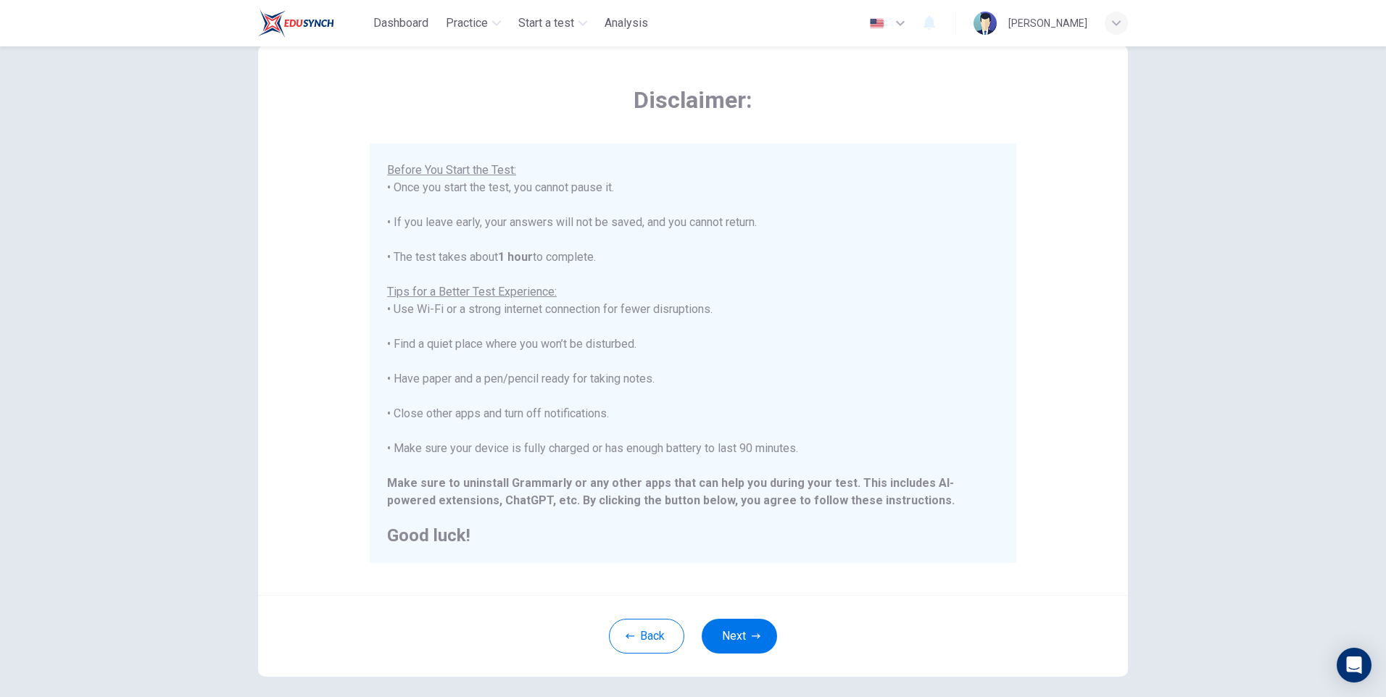
scroll to position [109, 0]
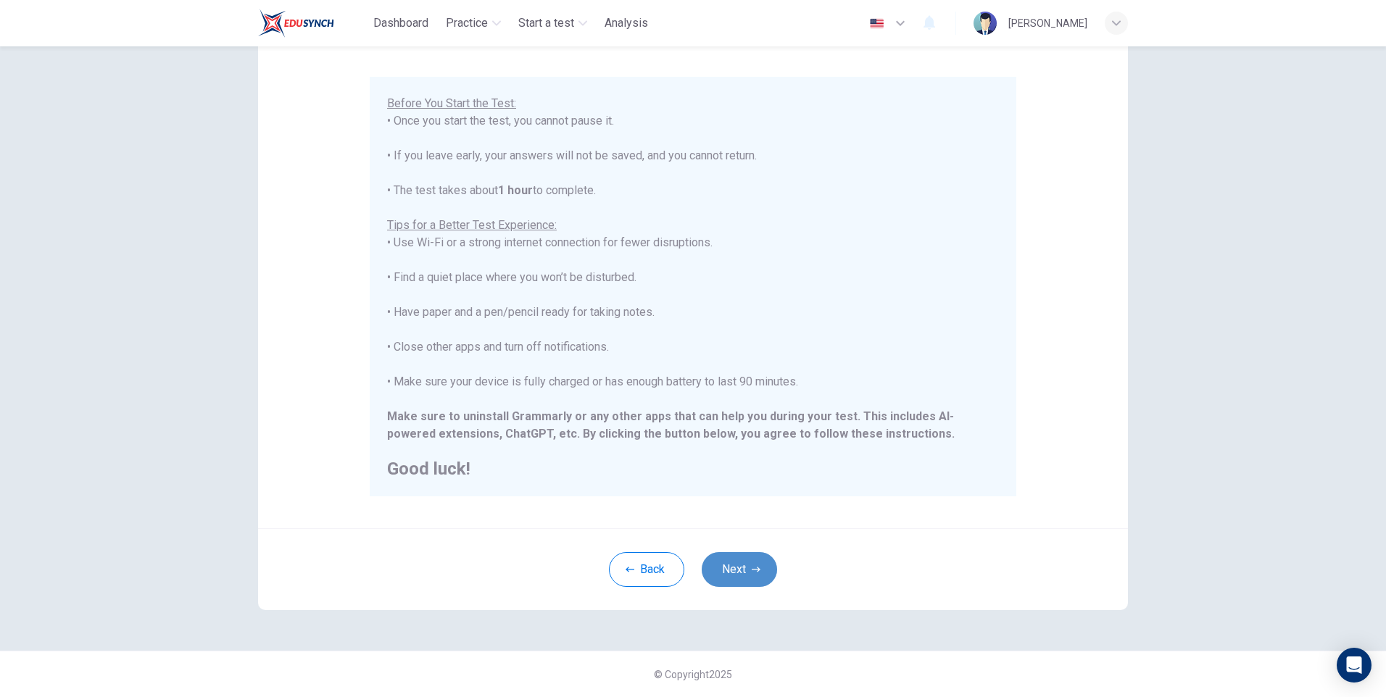
click at [728, 564] on button "Next" at bounding box center [739, 569] width 75 height 35
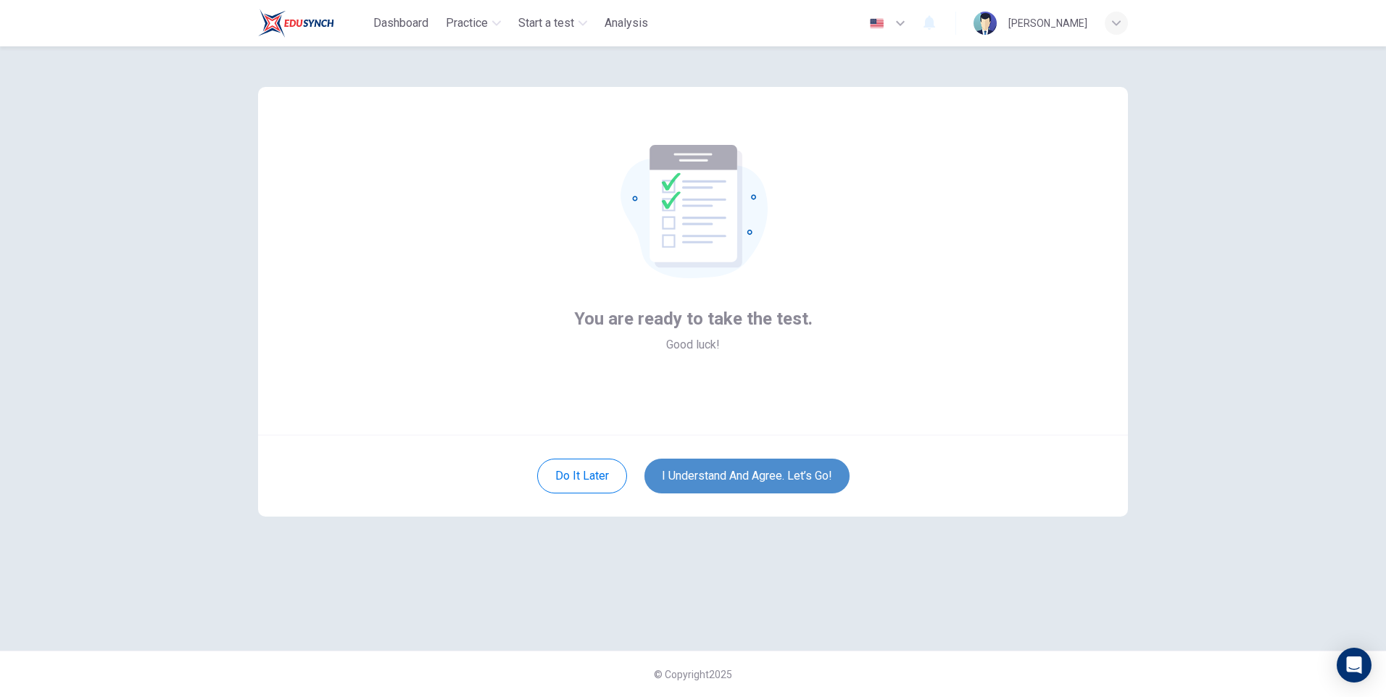
click at [757, 465] on button "I understand and agree. Let’s go!" at bounding box center [747, 476] width 205 height 35
